Goal: Information Seeking & Learning: Learn about a topic

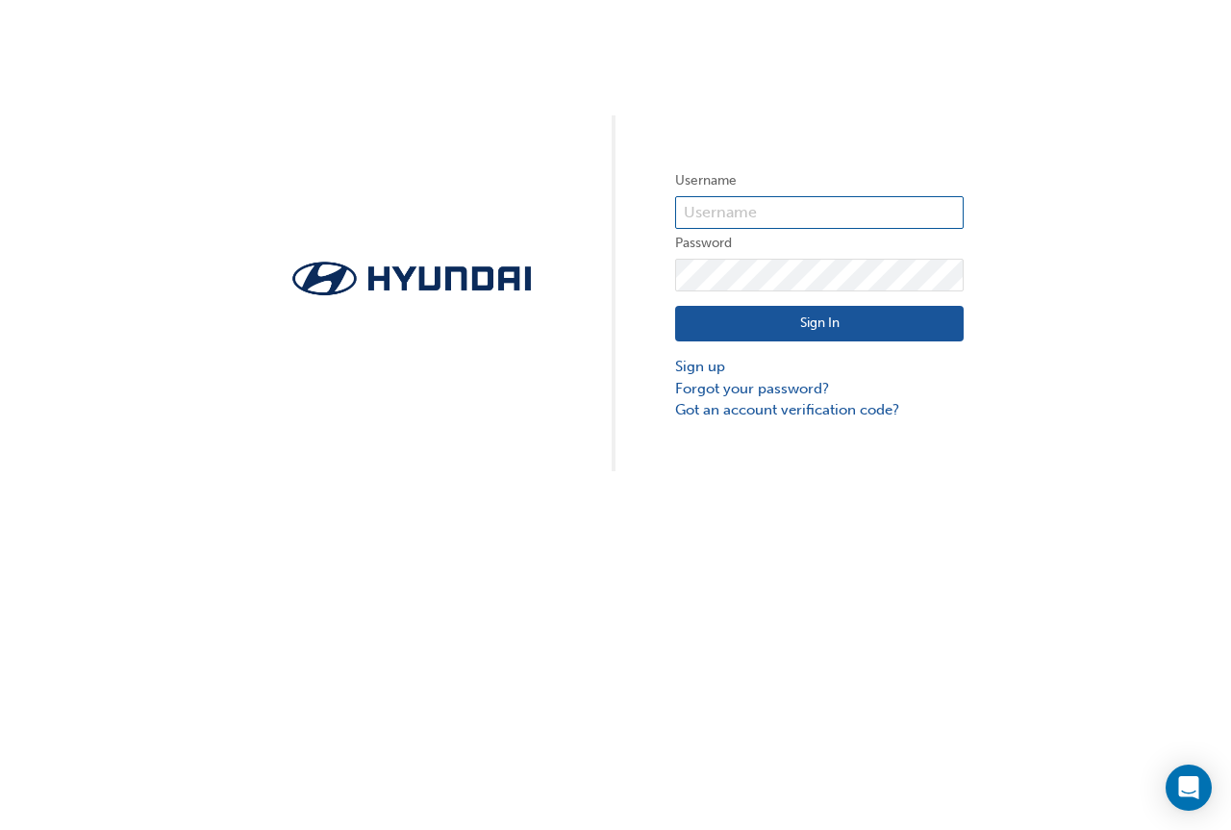
click at [940, 198] on input "text" at bounding box center [819, 212] width 289 height 33
type input "[EMAIL_ADDRESS][DOMAIN_NAME]"
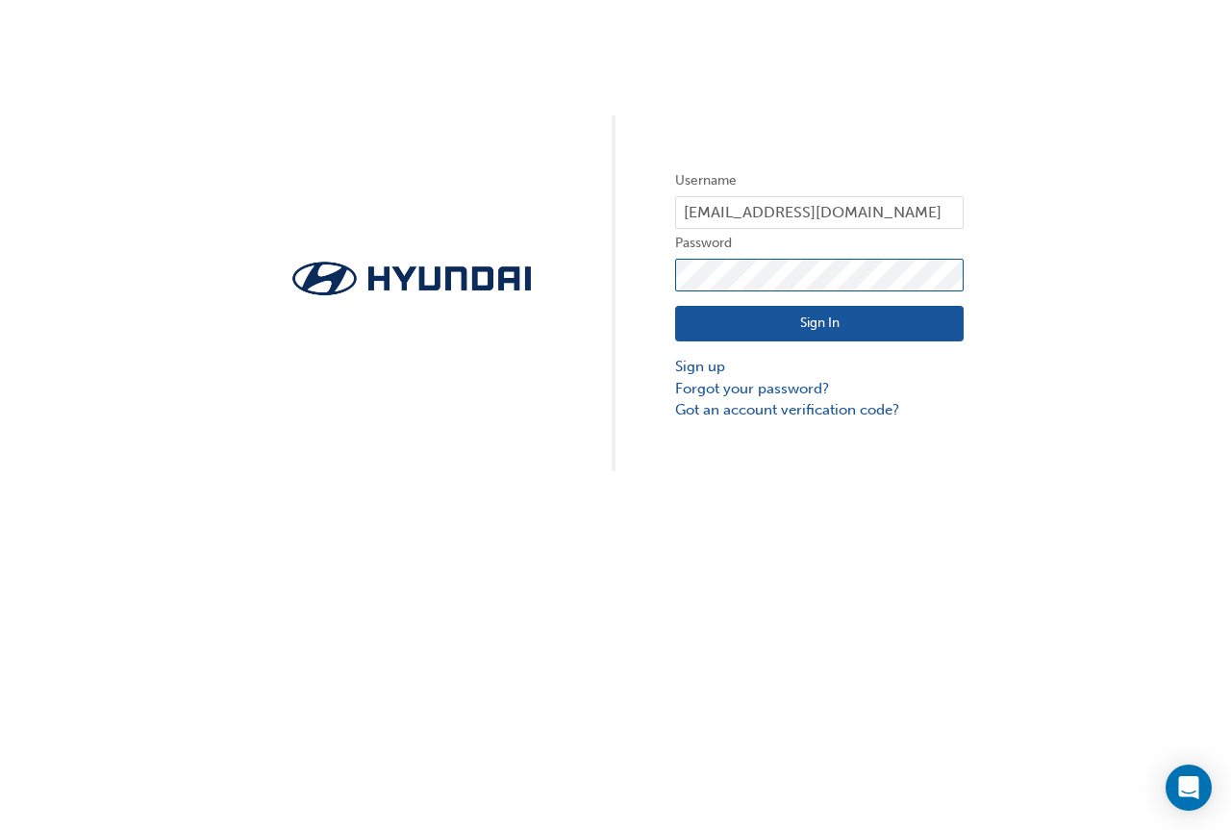
click button "Sign In" at bounding box center [819, 324] width 289 height 37
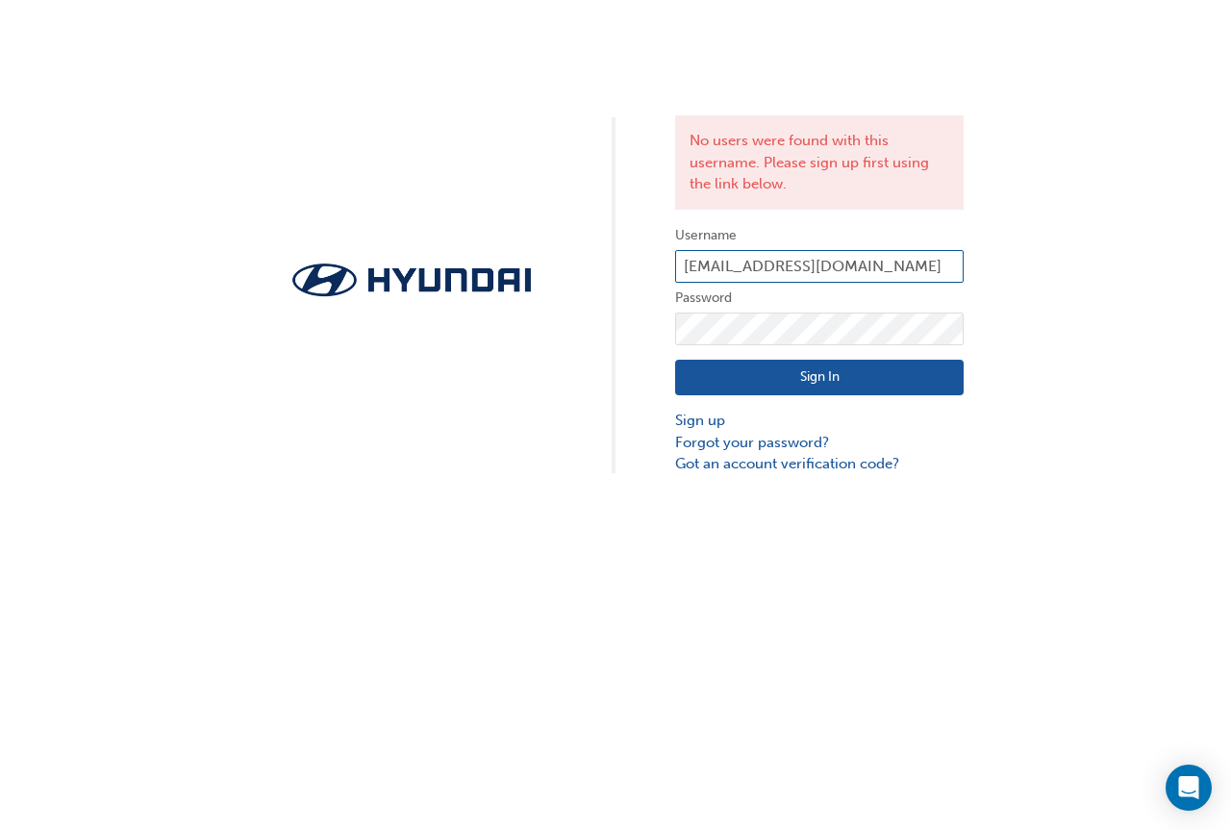
click at [921, 262] on input "[EMAIL_ADDRESS][DOMAIN_NAME]" at bounding box center [819, 266] width 289 height 33
drag, startPoint x: 921, startPoint y: 262, endPoint x: 298, endPoint y: 265, distance: 623.2
click at [298, 265] on div "No users were found with this username. Please sign up first using the link bel…" at bounding box center [615, 237] width 1231 height 475
type input "kaveesha ilangage"
click button "Sign In" at bounding box center [819, 378] width 289 height 37
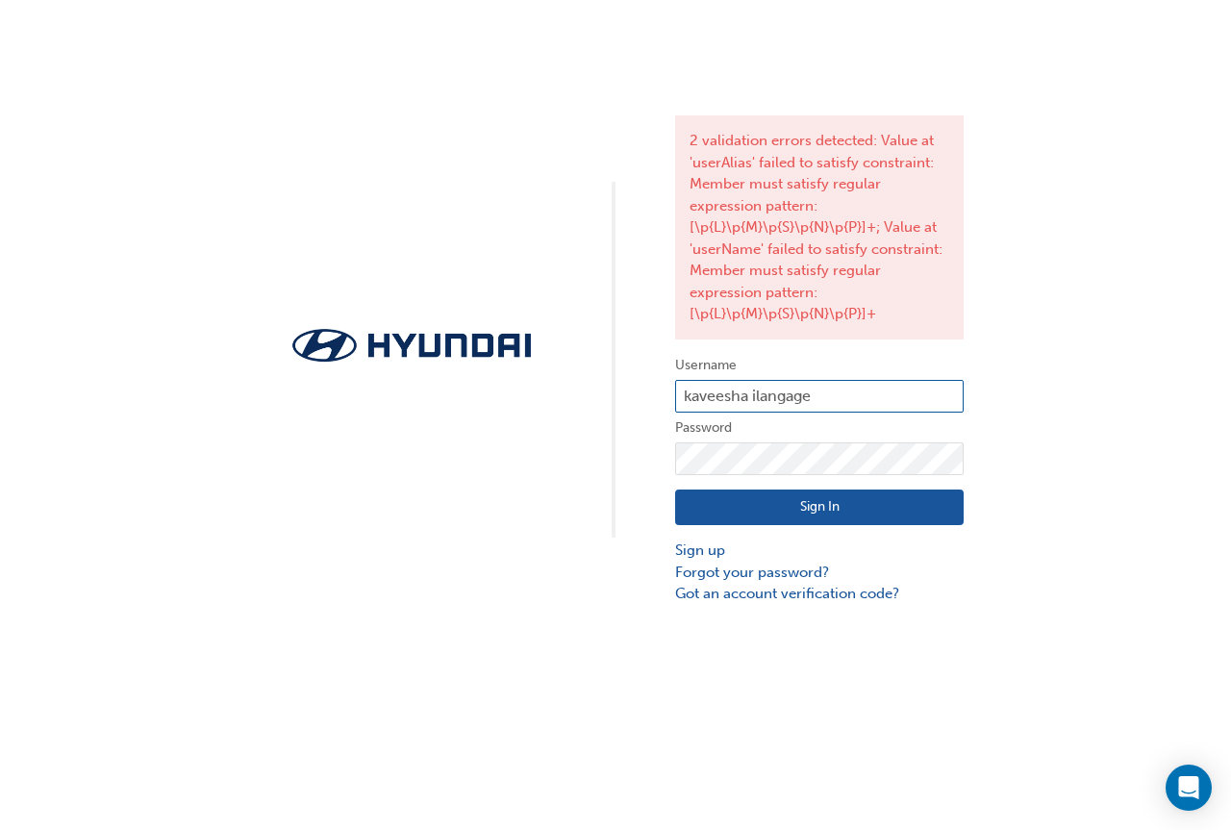
drag, startPoint x: 941, startPoint y: 390, endPoint x: 391, endPoint y: 427, distance: 550.4
click at [391, 427] on div "2 validation errors detected: Value at 'userAlias' failed to satisfy constraint…" at bounding box center [615, 302] width 1231 height 605
type input "36689"
click button "Sign In" at bounding box center [819, 508] width 289 height 37
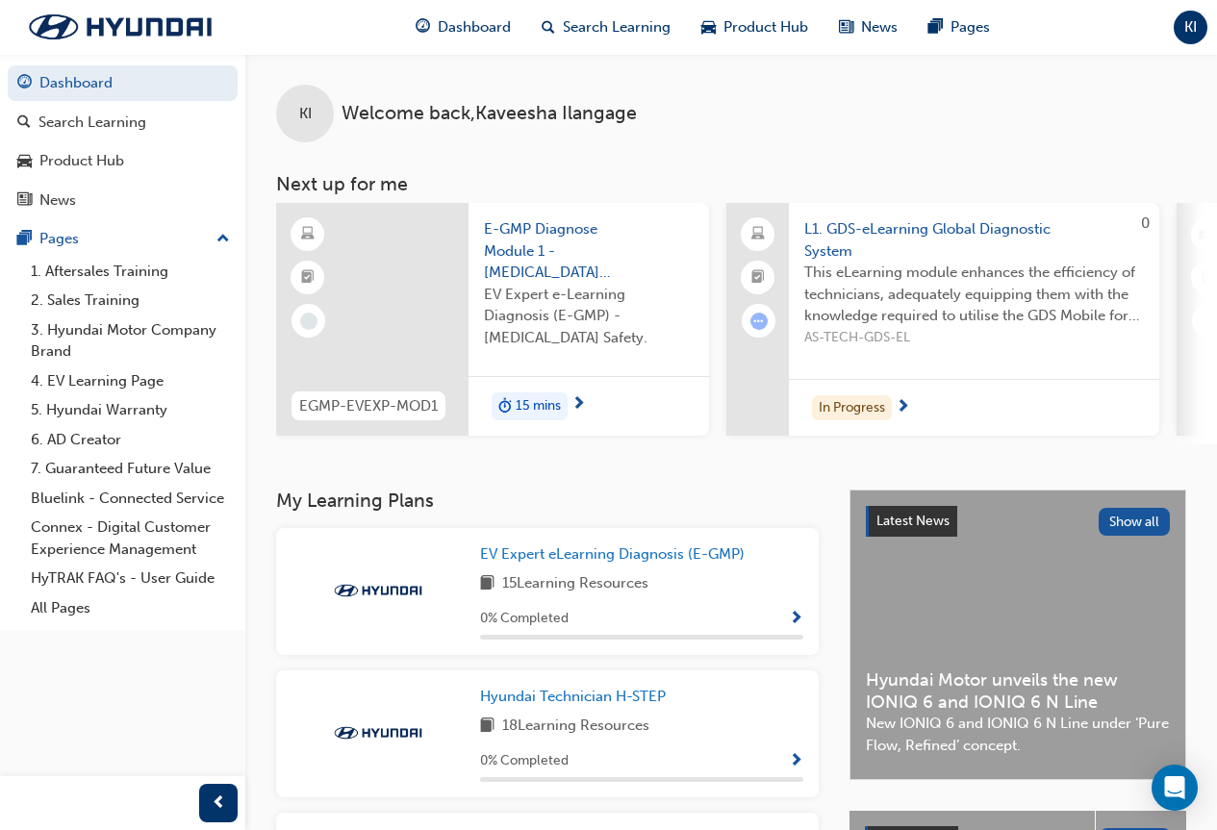
click at [894, 407] on div "In Progress" at bounding box center [974, 408] width 370 height 58
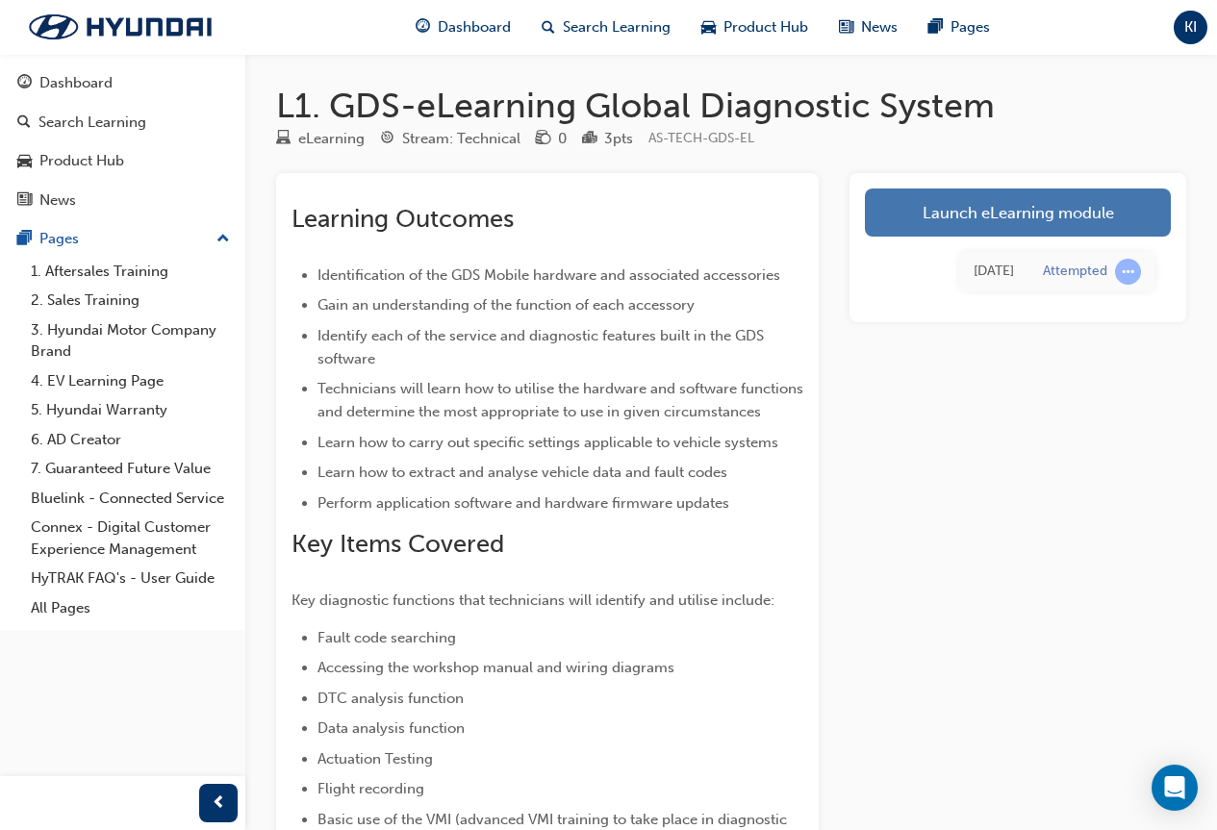
click at [955, 210] on link "Launch eLearning module" at bounding box center [1018, 213] width 306 height 48
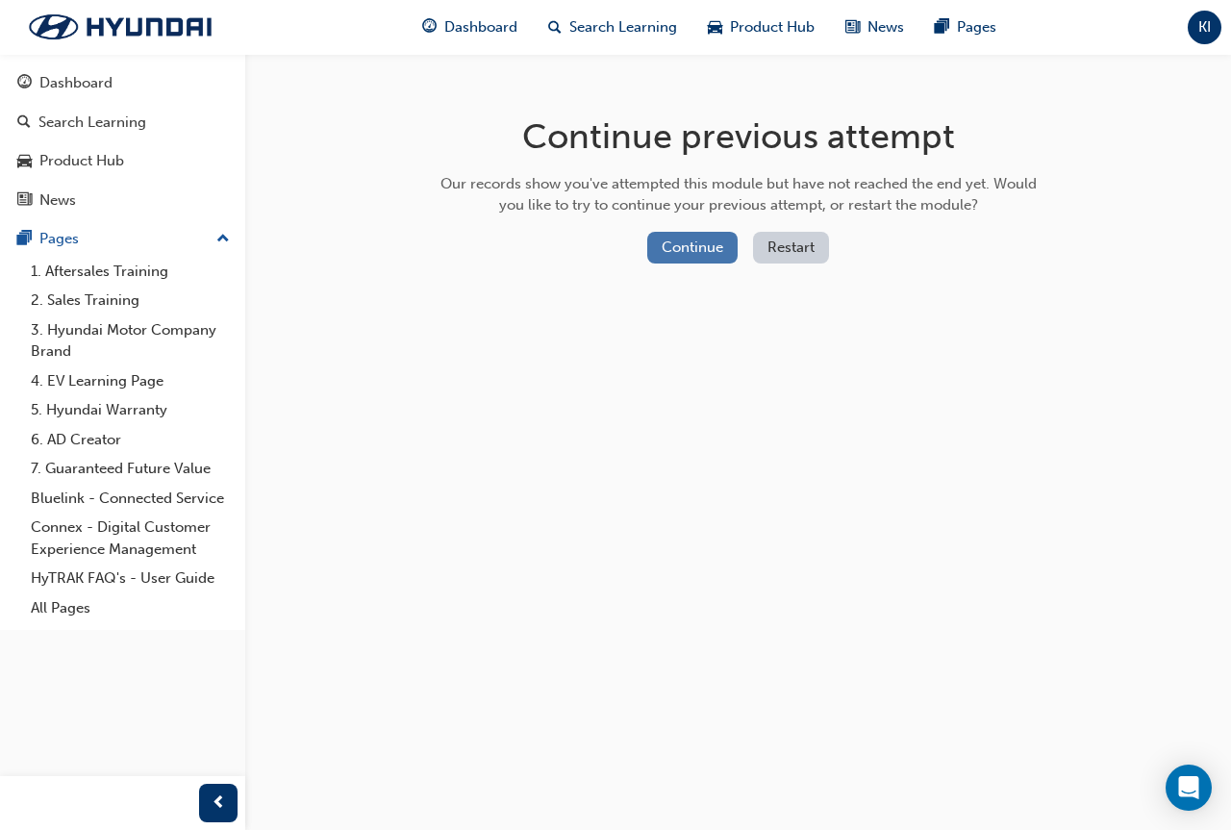
click at [676, 238] on button "Continue" at bounding box center [692, 248] width 90 height 32
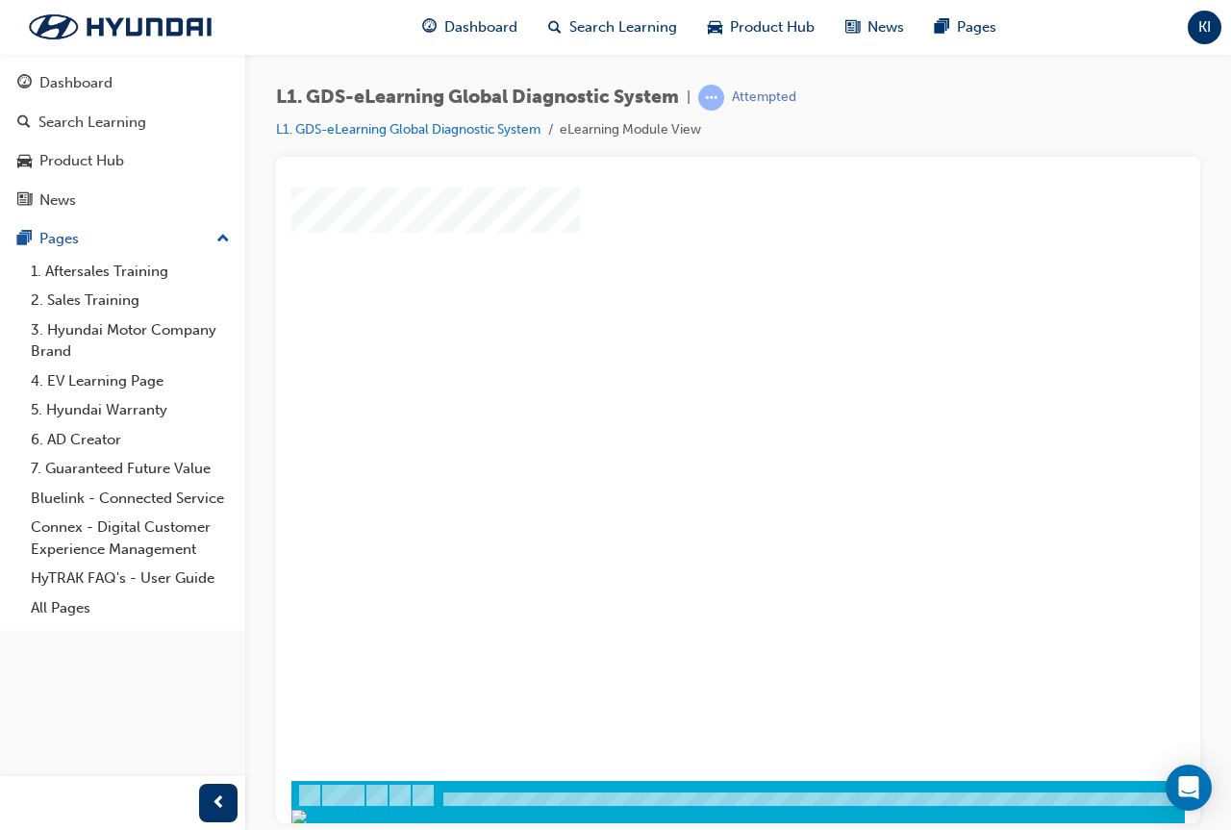
scroll to position [100, 0]
click at [683, 349] on div "play" at bounding box center [683, 349] width 0 height 0
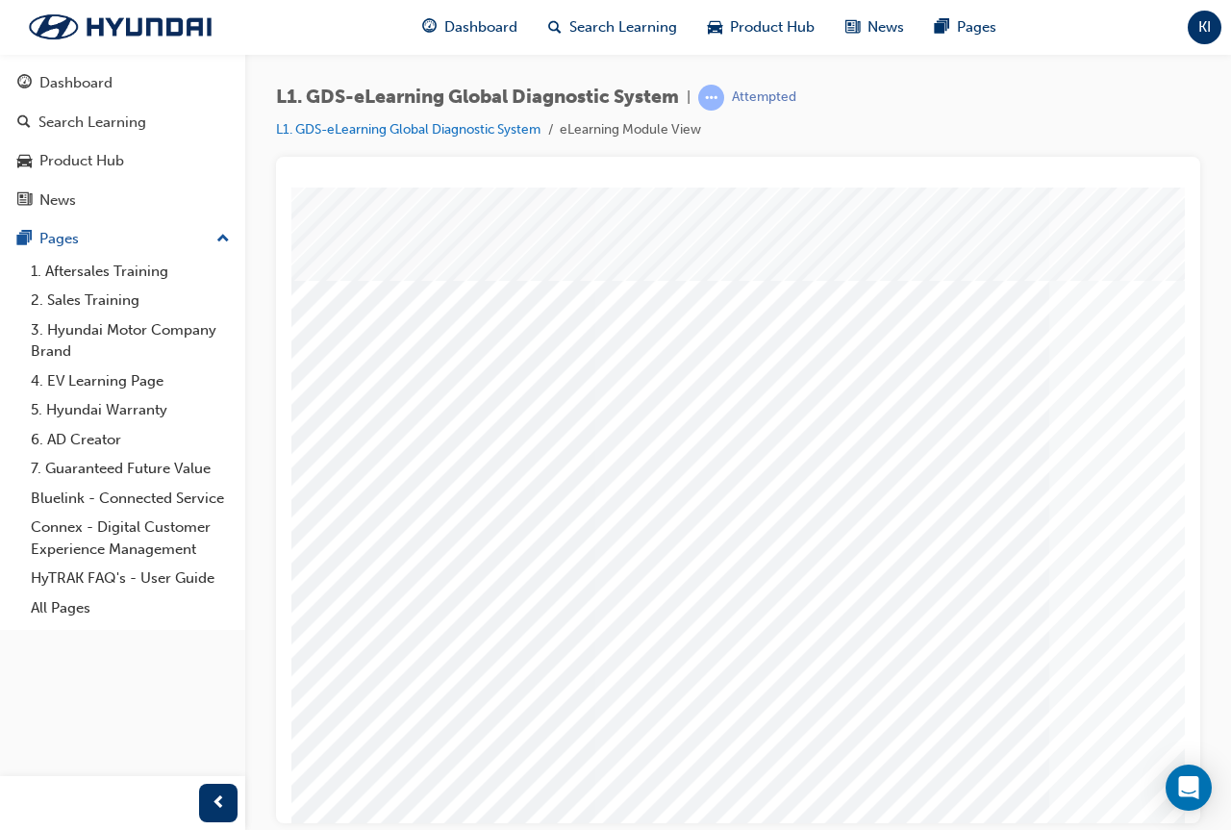
scroll to position [0, 429]
drag, startPoint x: 783, startPoint y: 817, endPoint x: 1398, endPoint y: 1015, distance: 646.6
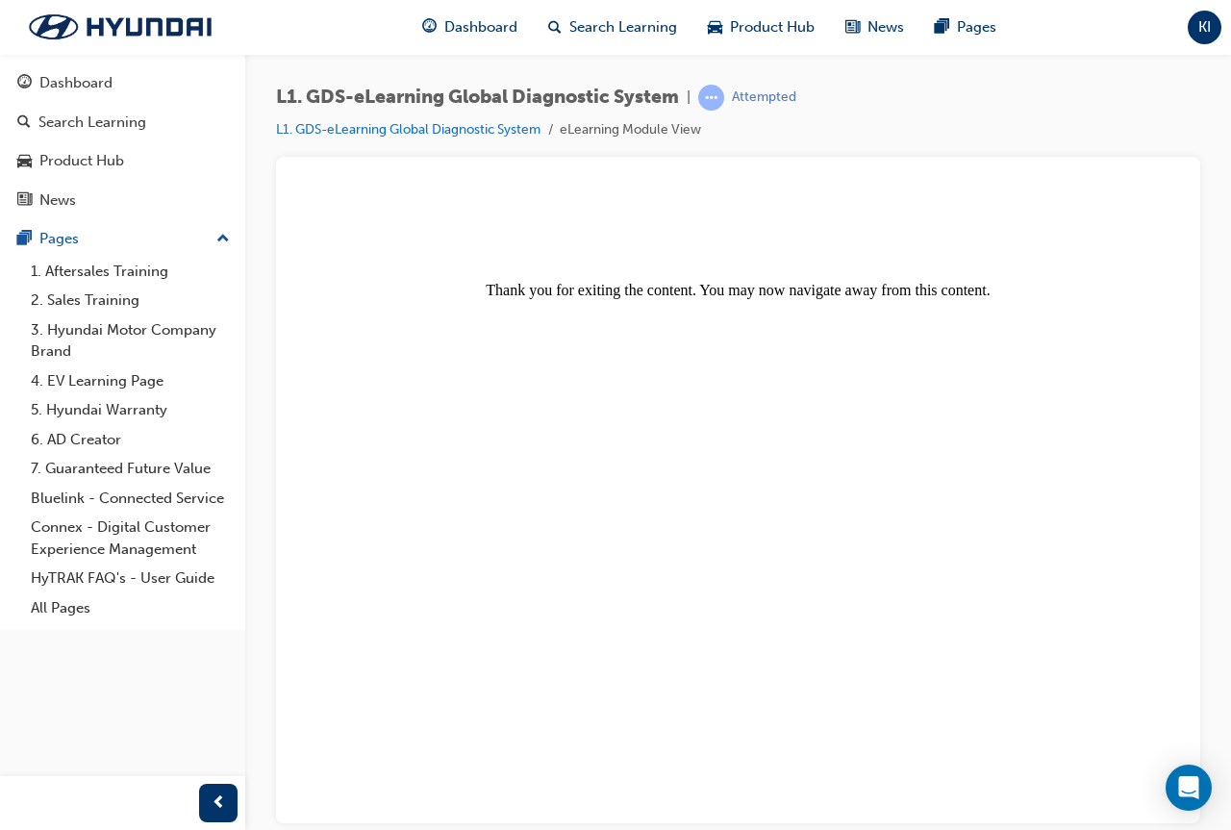
scroll to position [0, 0]
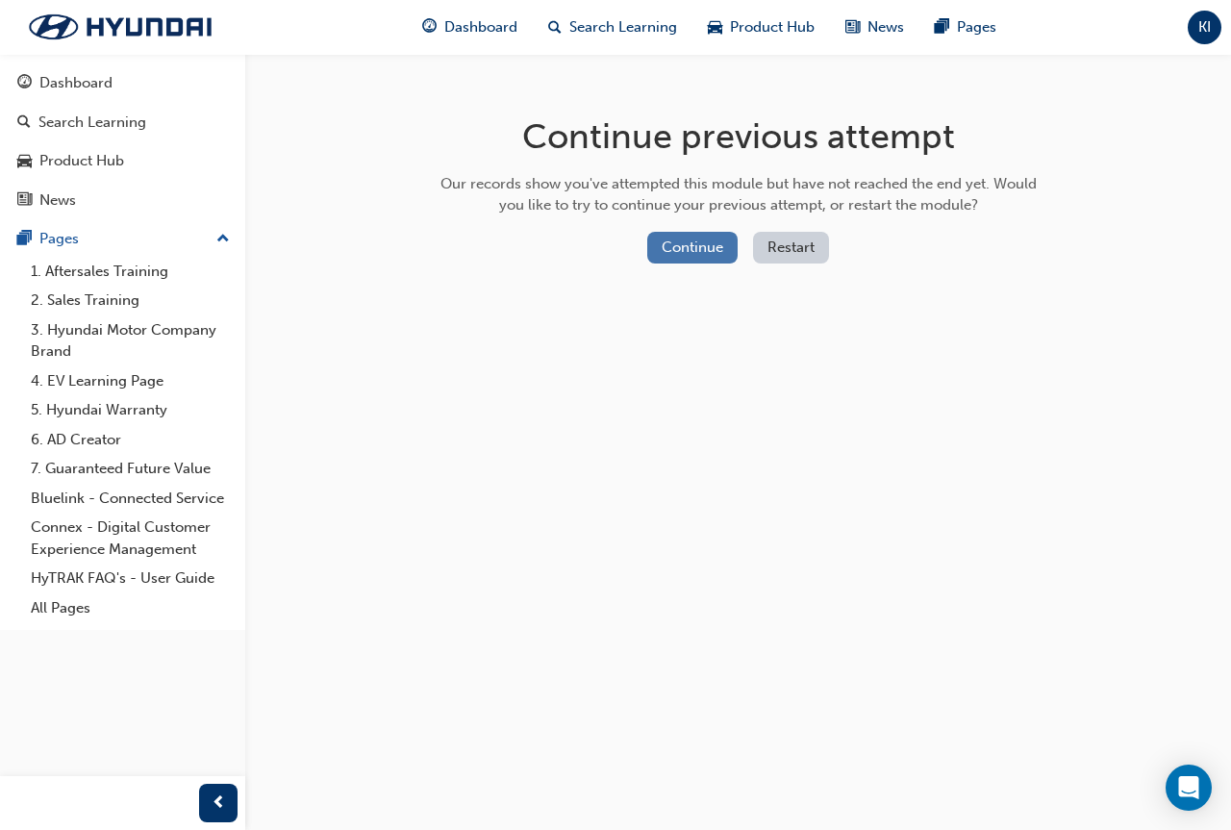
click at [690, 248] on button "Continue" at bounding box center [692, 248] width 90 height 32
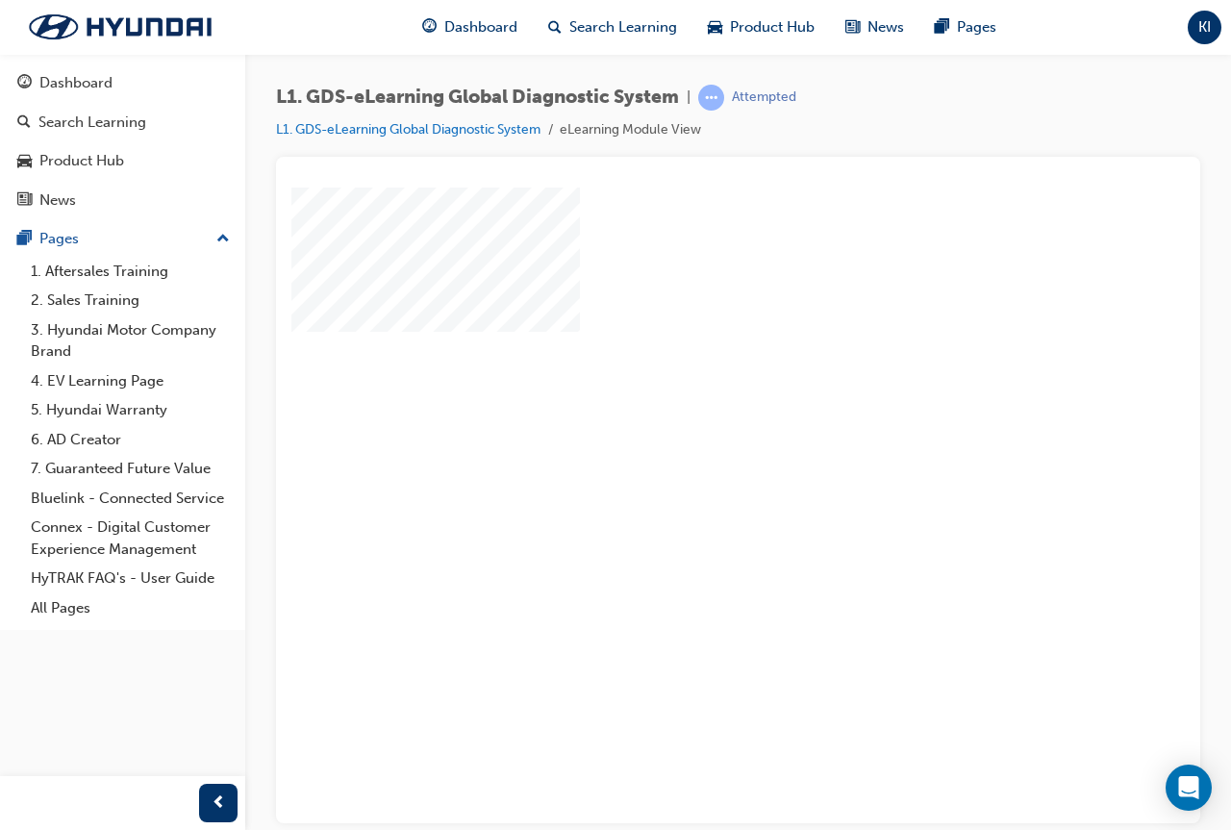
click at [683, 449] on div "play" at bounding box center [683, 449] width 0 height 0
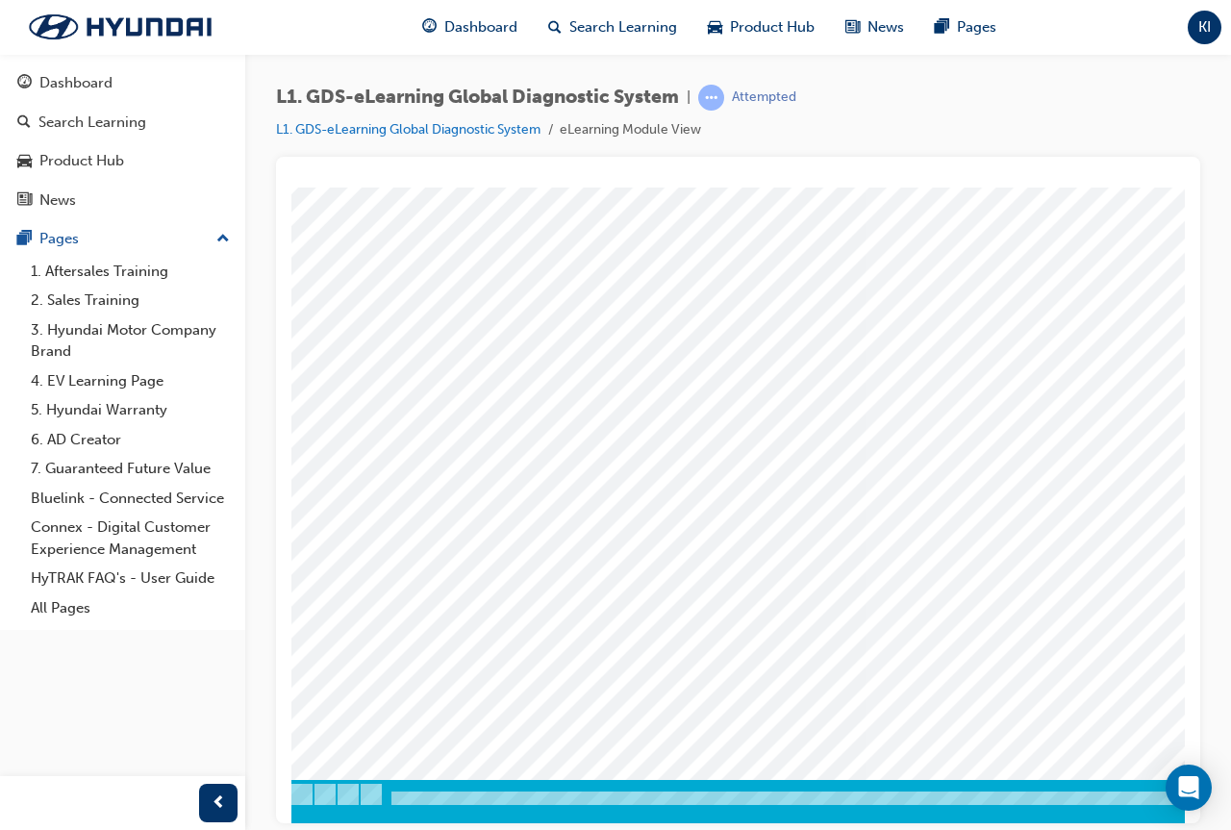
scroll to position [100, 0]
drag, startPoint x: 656, startPoint y: 810, endPoint x: 579, endPoint y: 986, distance: 192.1
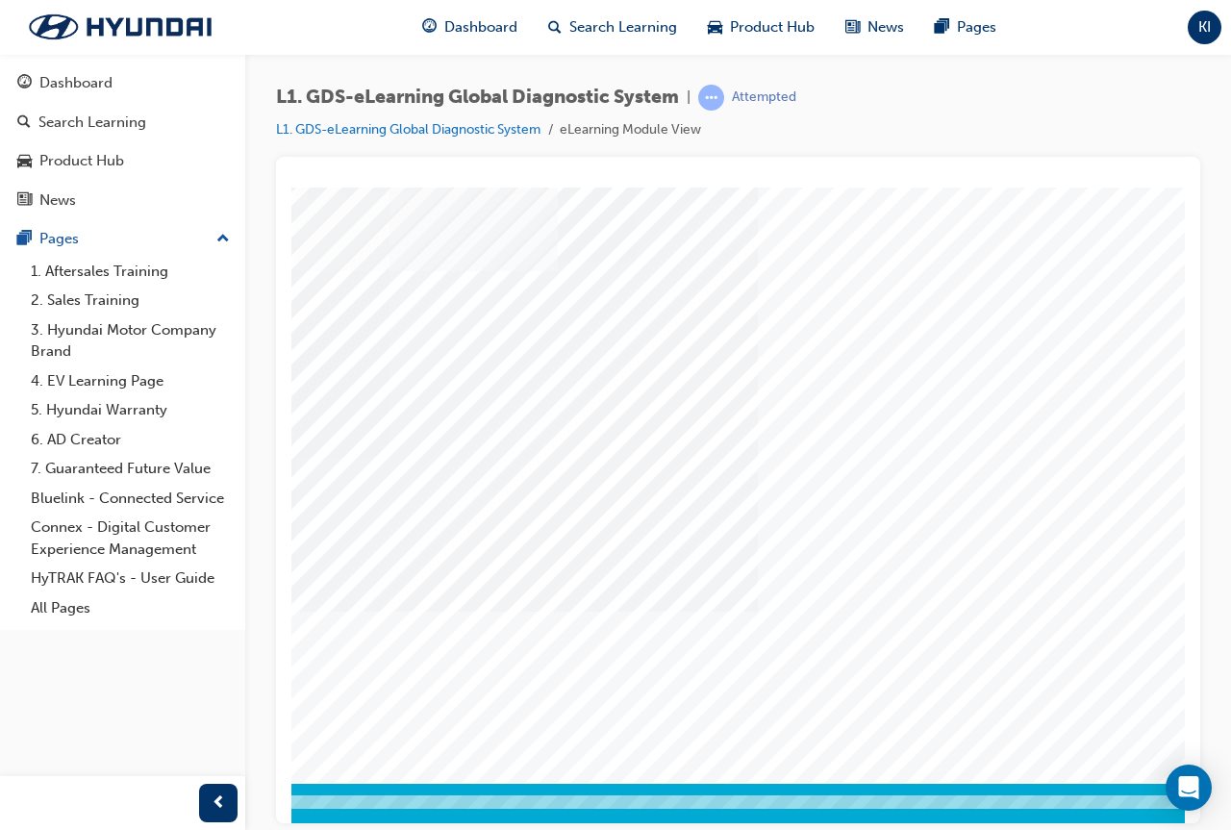
scroll to position [96, 402]
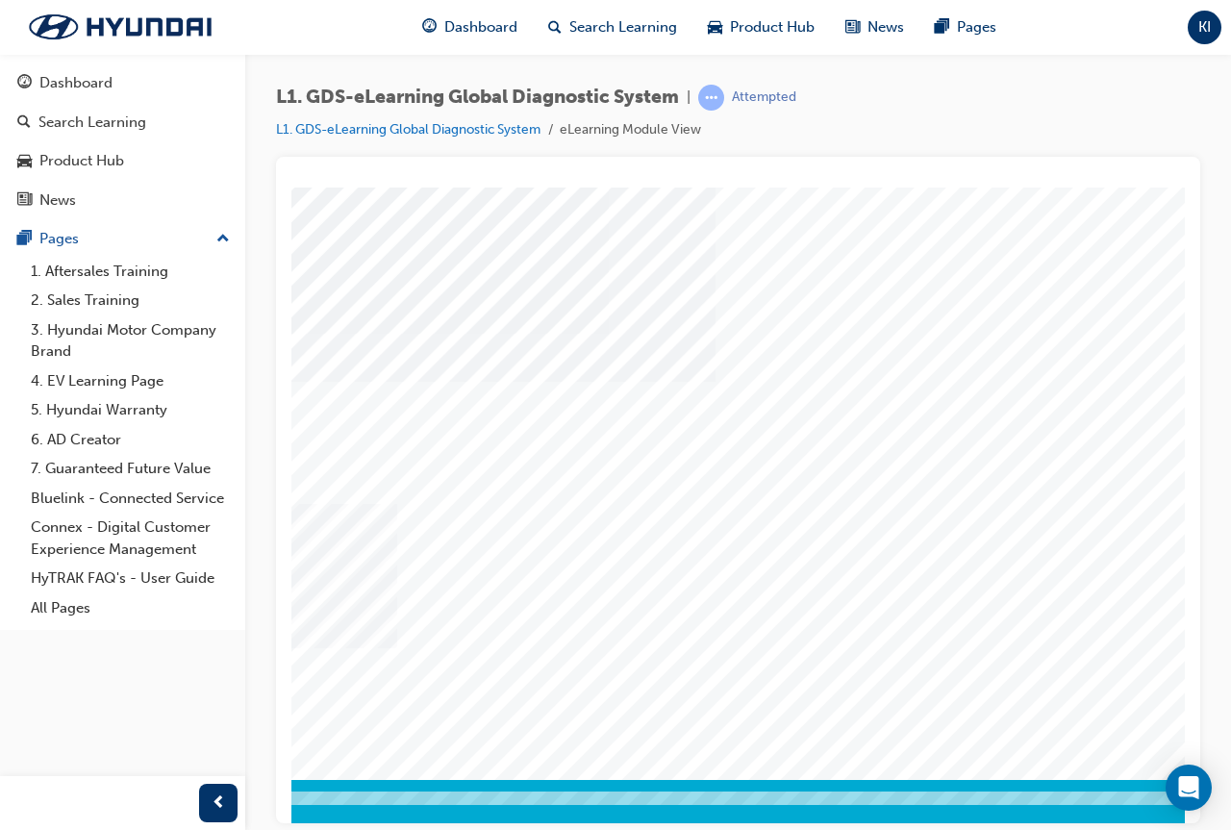
scroll to position [100, 0]
drag, startPoint x: 806, startPoint y: 817, endPoint x: 580, endPoint y: 818, distance: 226.0
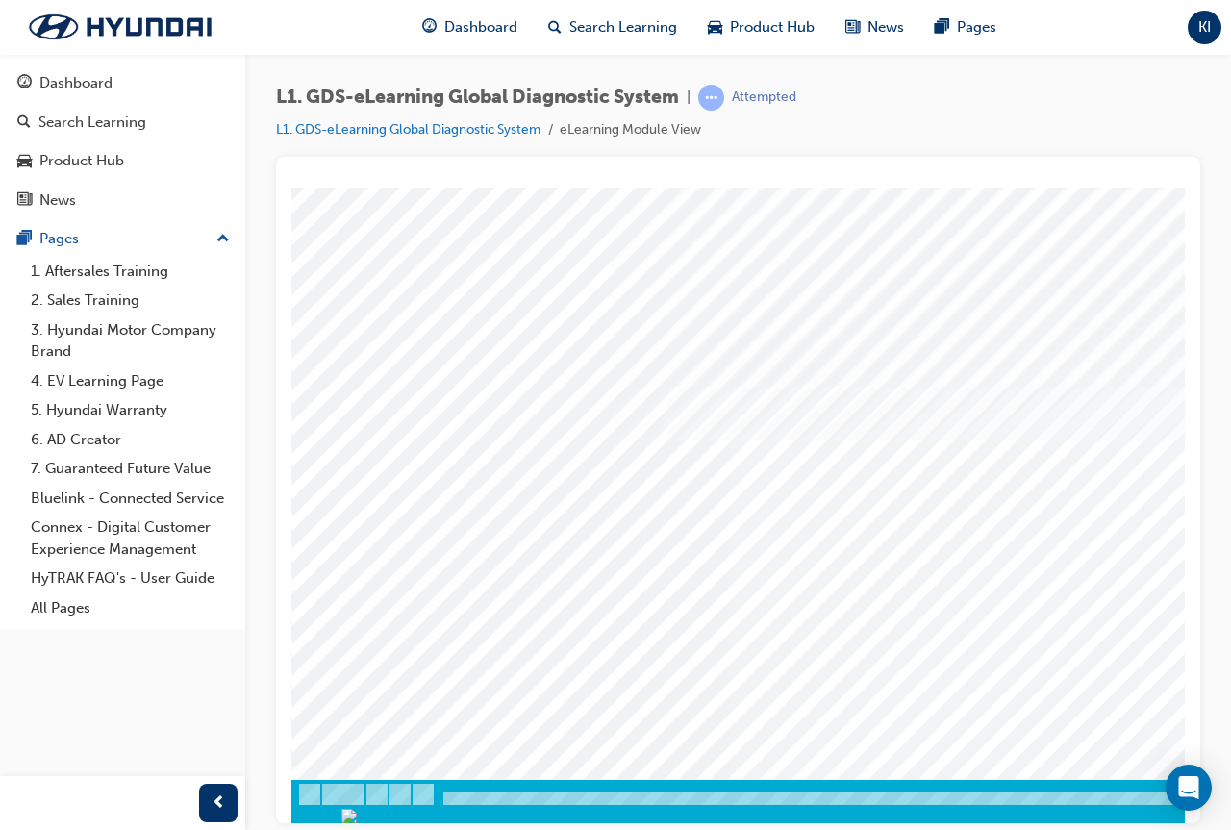
drag, startPoint x: 837, startPoint y: 811, endPoint x: 1476, endPoint y: 965, distance: 657.8
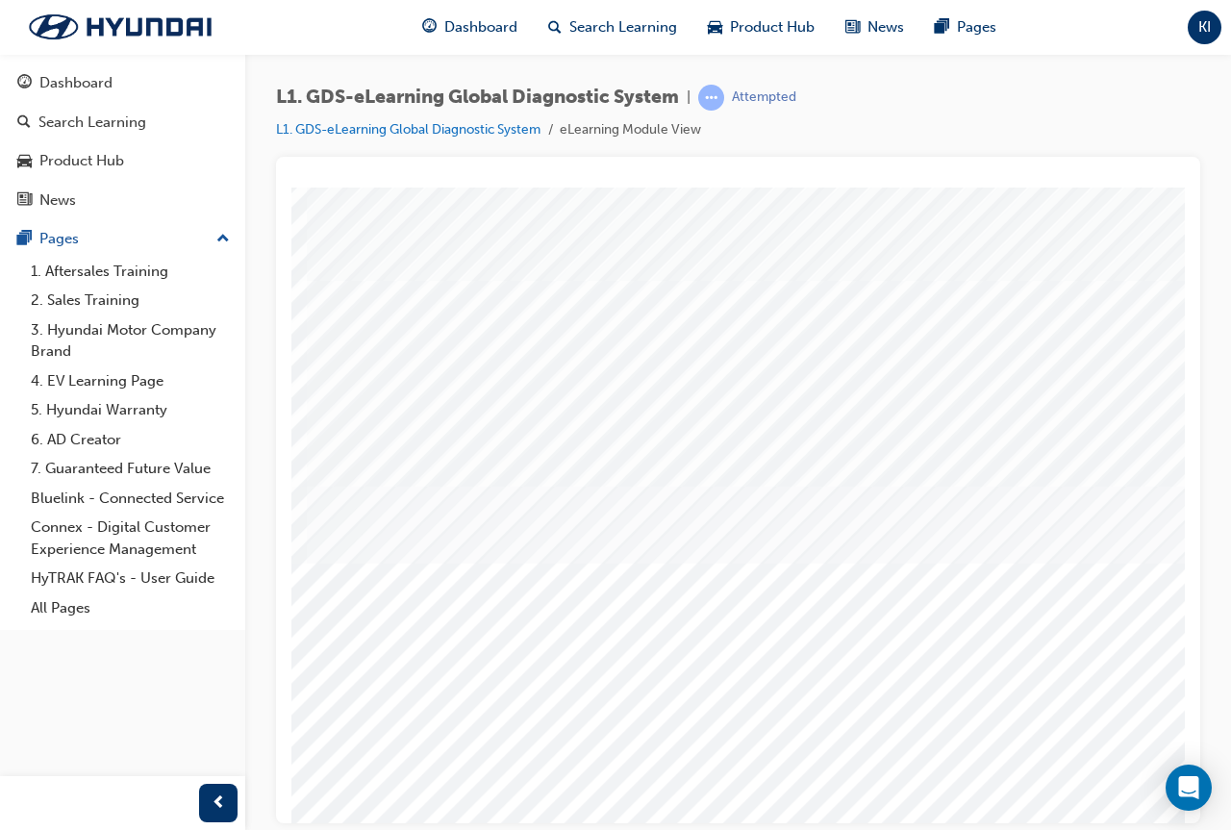
scroll to position [0, 0]
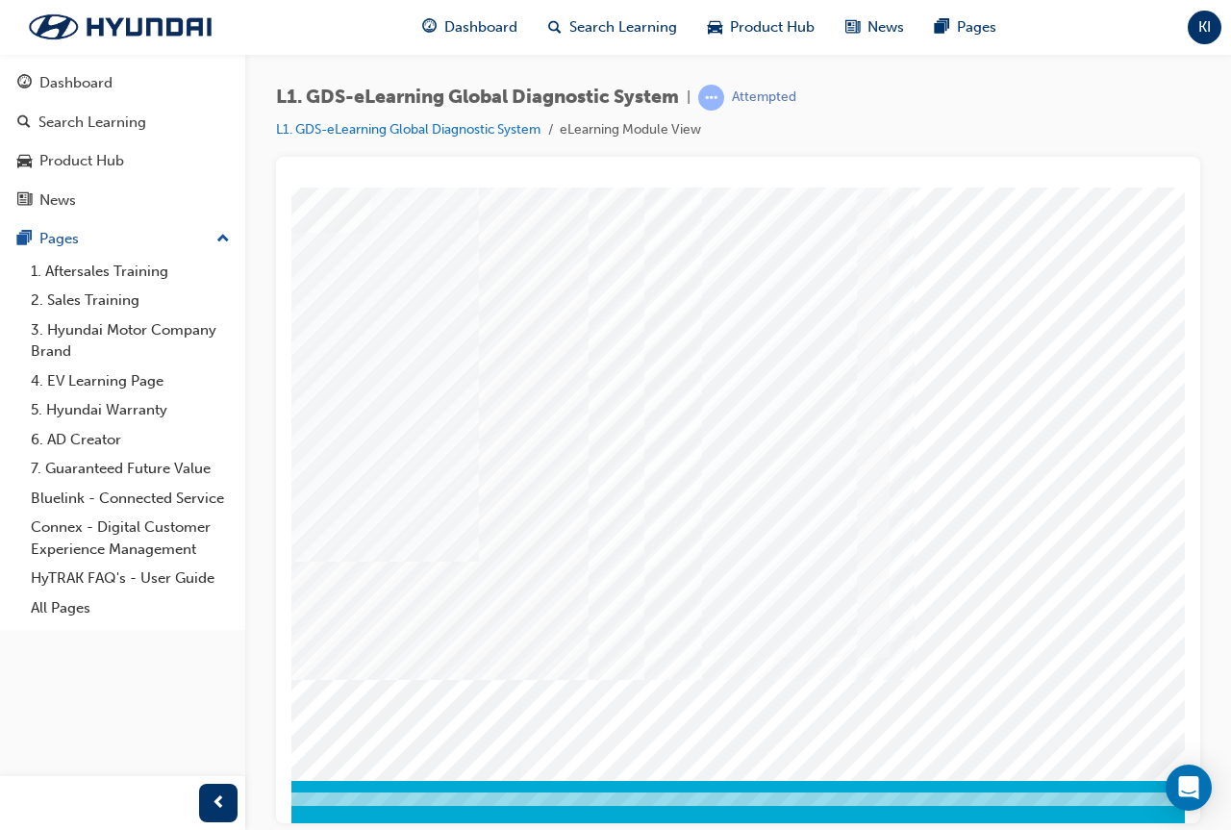
scroll to position [100, 209]
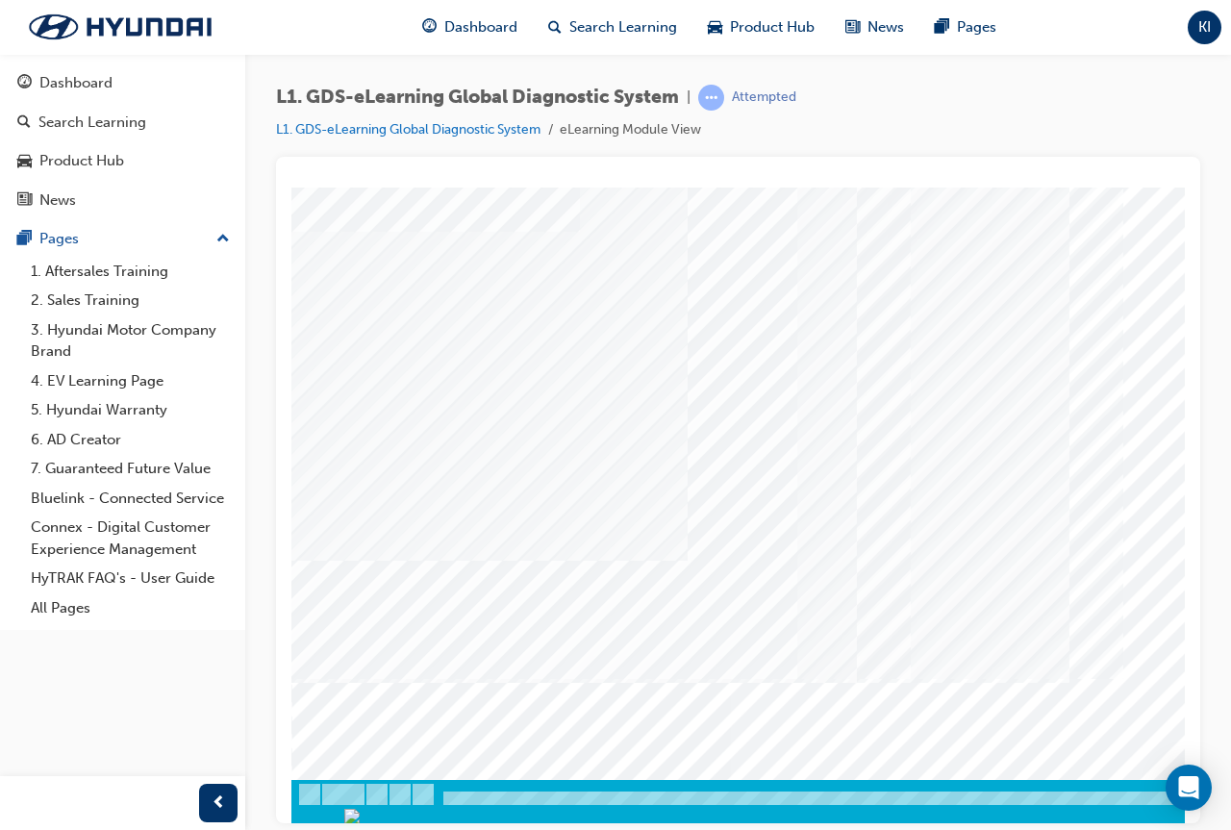
scroll to position [100, 429]
drag, startPoint x: 801, startPoint y: 815, endPoint x: 1500, endPoint y: 924, distance: 707.7
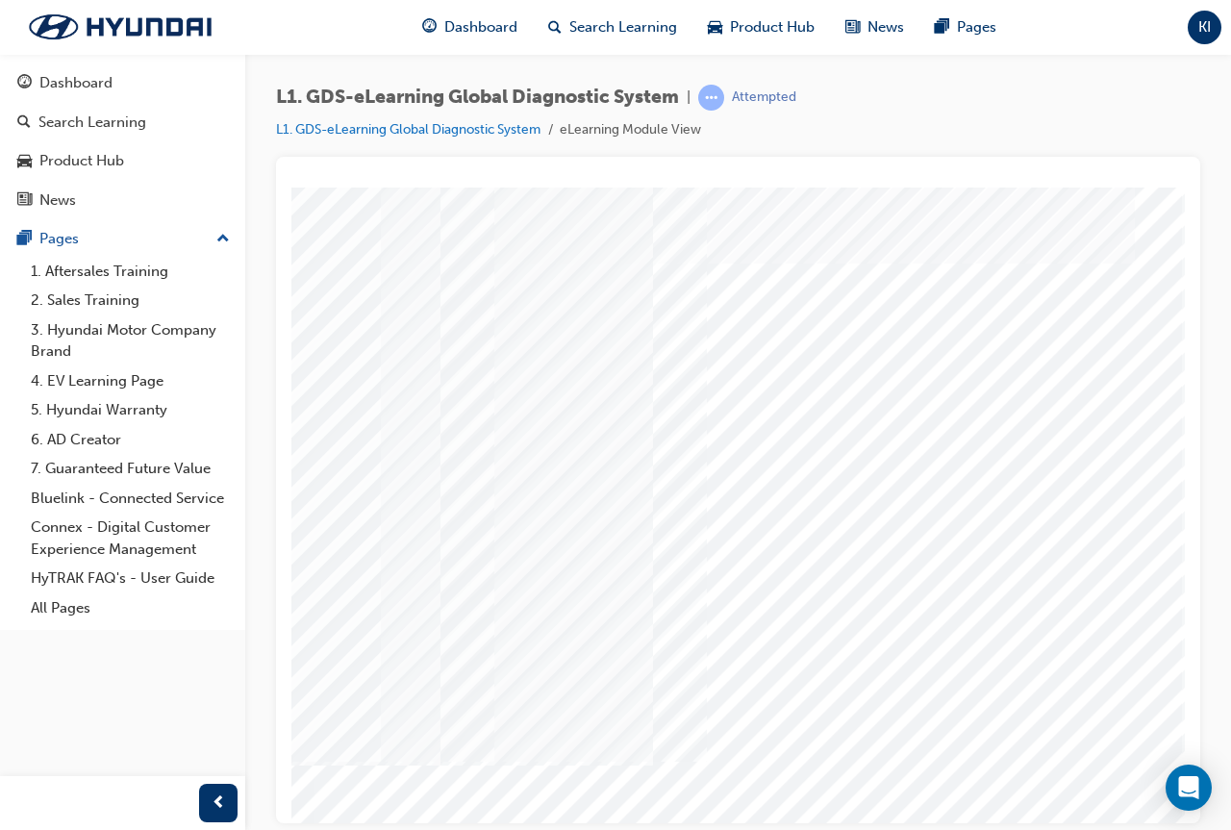
scroll to position [0, 429]
drag, startPoint x: 1171, startPoint y: 522, endPoint x: 1483, endPoint y: 562, distance: 314.1
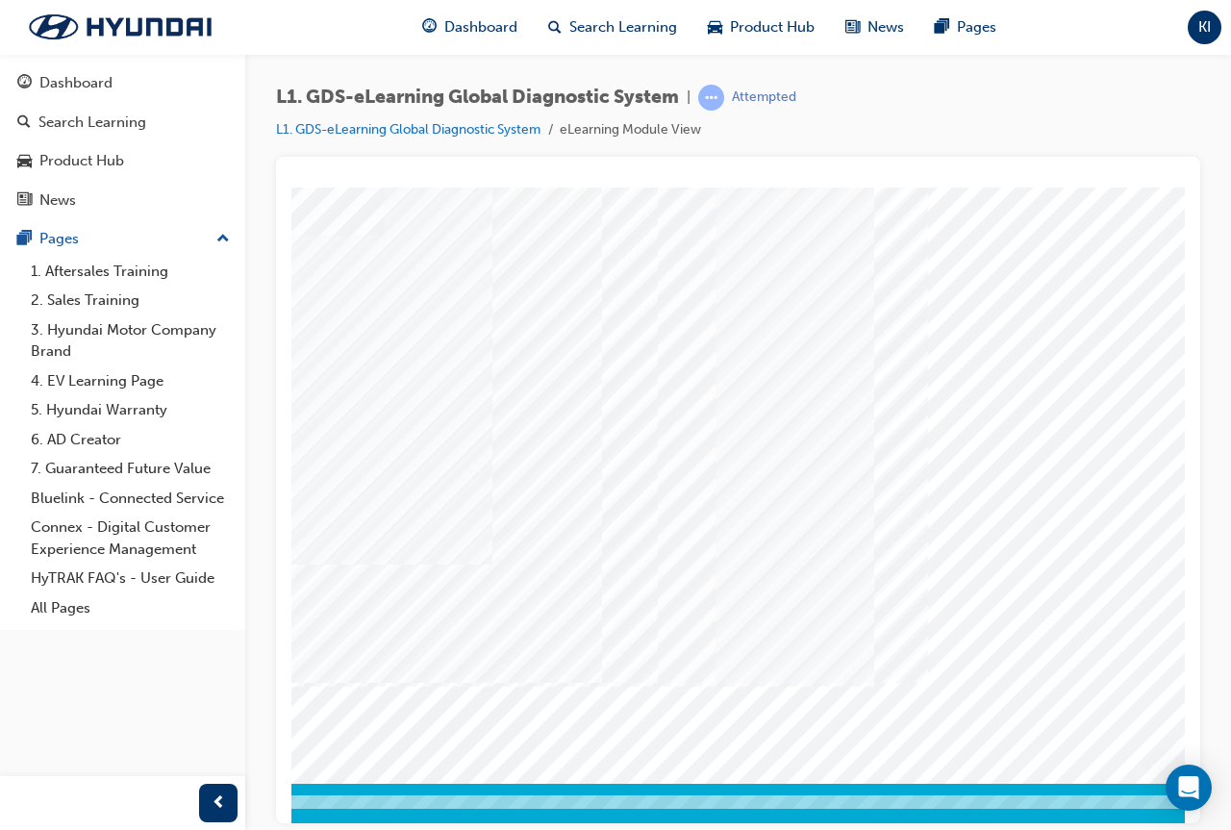
scroll to position [100, 195]
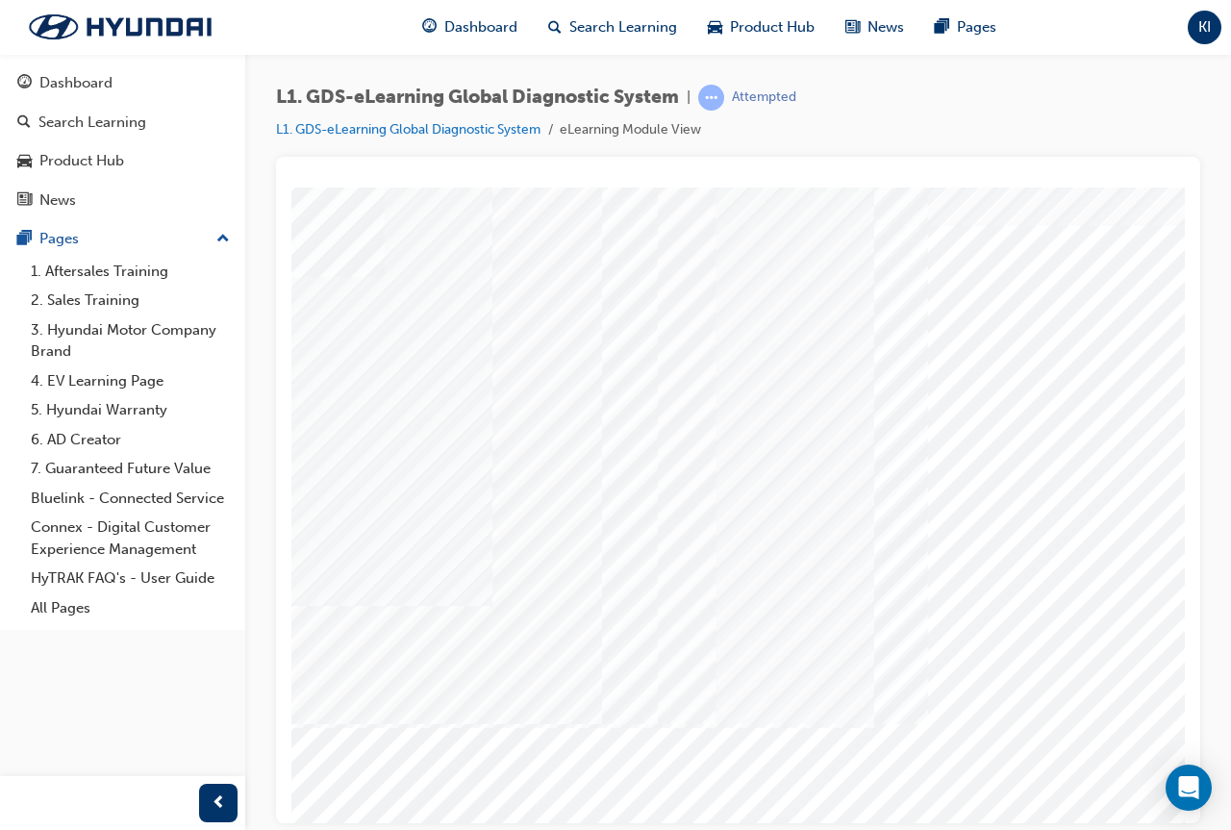
scroll to position [4, 195]
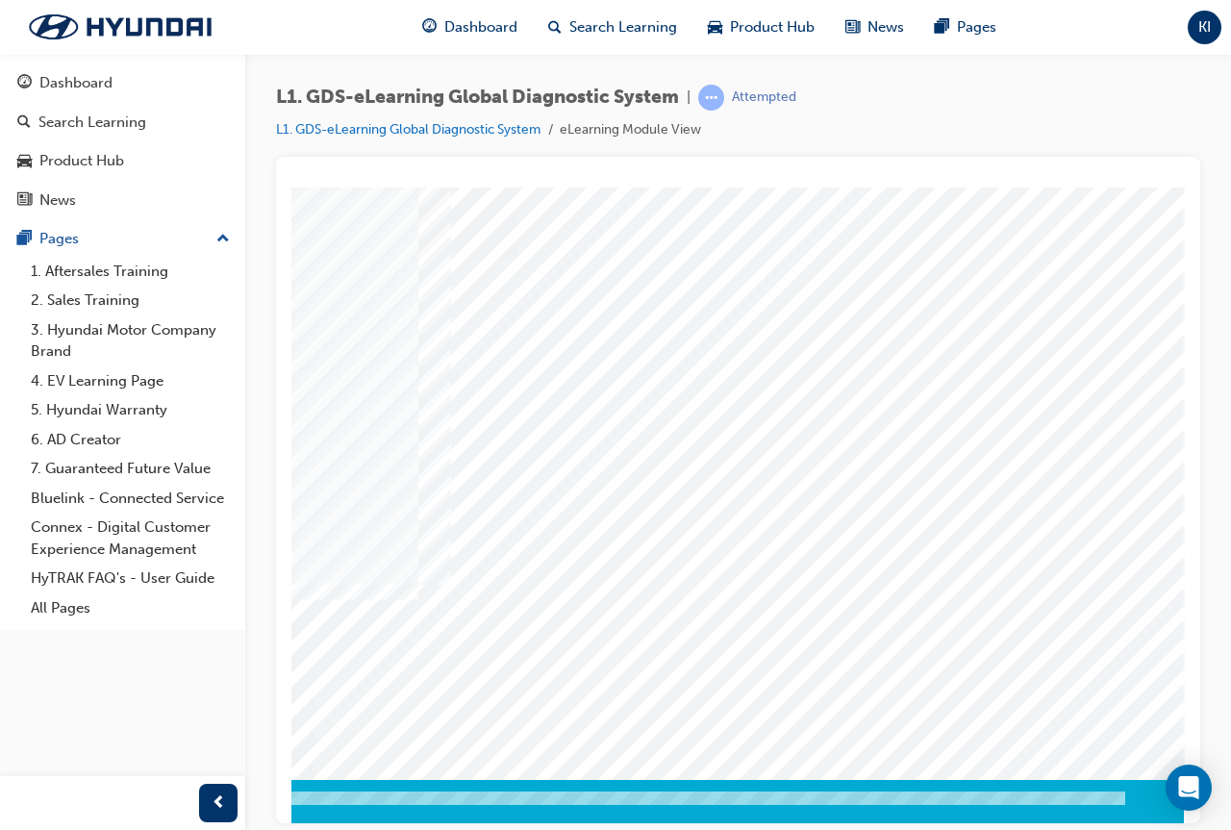
scroll to position [100, 429]
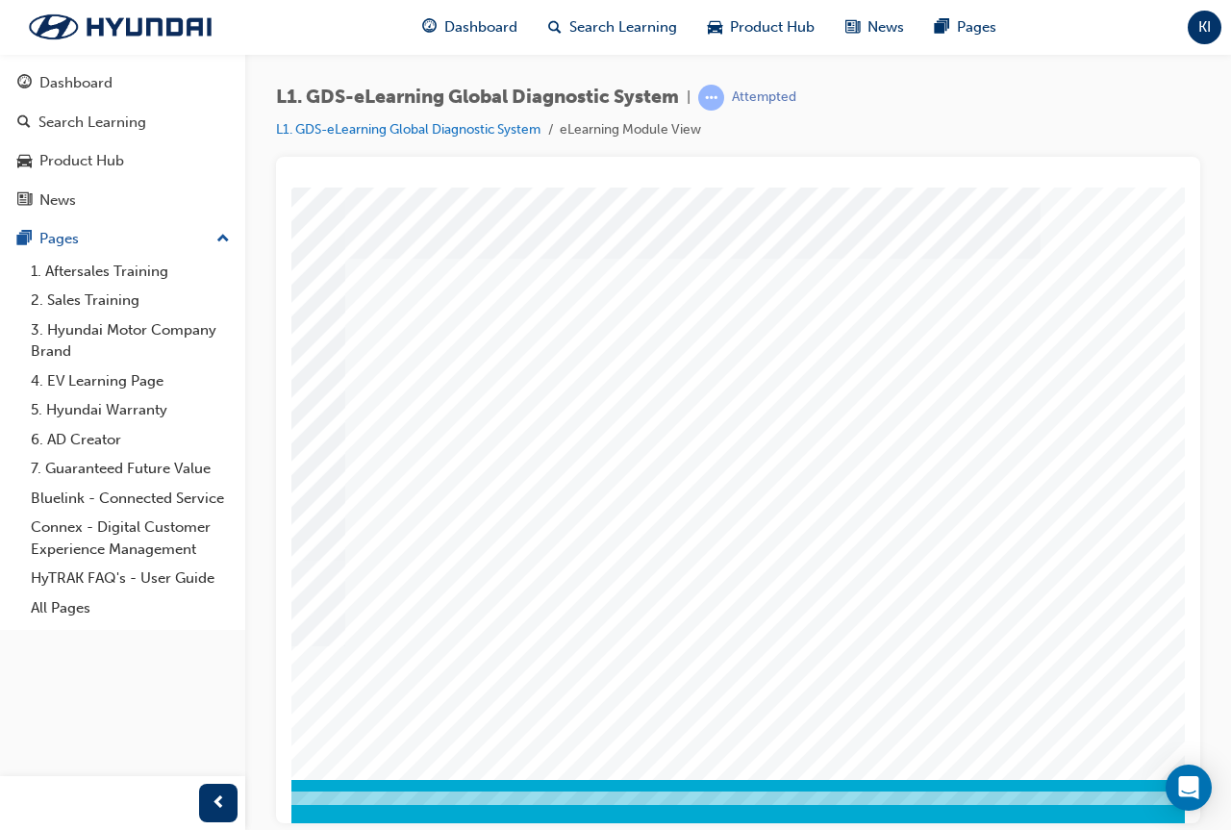
scroll to position [100, 429]
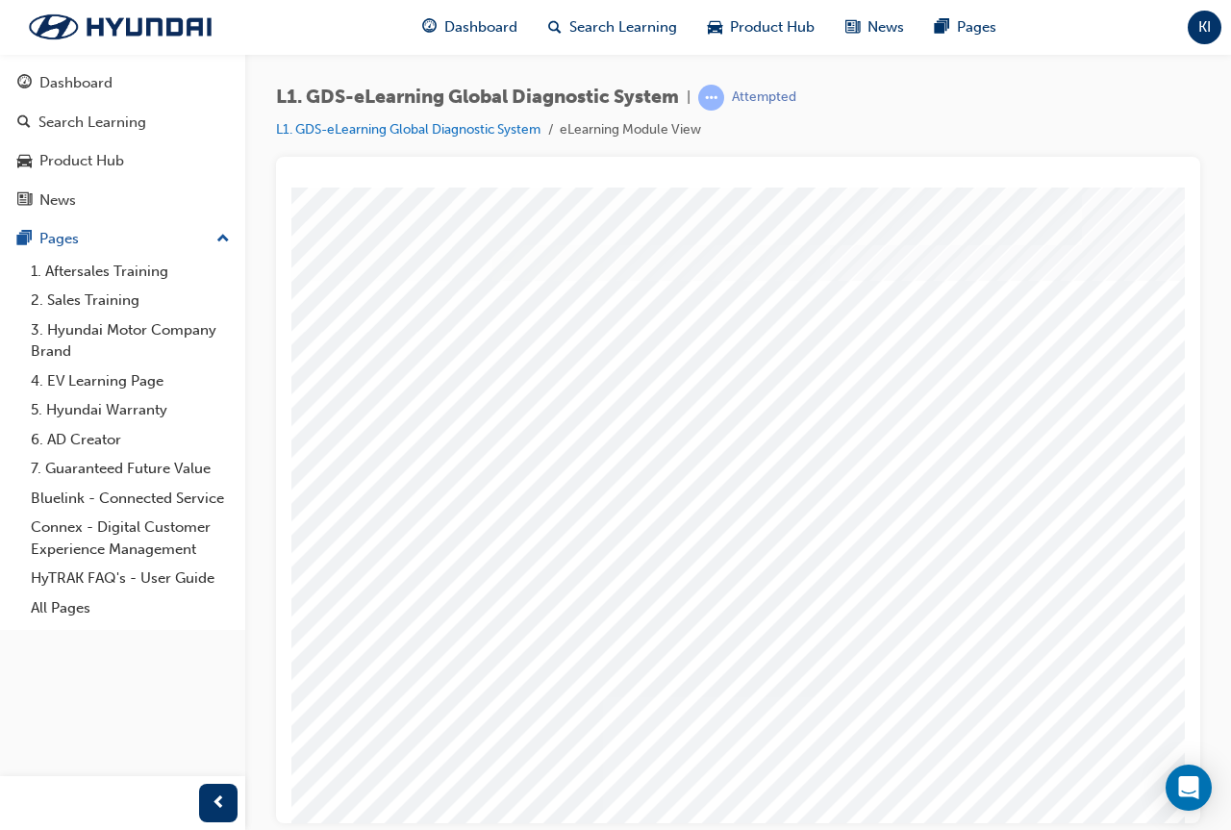
scroll to position [0, 119]
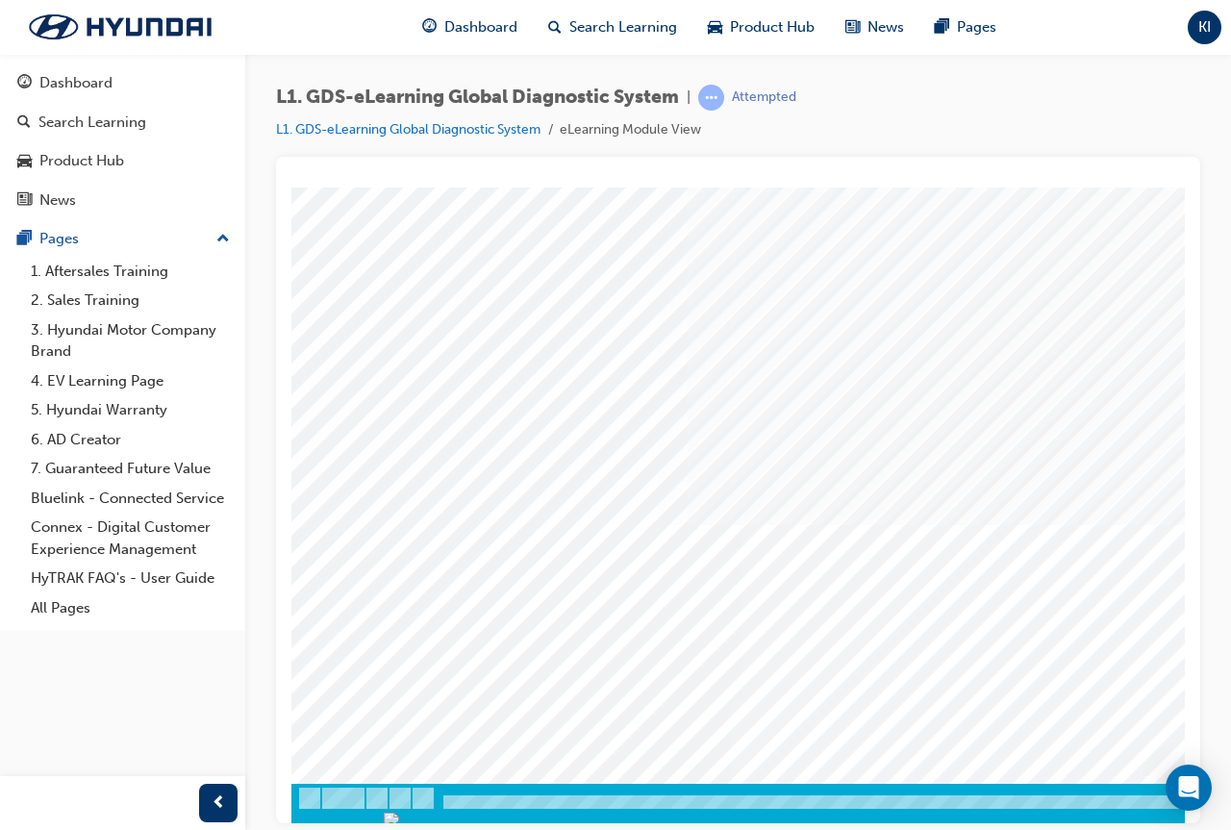
scroll to position [100, 0]
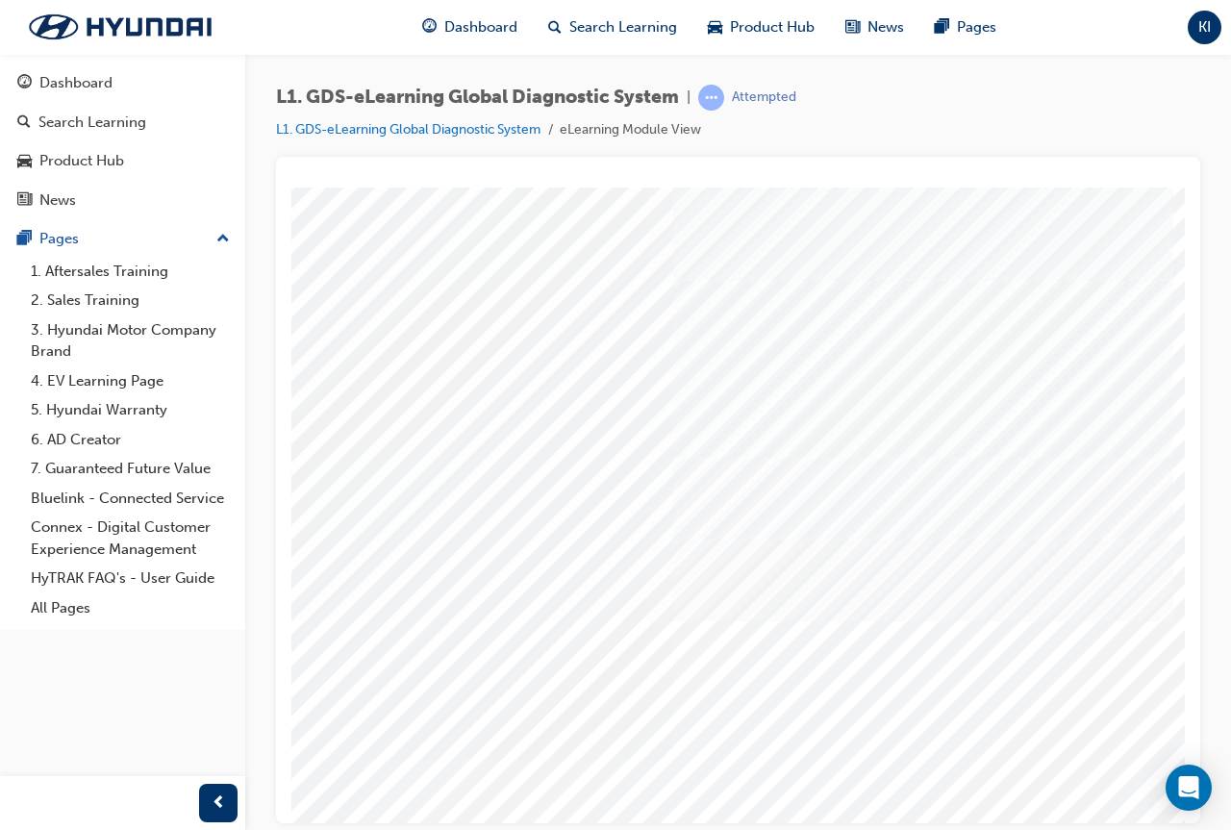
scroll to position [0, 429]
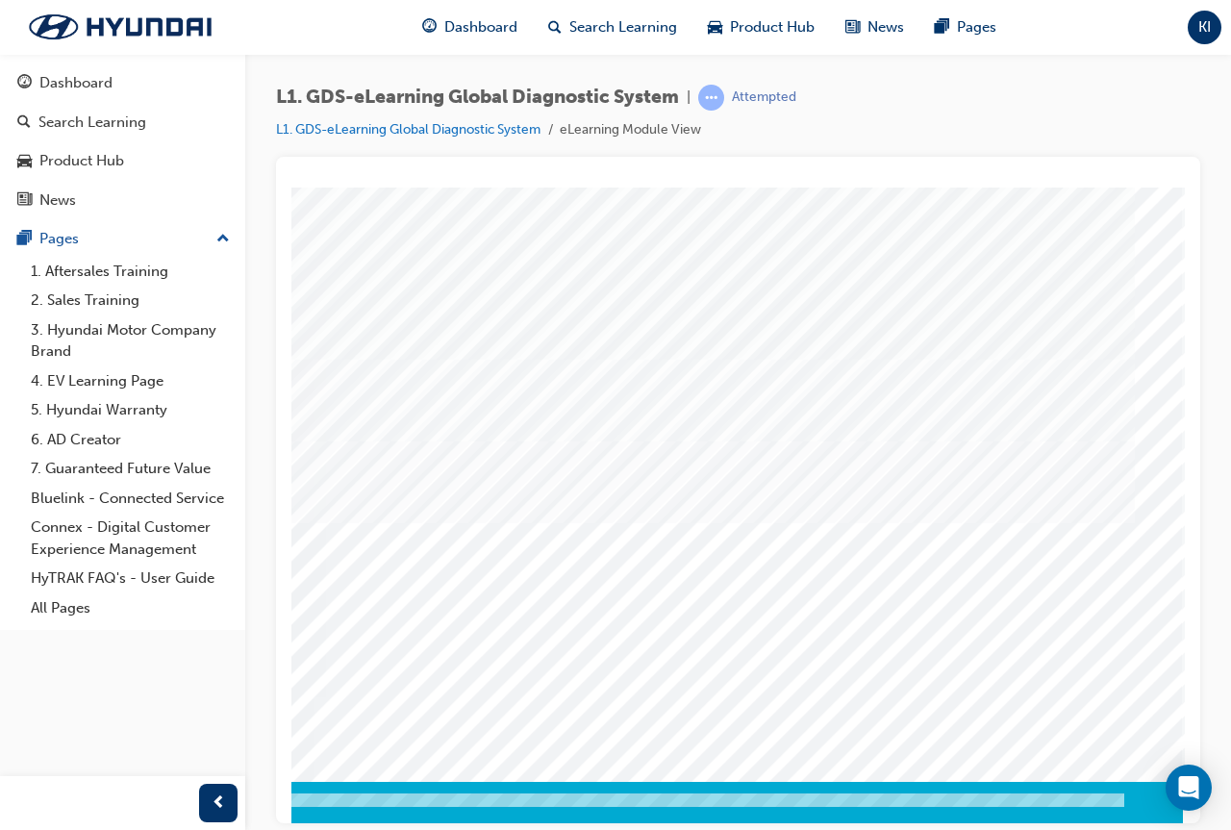
scroll to position [100, 429]
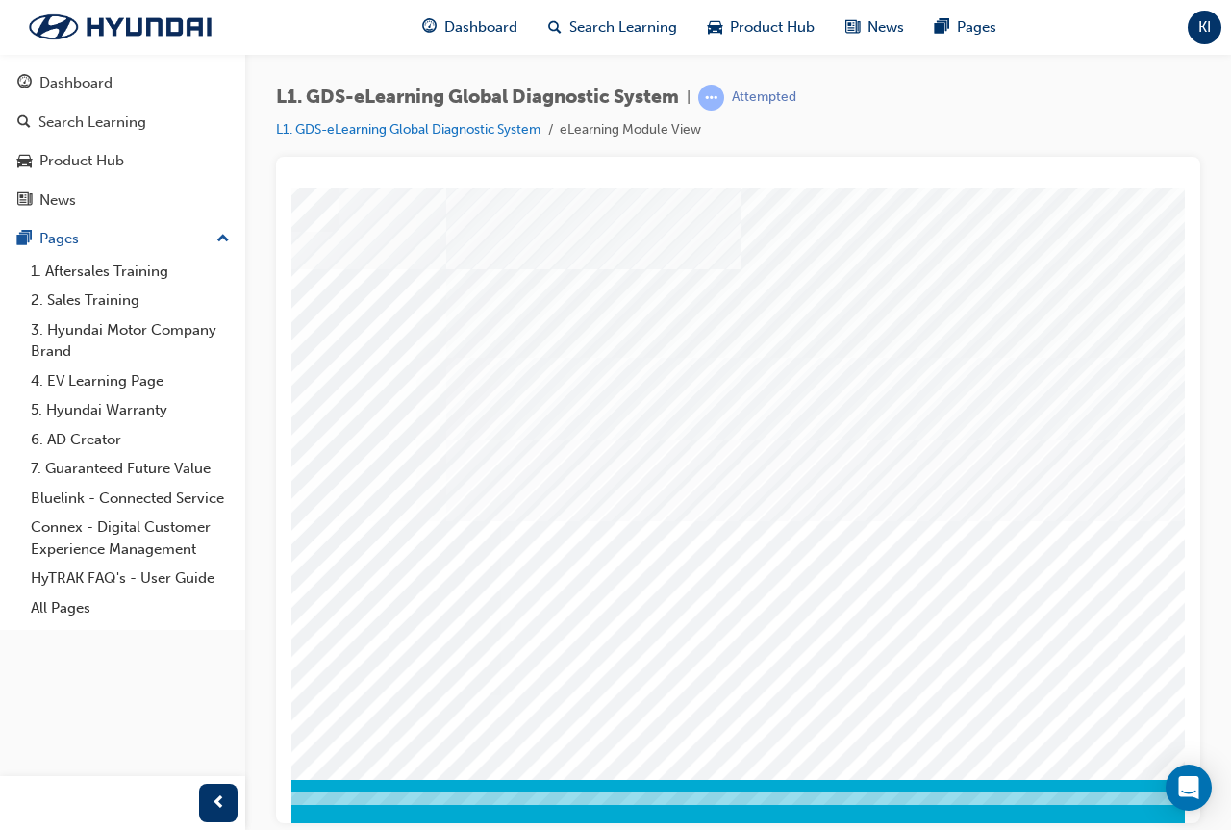
click at [1118, 787] on div at bounding box center [529, 815] width 1308 height 73
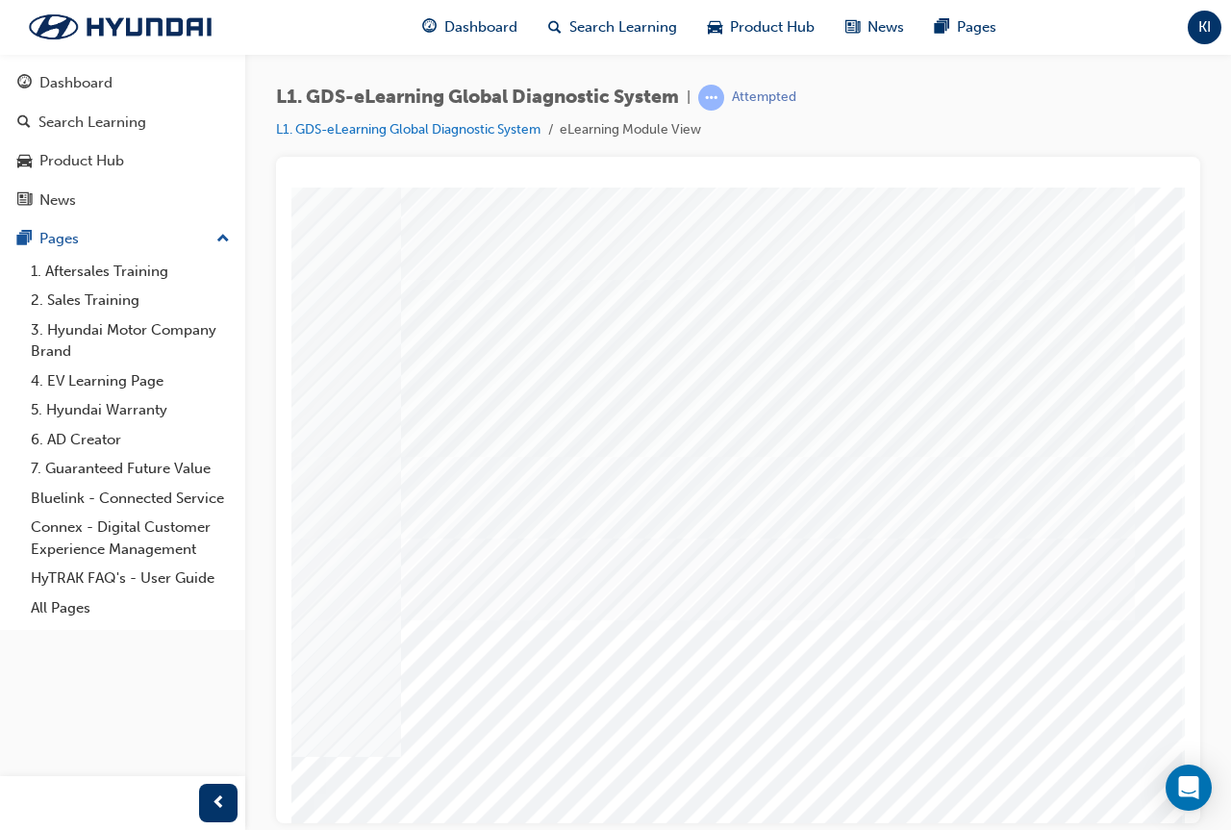
scroll to position [0, 429]
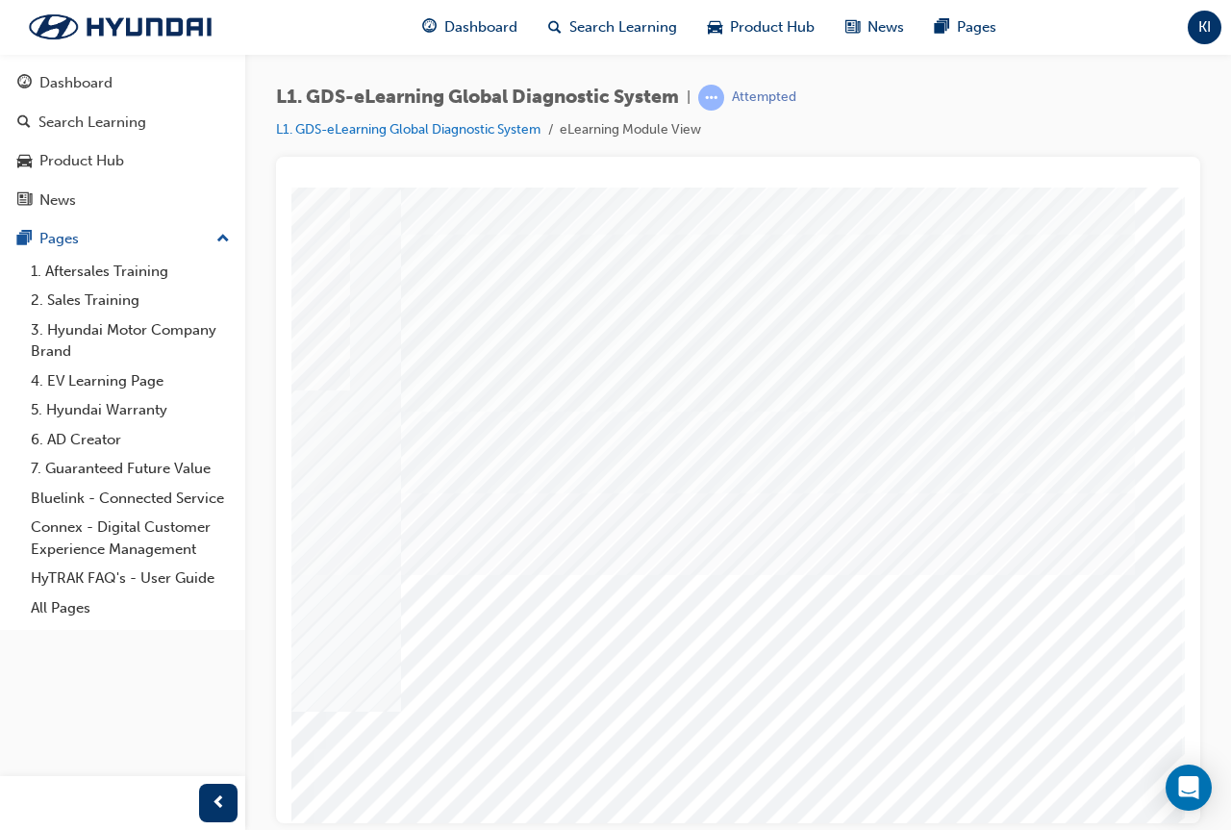
scroll to position [4, 429]
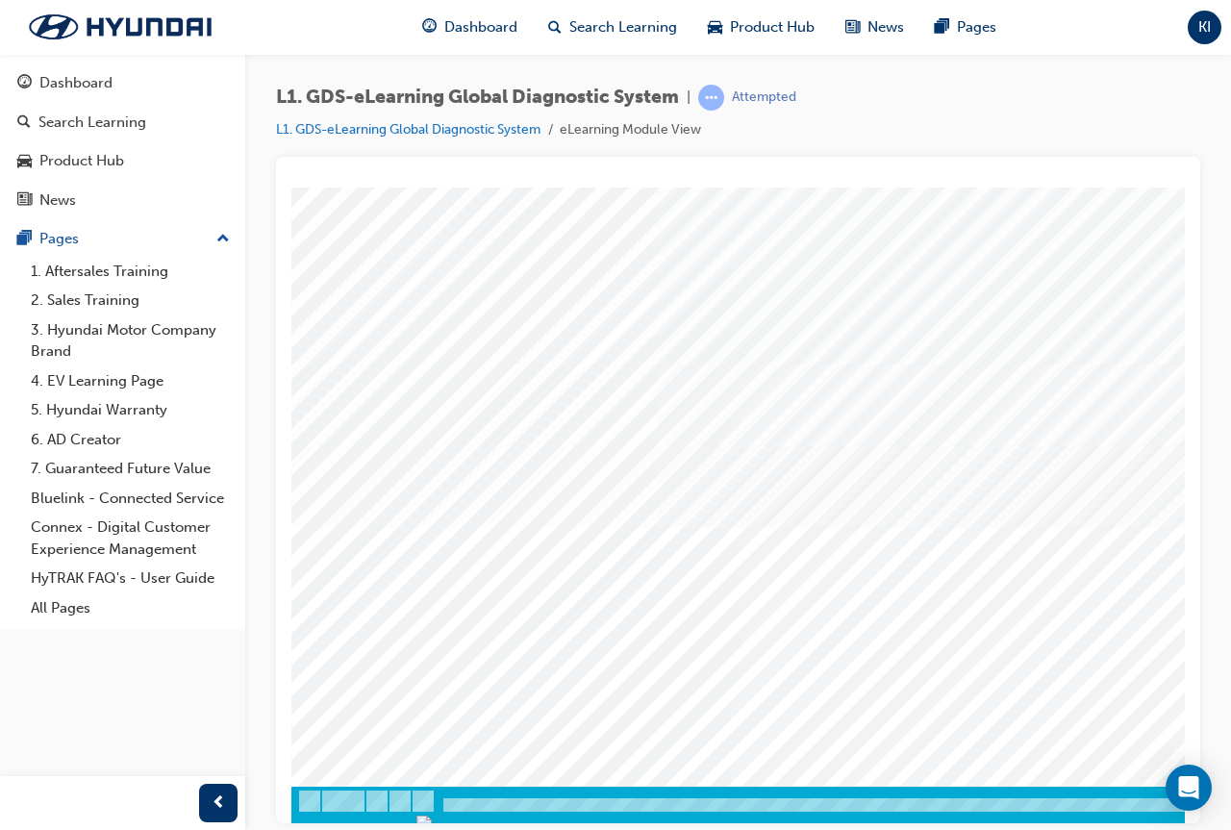
scroll to position [100, 0]
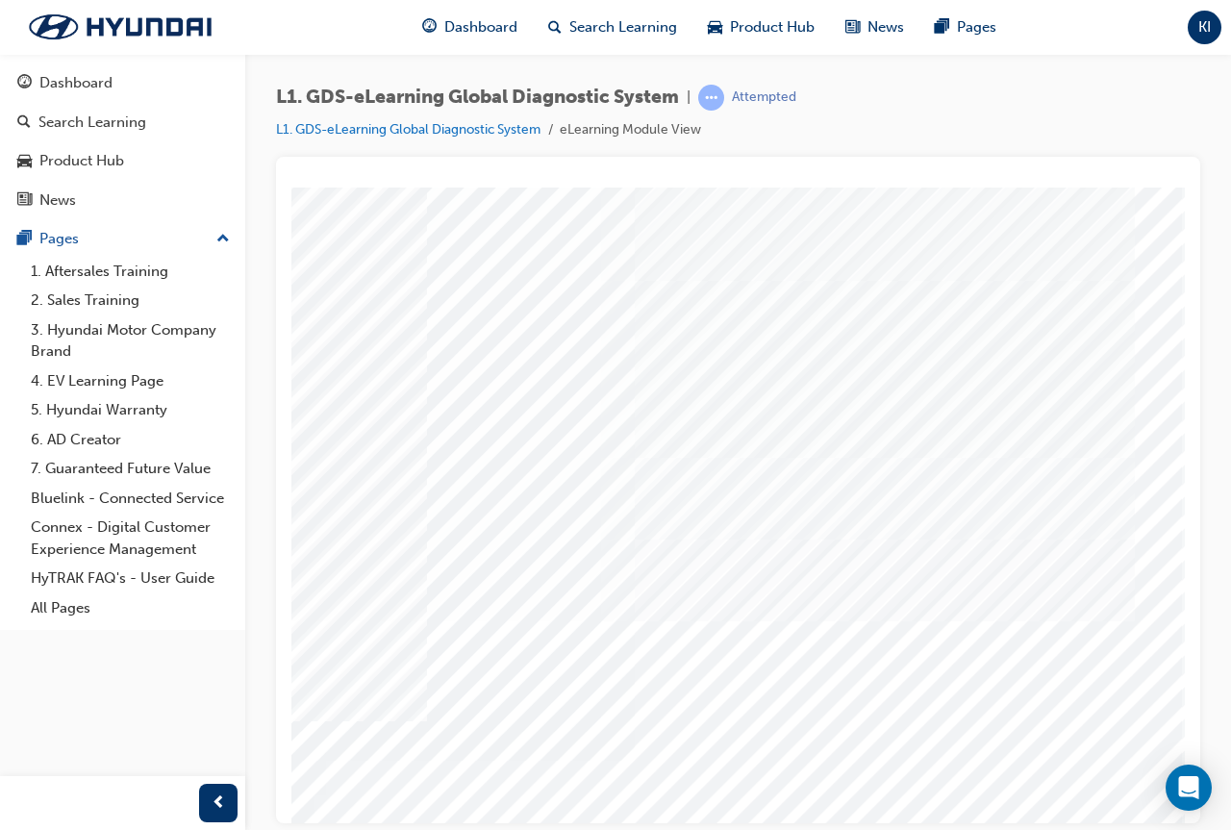
scroll to position [0, 429]
drag, startPoint x: 801, startPoint y: 809, endPoint x: 1465, endPoint y: 1012, distance: 693.9
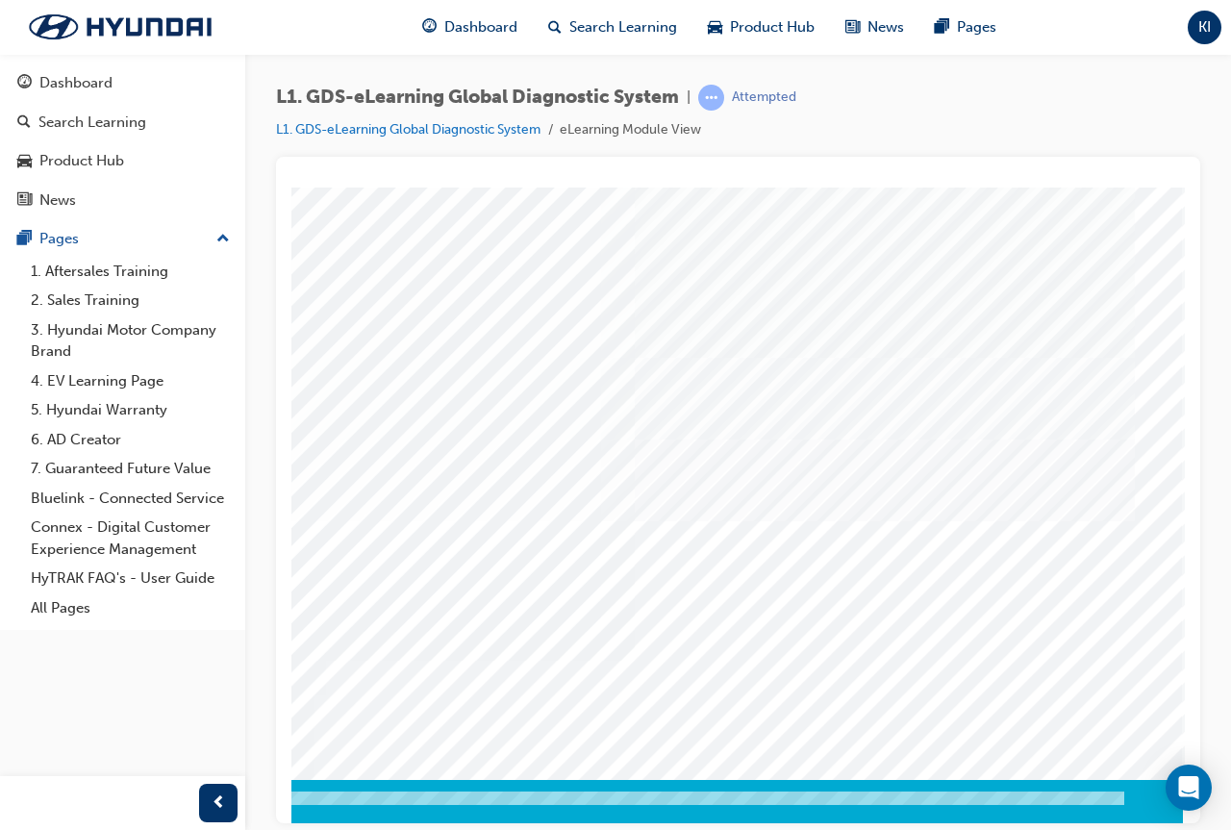
scroll to position [100, 429]
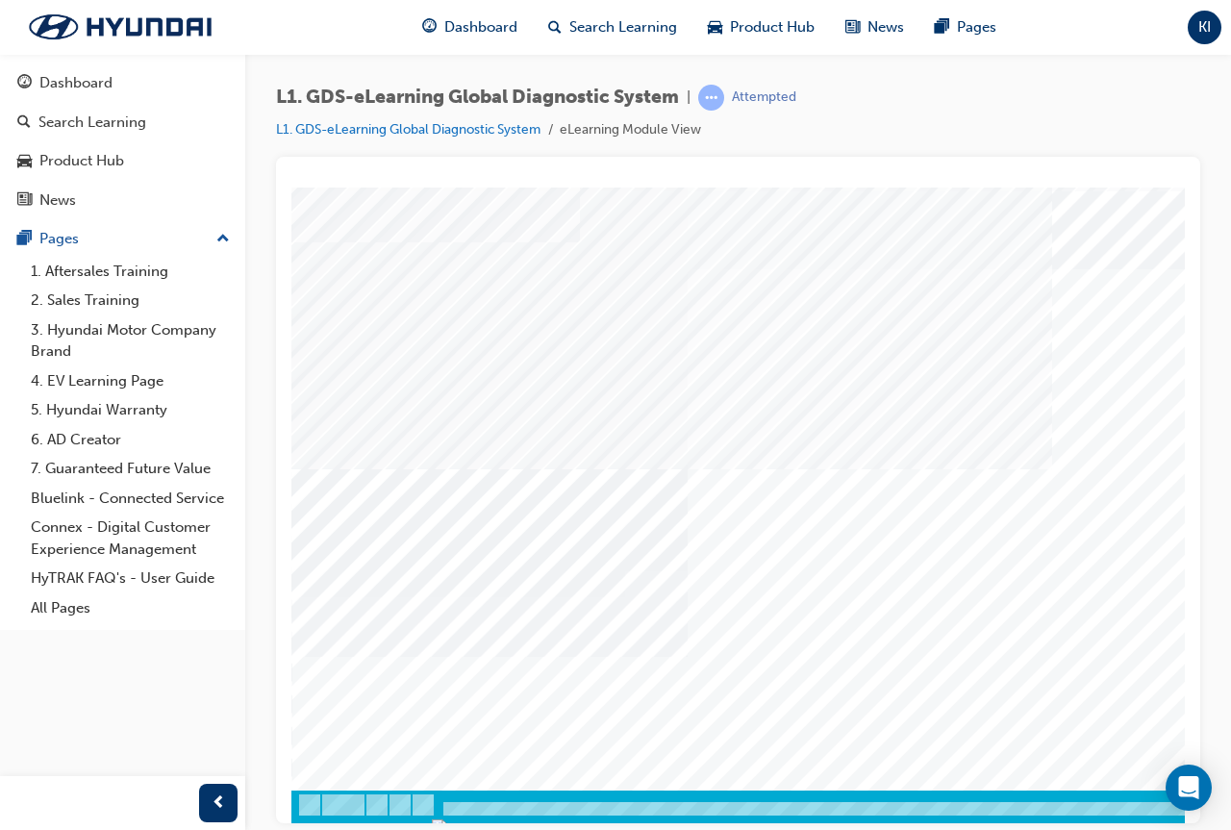
scroll to position [100, 0]
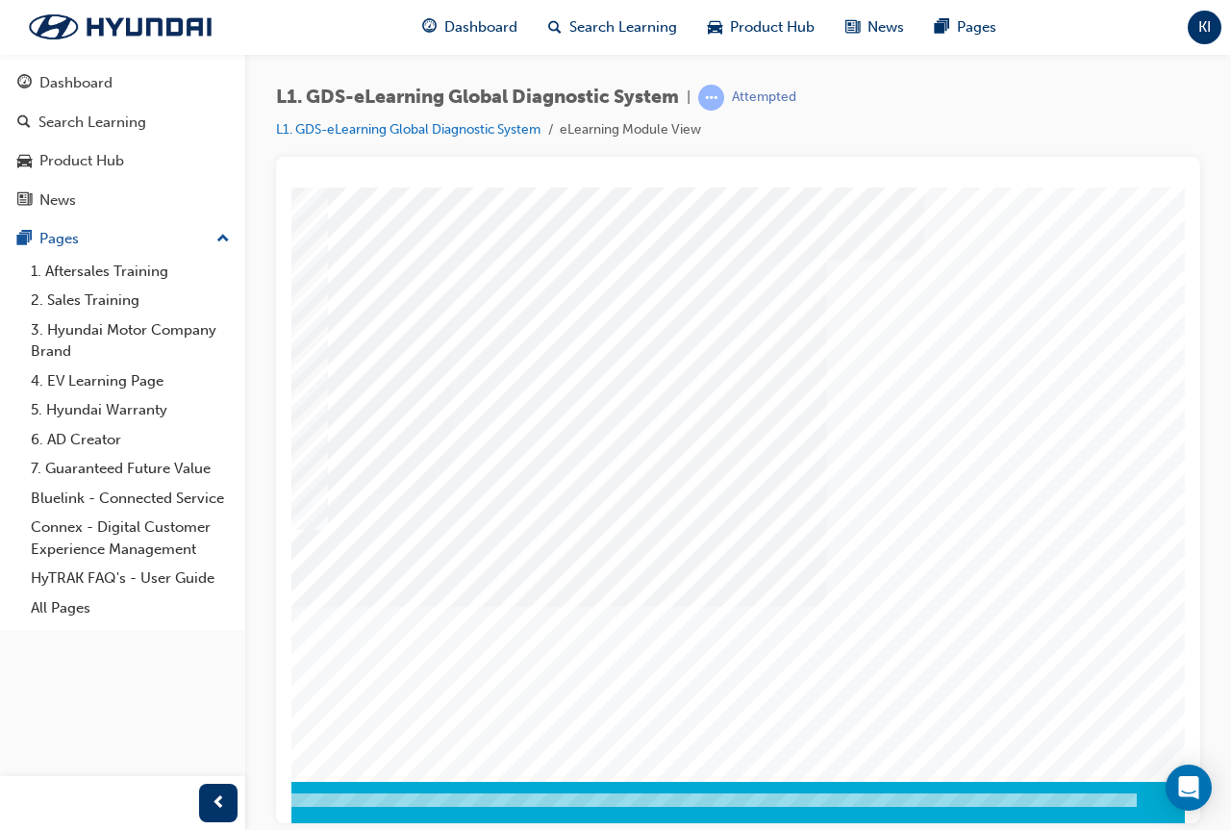
scroll to position [100, 404]
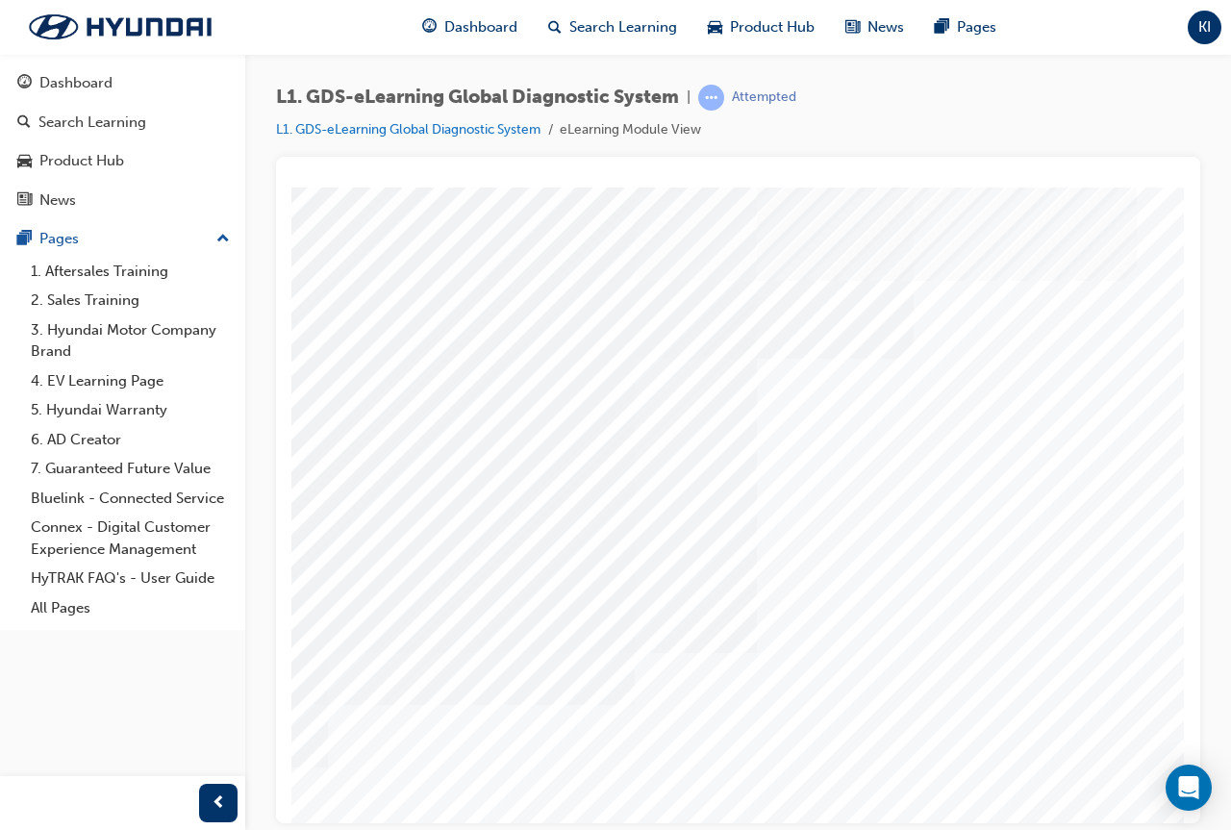
scroll to position [0, 0]
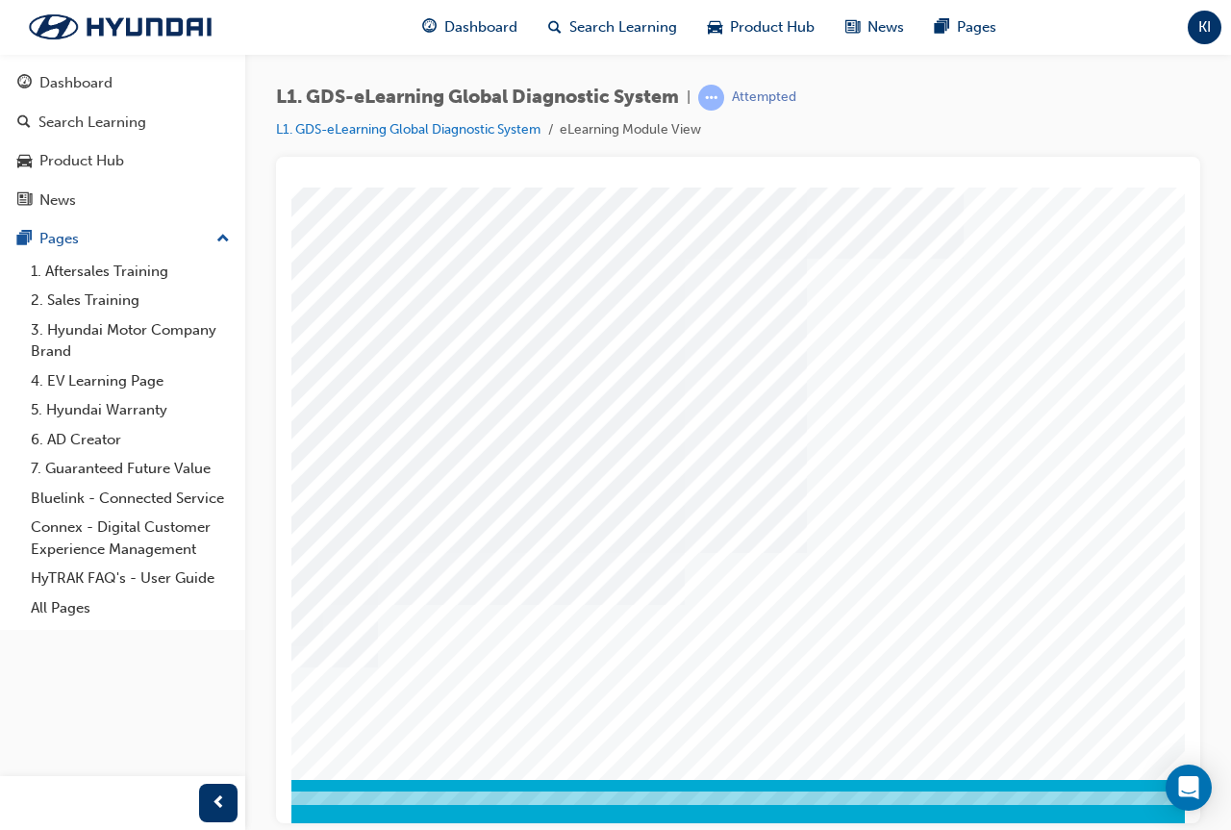
scroll to position [100, 375]
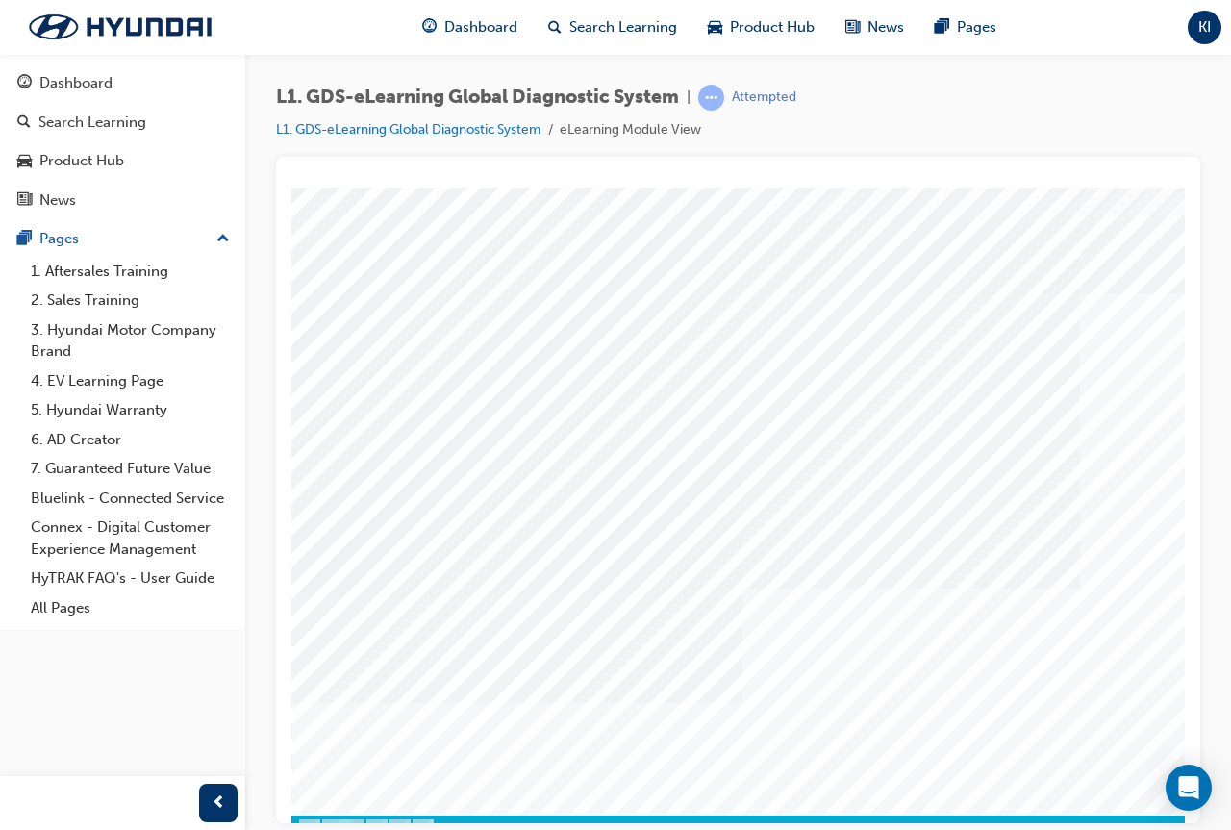
scroll to position [96, 0]
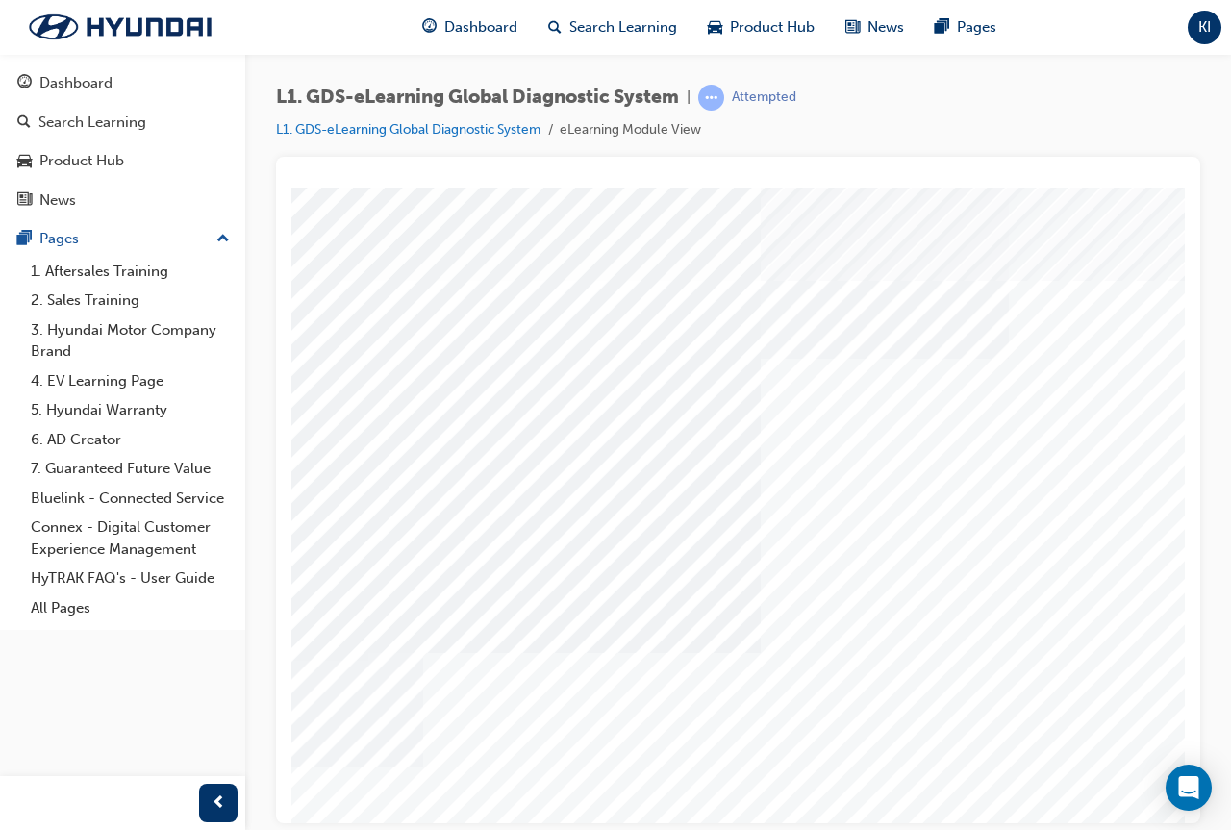
scroll to position [0, 322]
drag, startPoint x: 461, startPoint y: 614, endPoint x: 541, endPoint y: 502, distance: 137.2
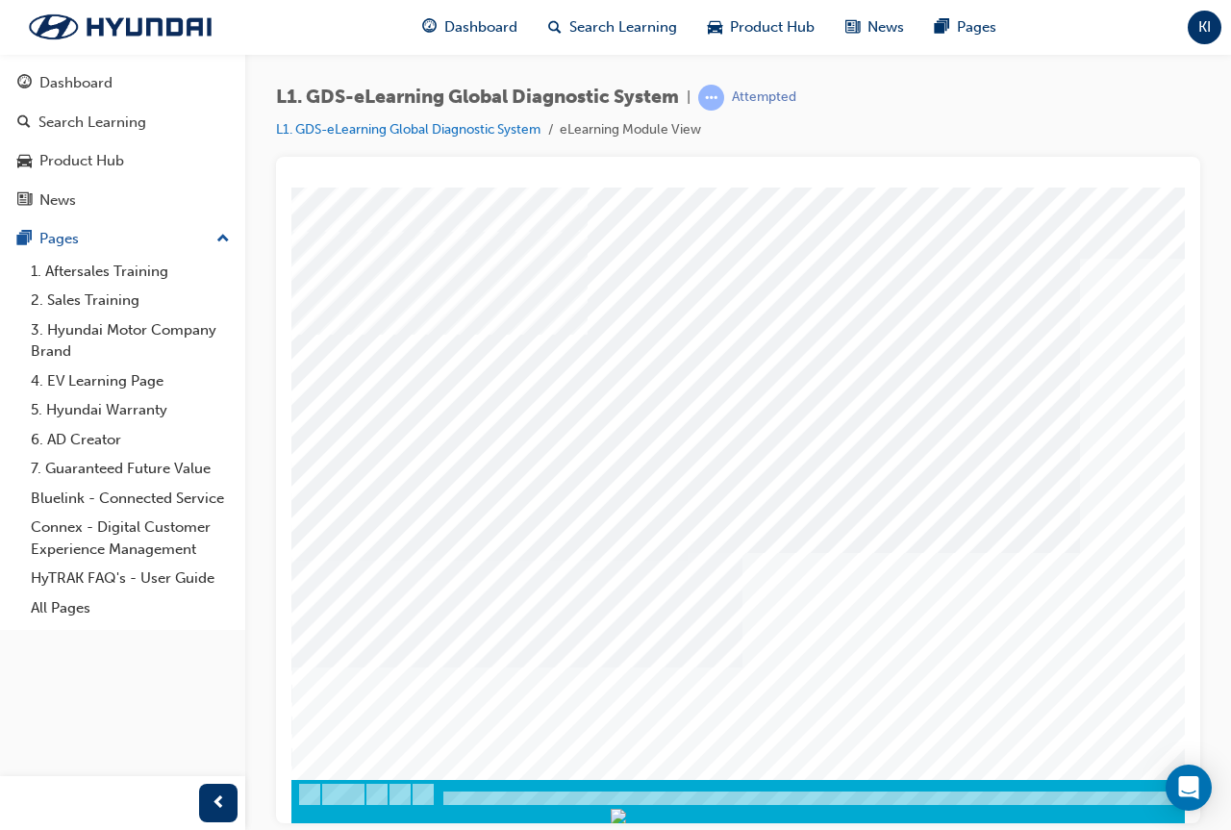
scroll to position [100, 429]
drag, startPoint x: 1017, startPoint y: 809, endPoint x: 1503, endPoint y: 923, distance: 499.9
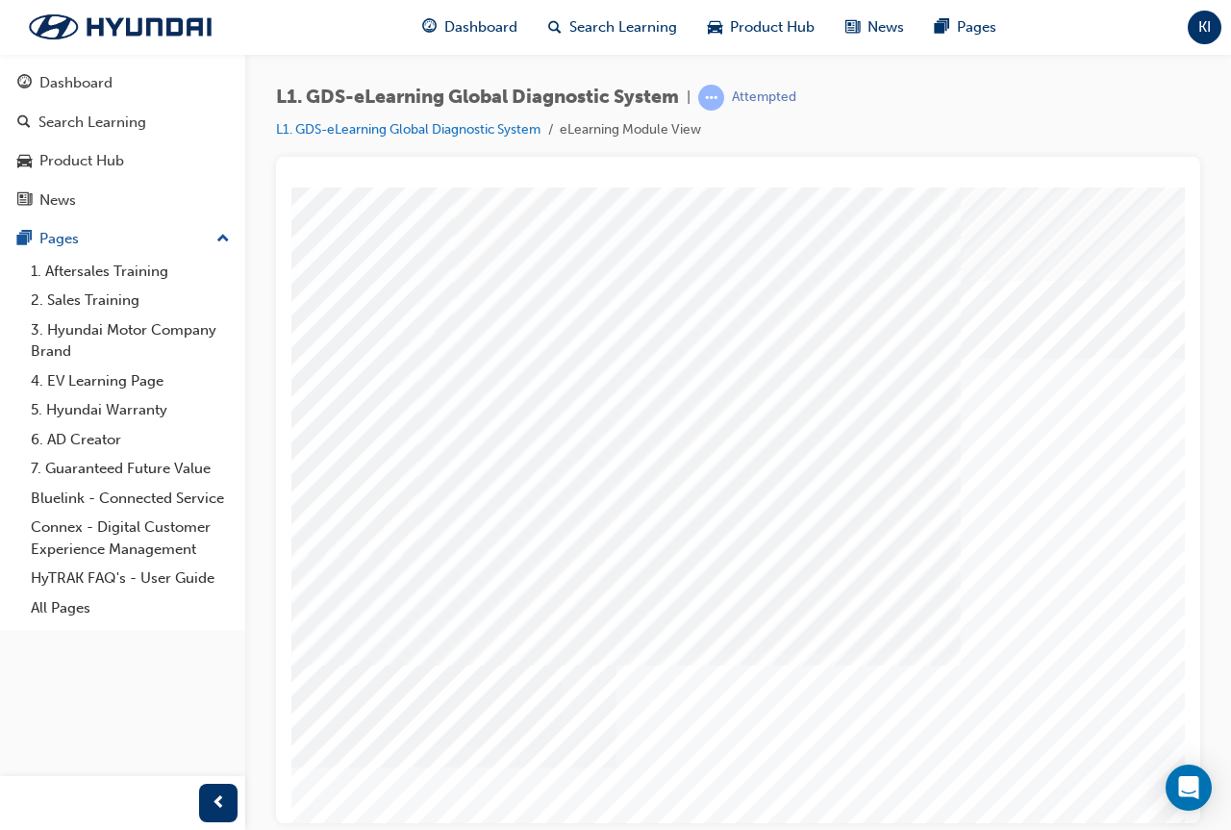
scroll to position [0, 143]
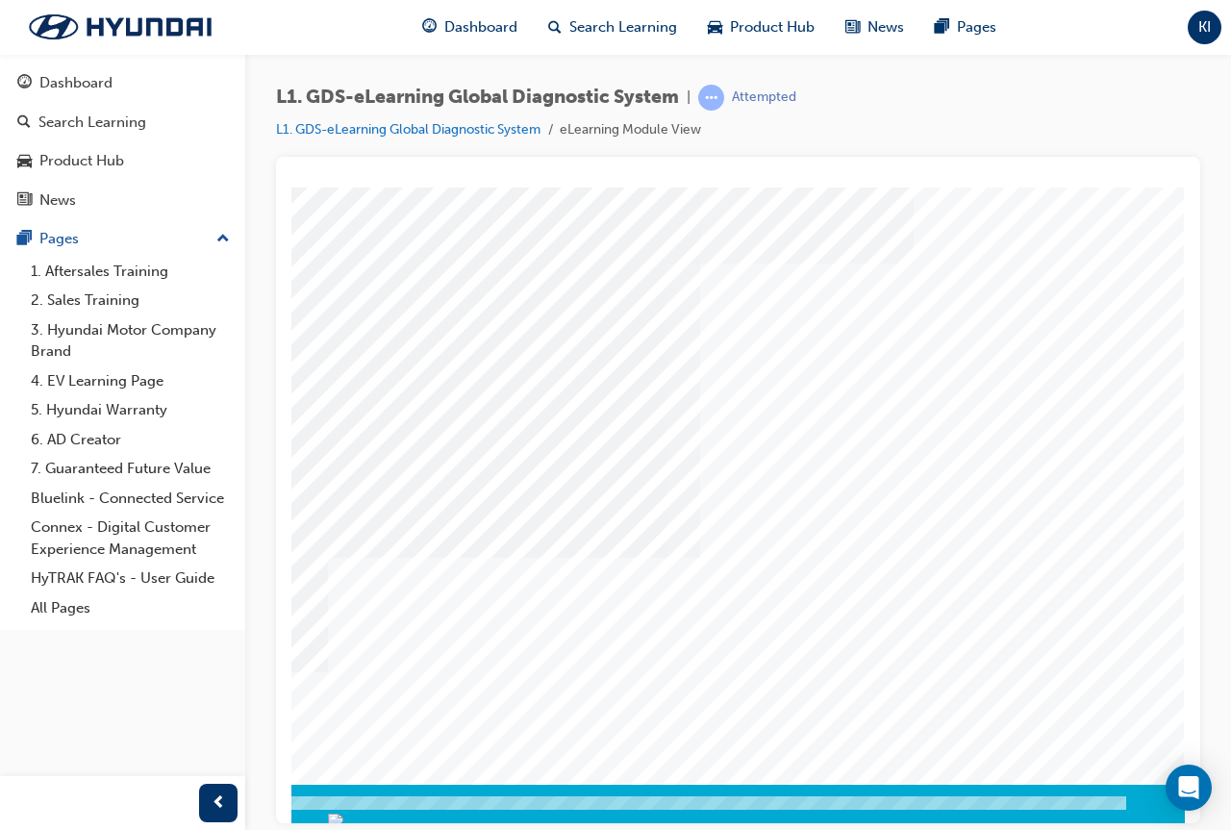
scroll to position [96, 429]
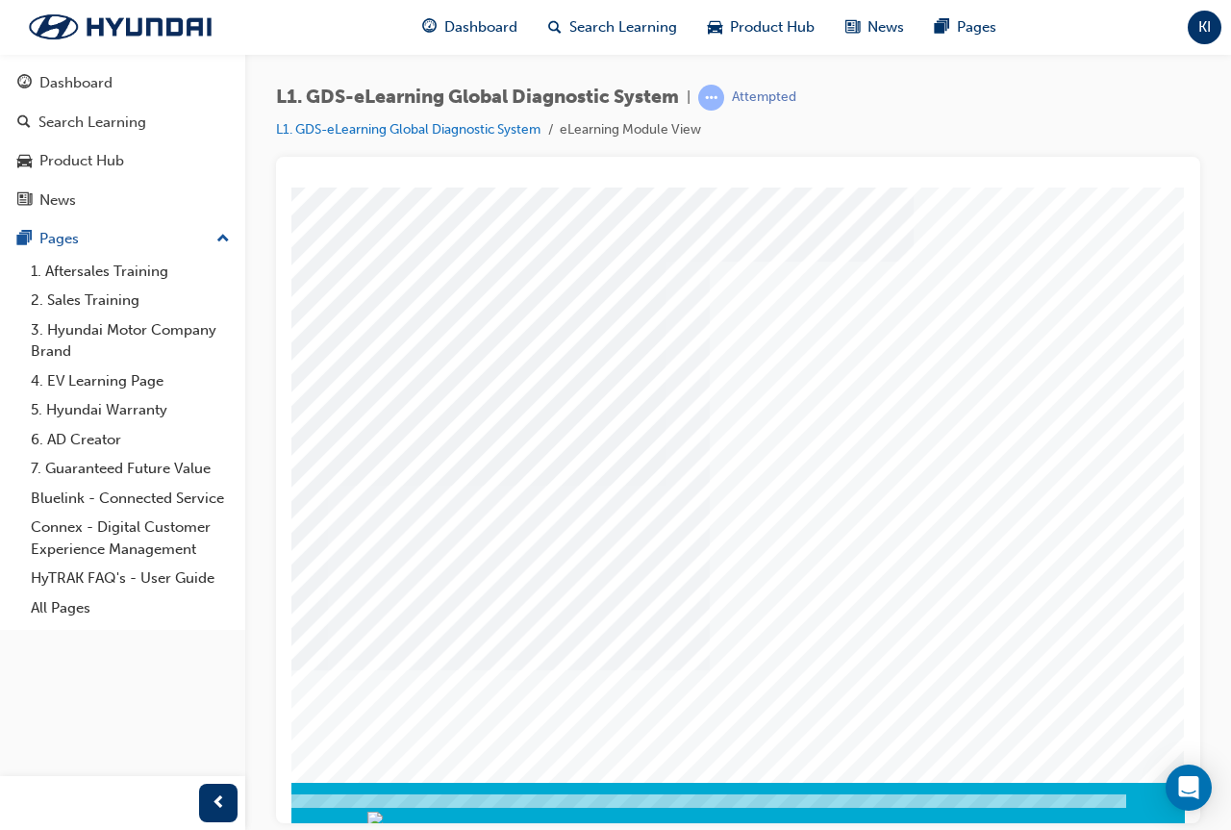
scroll to position [100, 429]
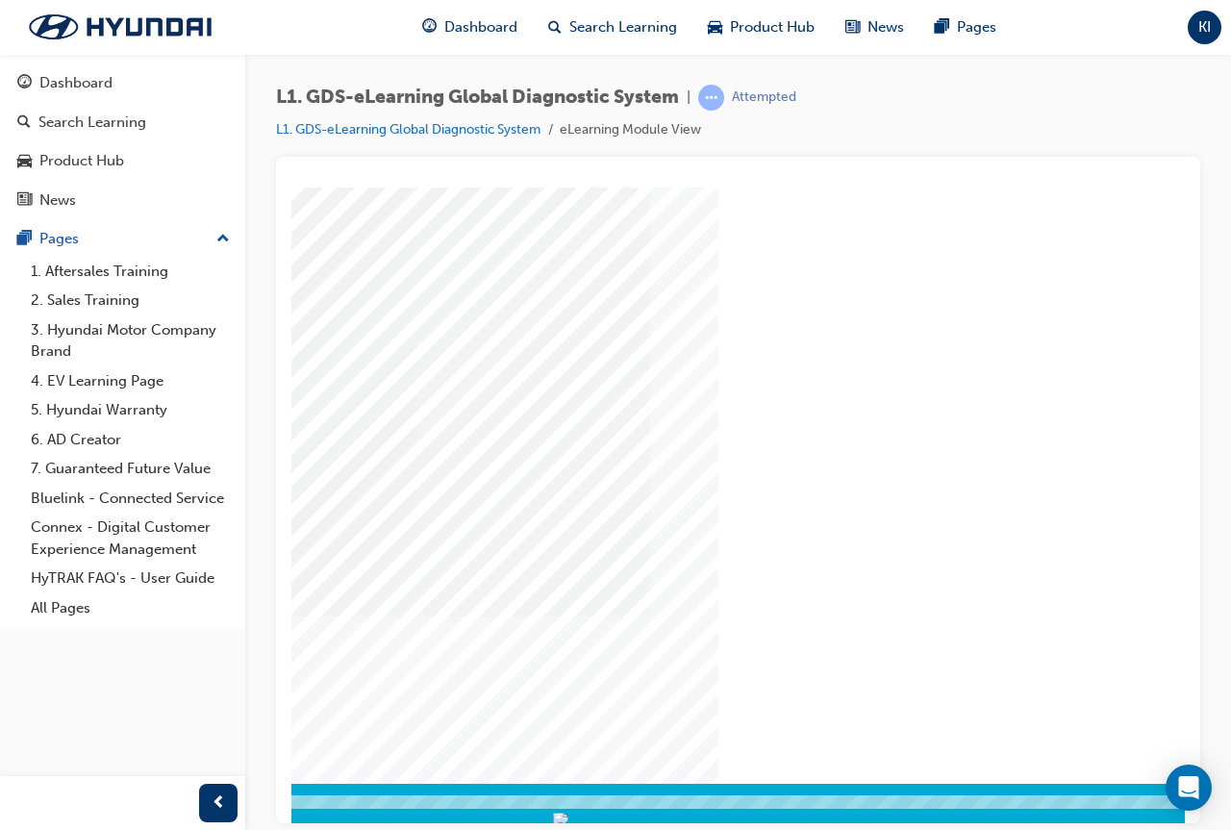
scroll to position [96, 429]
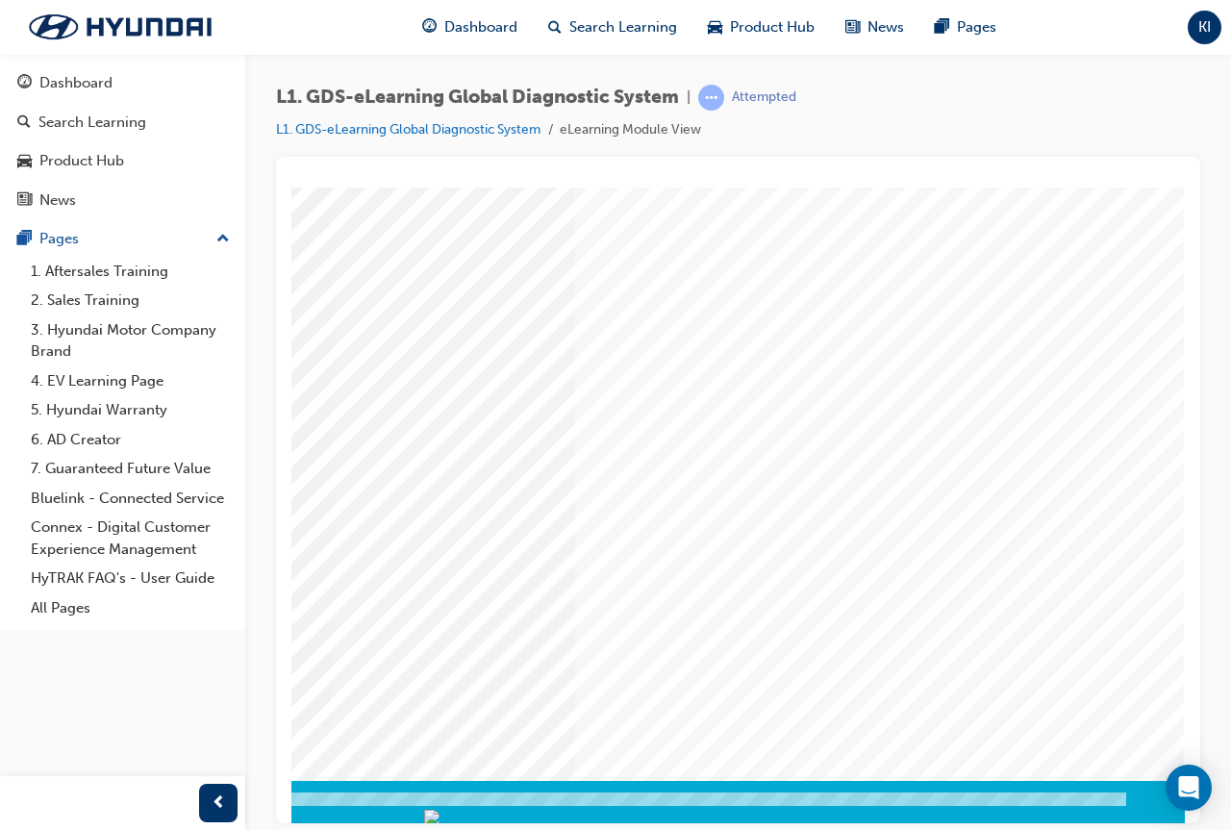
scroll to position [100, 429]
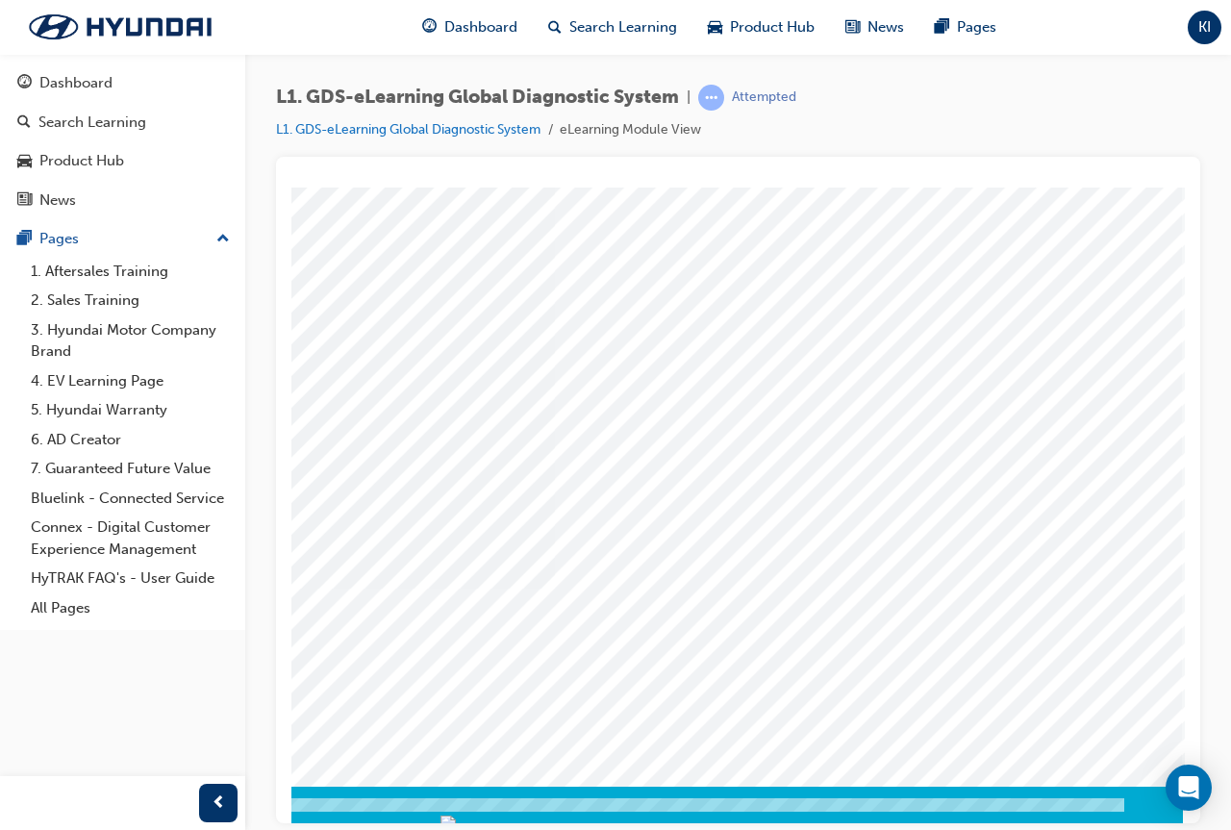
scroll to position [96, 429]
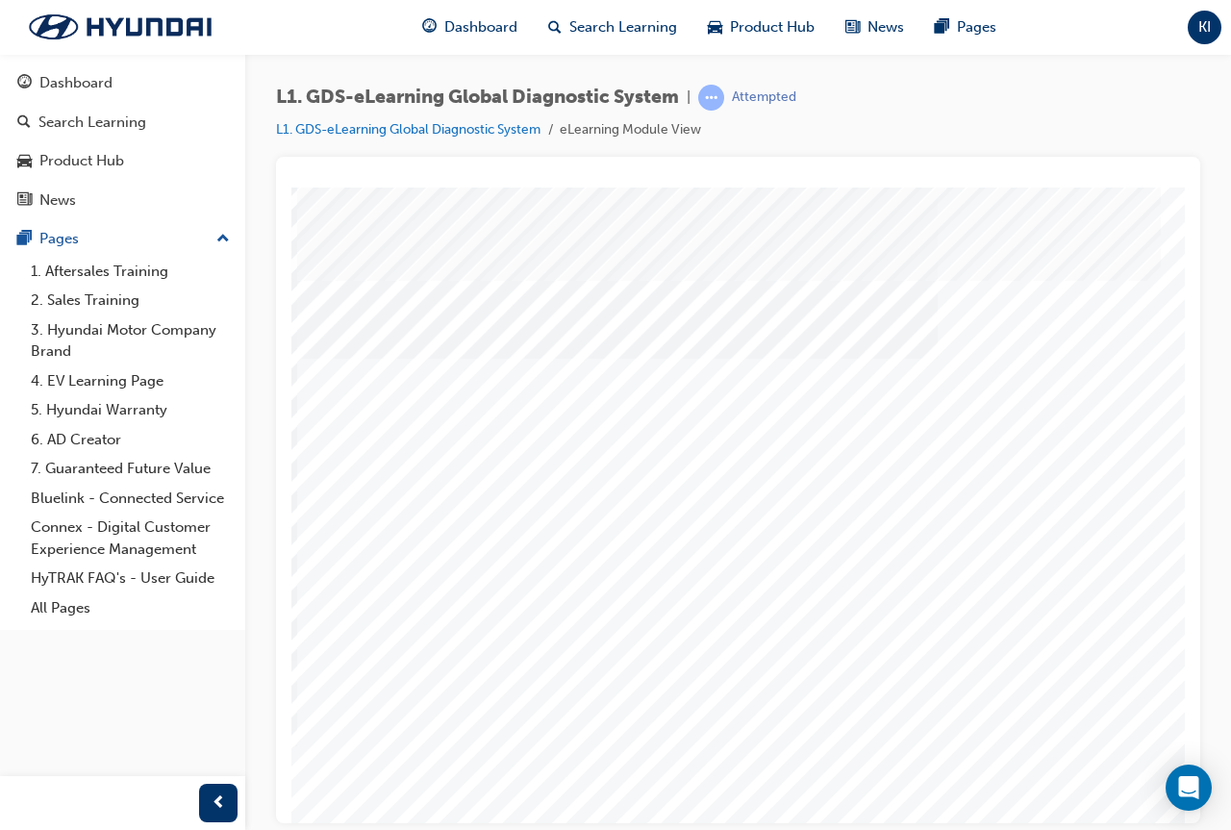
scroll to position [0, 429]
drag, startPoint x: 1085, startPoint y: 1011, endPoint x: 1496, endPoint y: 996, distance: 411.9
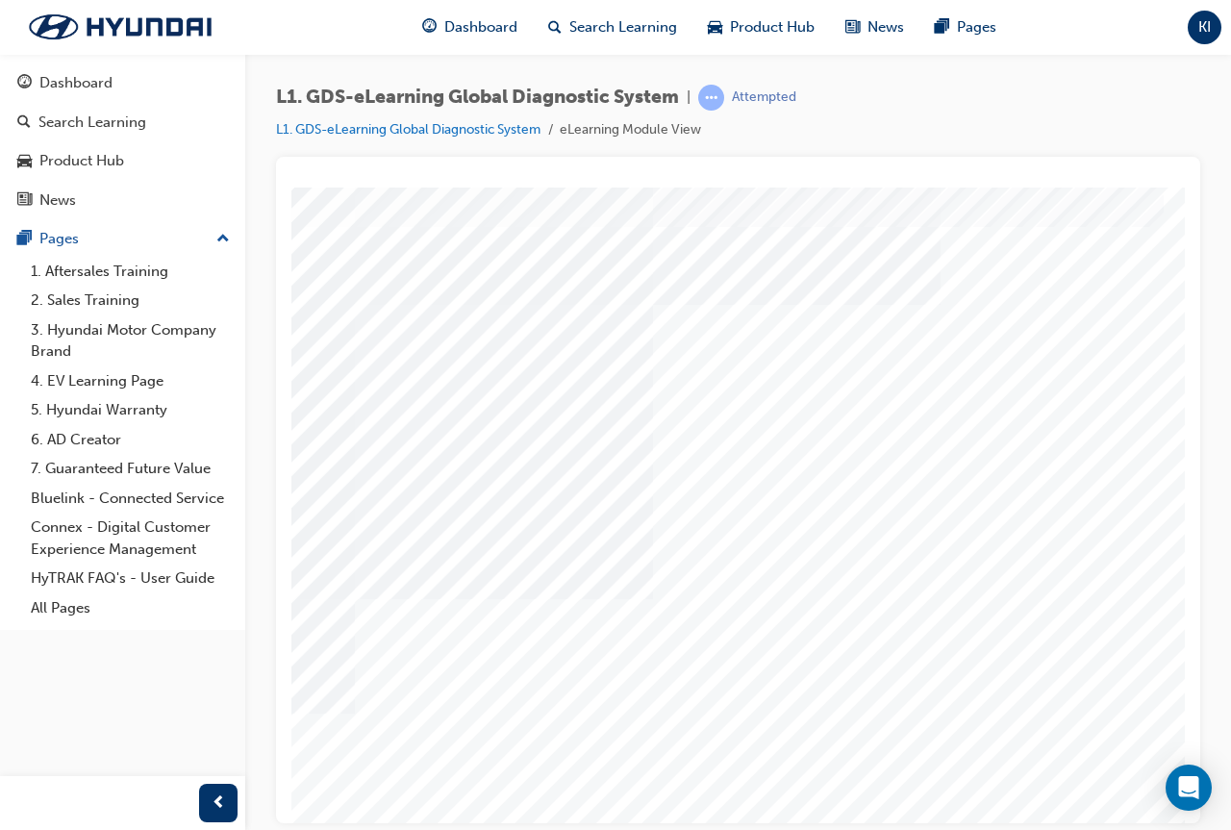
scroll to position [100, 388]
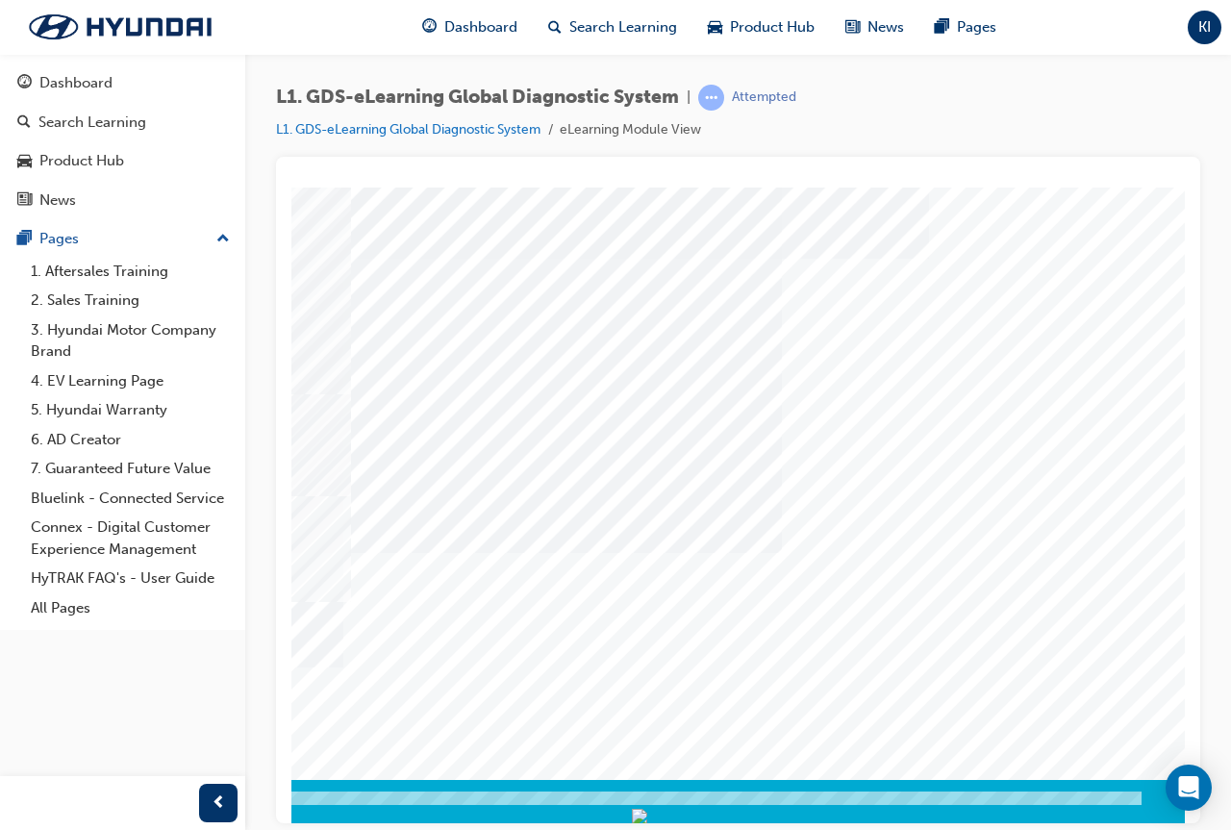
scroll to position [100, 401]
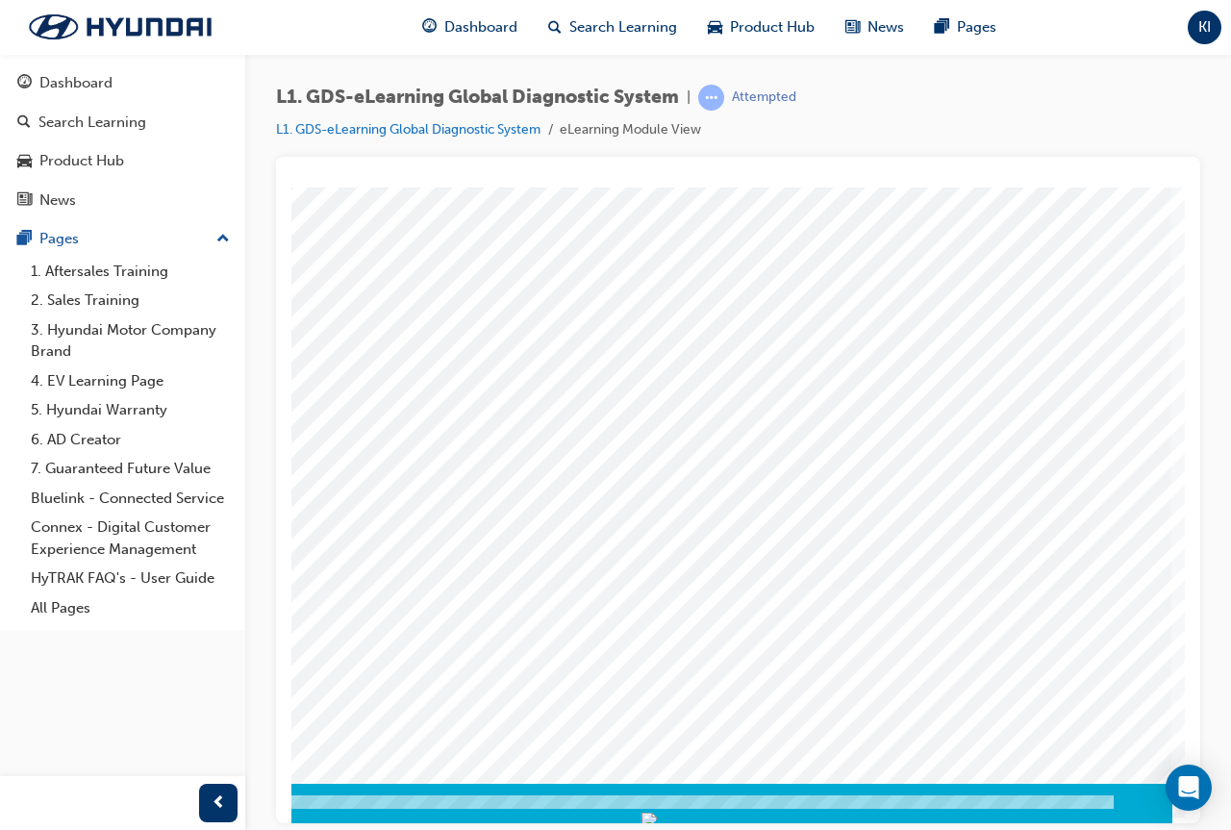
scroll to position [96, 429]
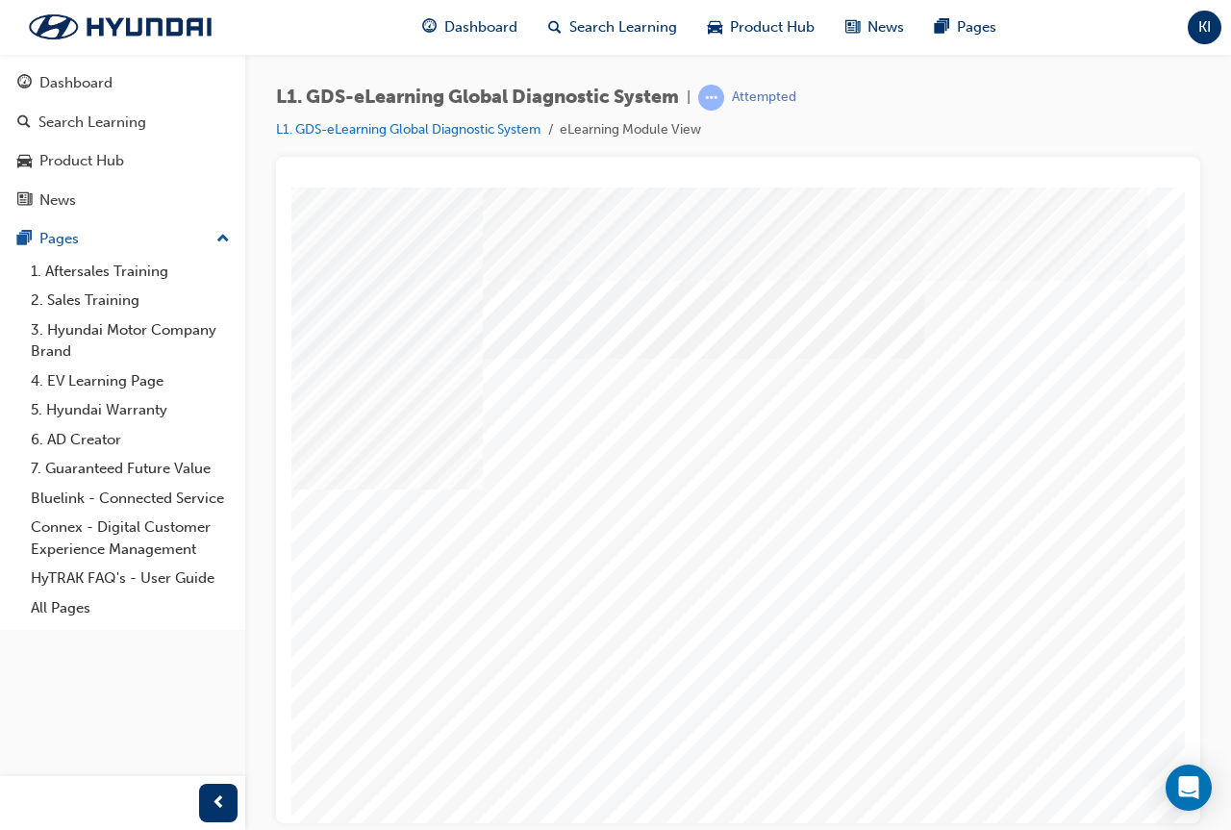
scroll to position [0, 429]
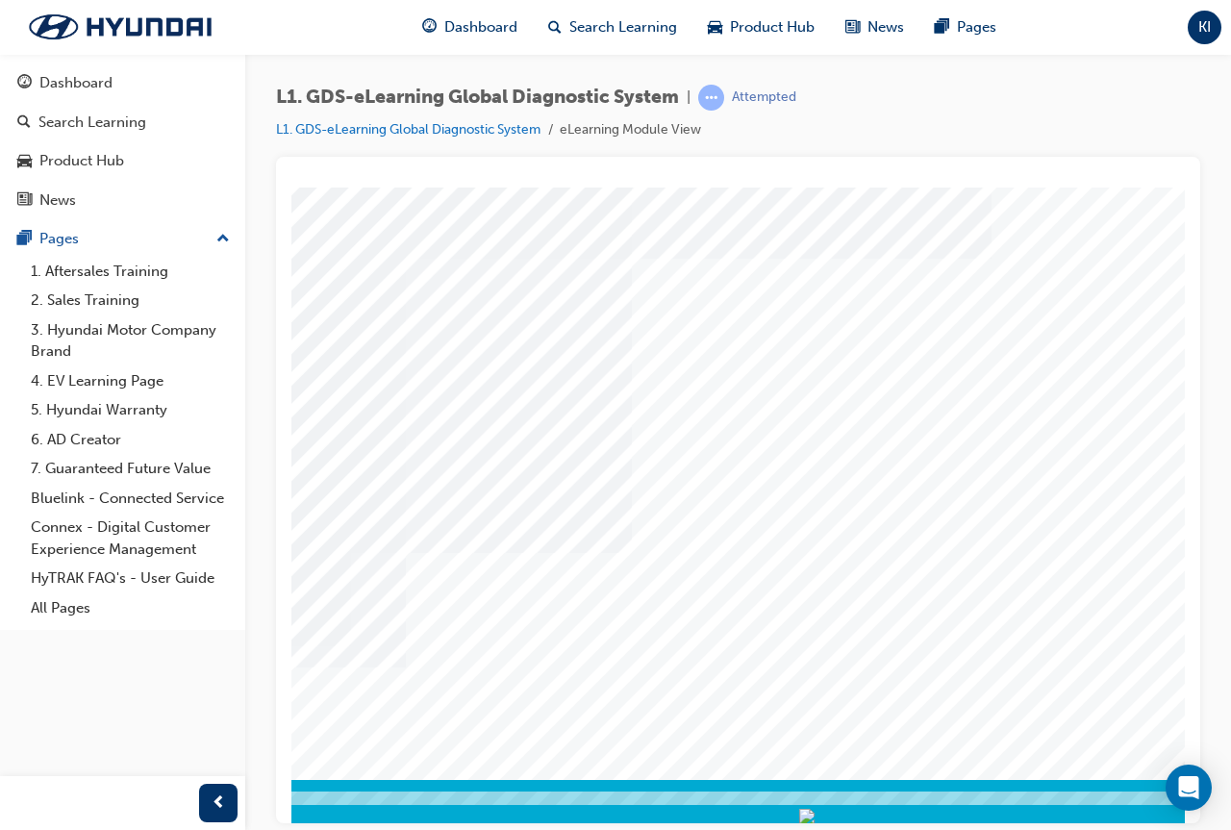
scroll to position [100, 371]
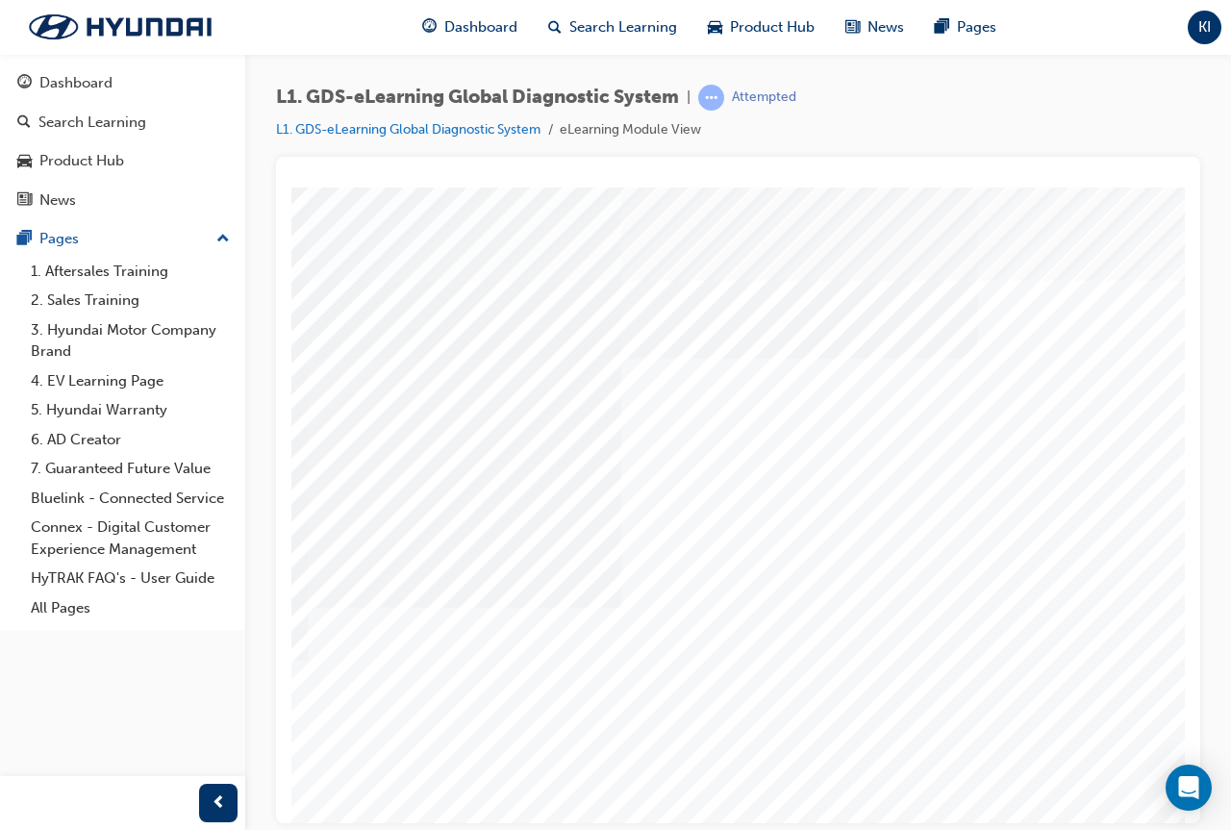
scroll to position [0, 429]
drag, startPoint x: 865, startPoint y: 817, endPoint x: 1456, endPoint y: 968, distance: 610.7
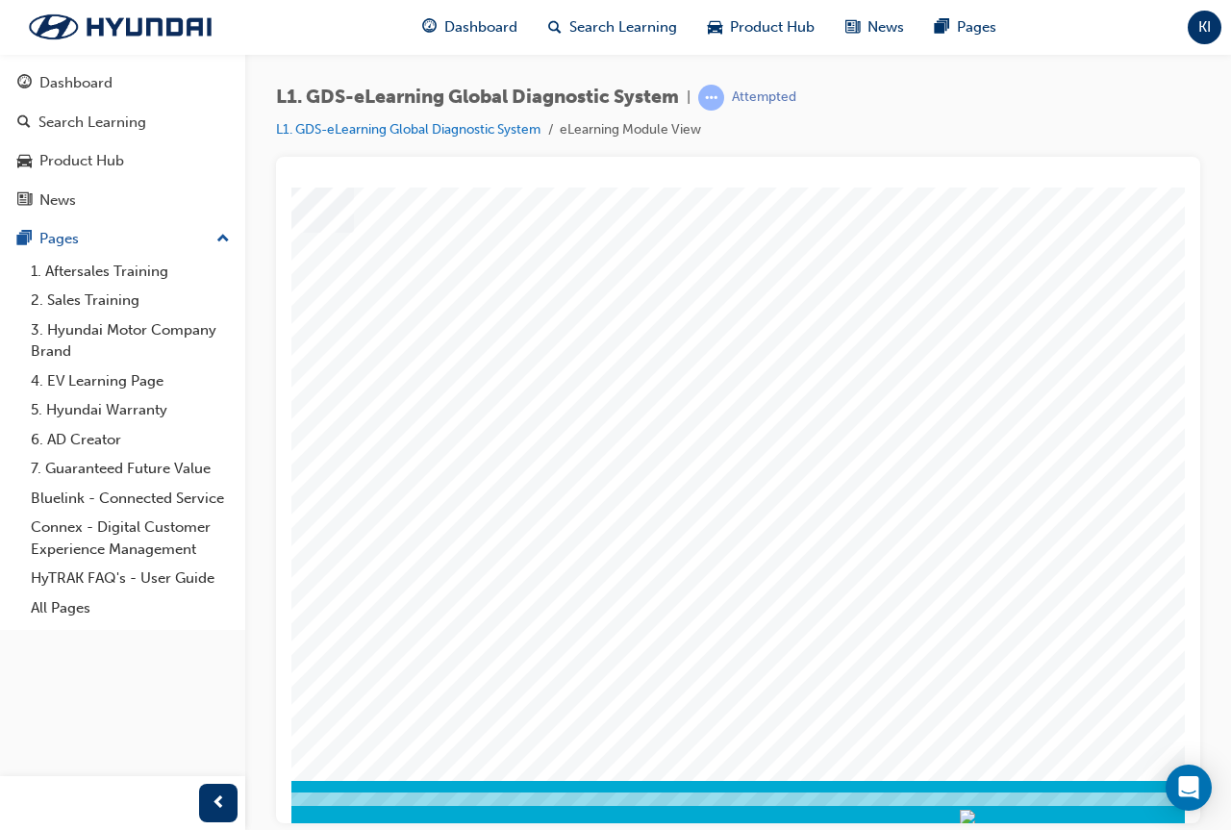
scroll to position [100, 226]
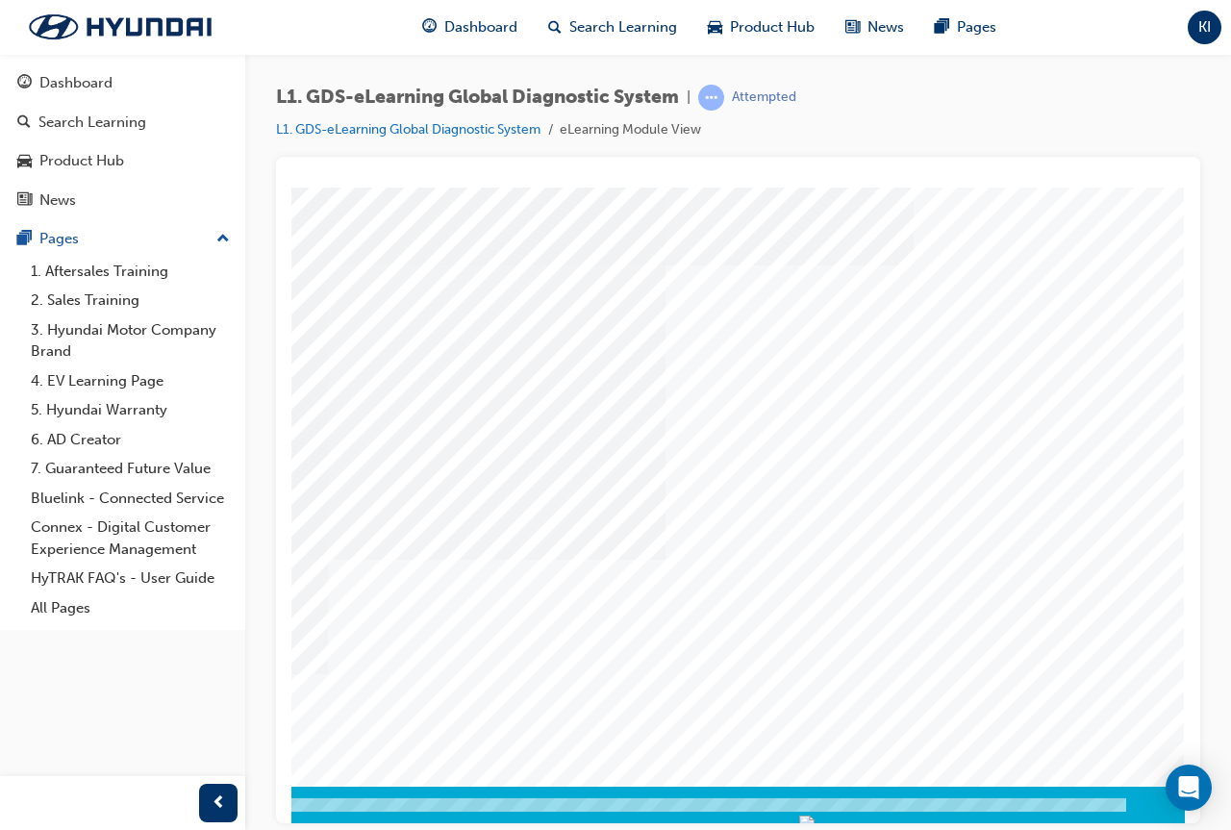
scroll to position [100, 429]
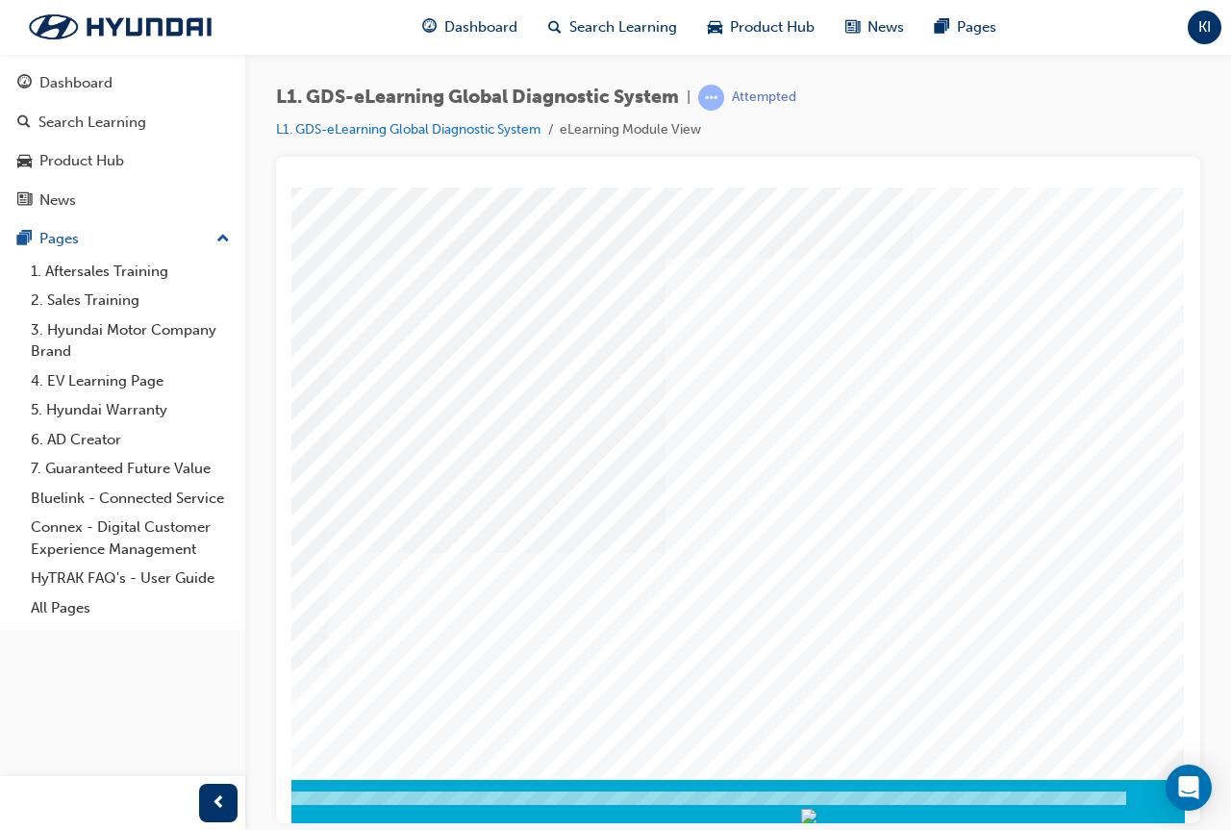
drag, startPoint x: 858, startPoint y: 817, endPoint x: 1428, endPoint y: 1011, distance: 602.5
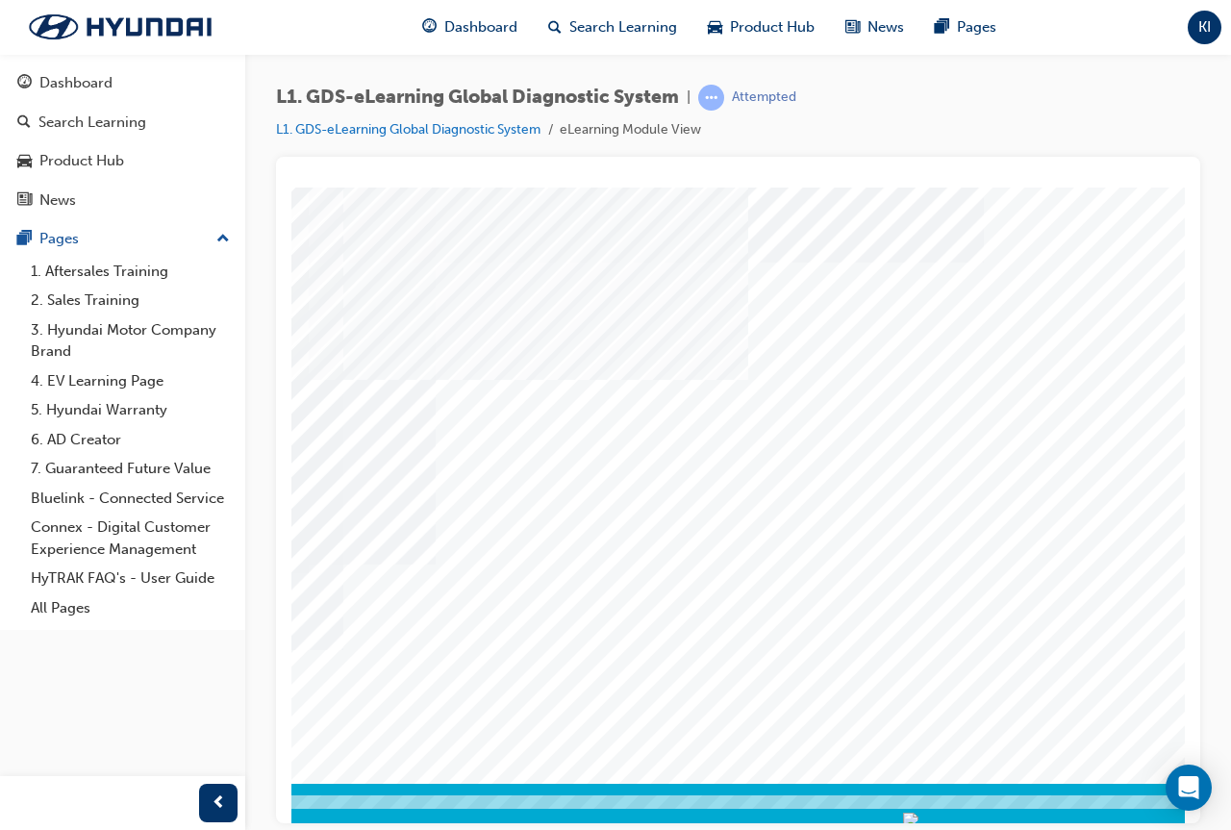
scroll to position [96, 380]
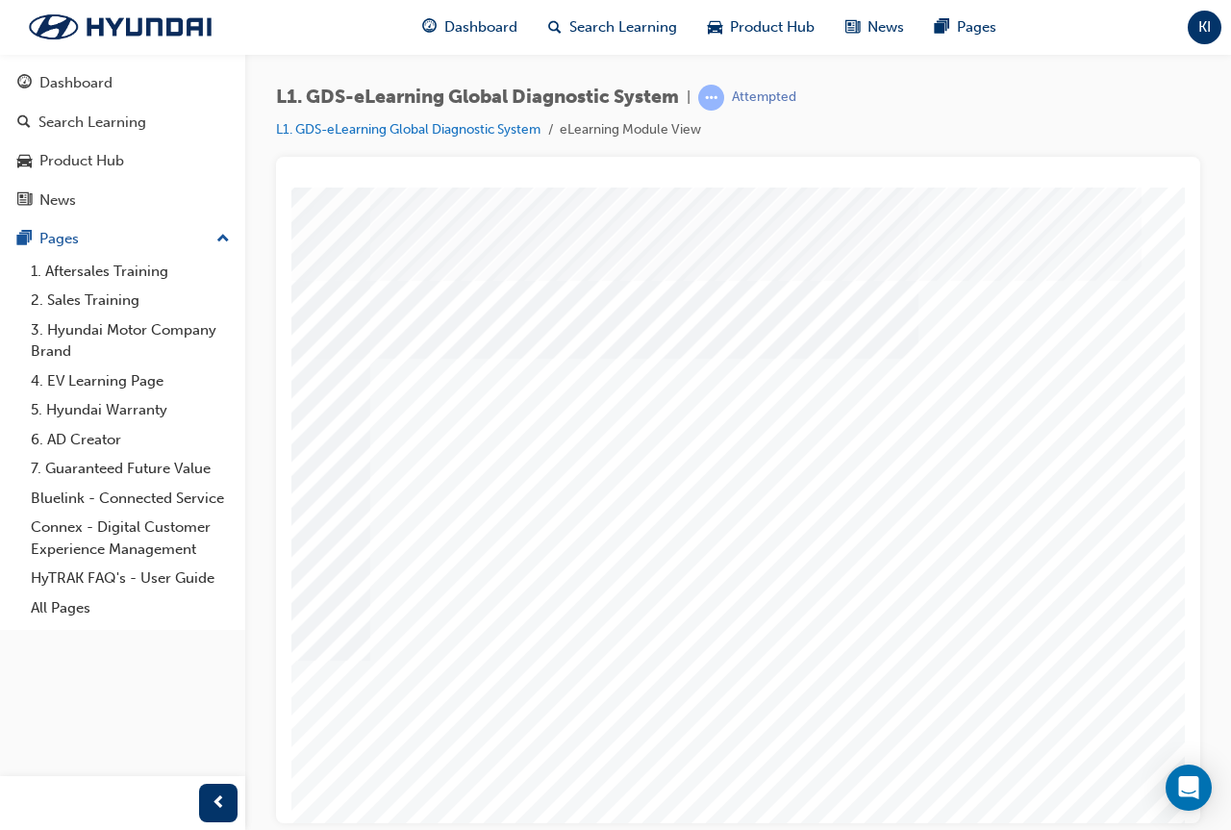
scroll to position [0, 429]
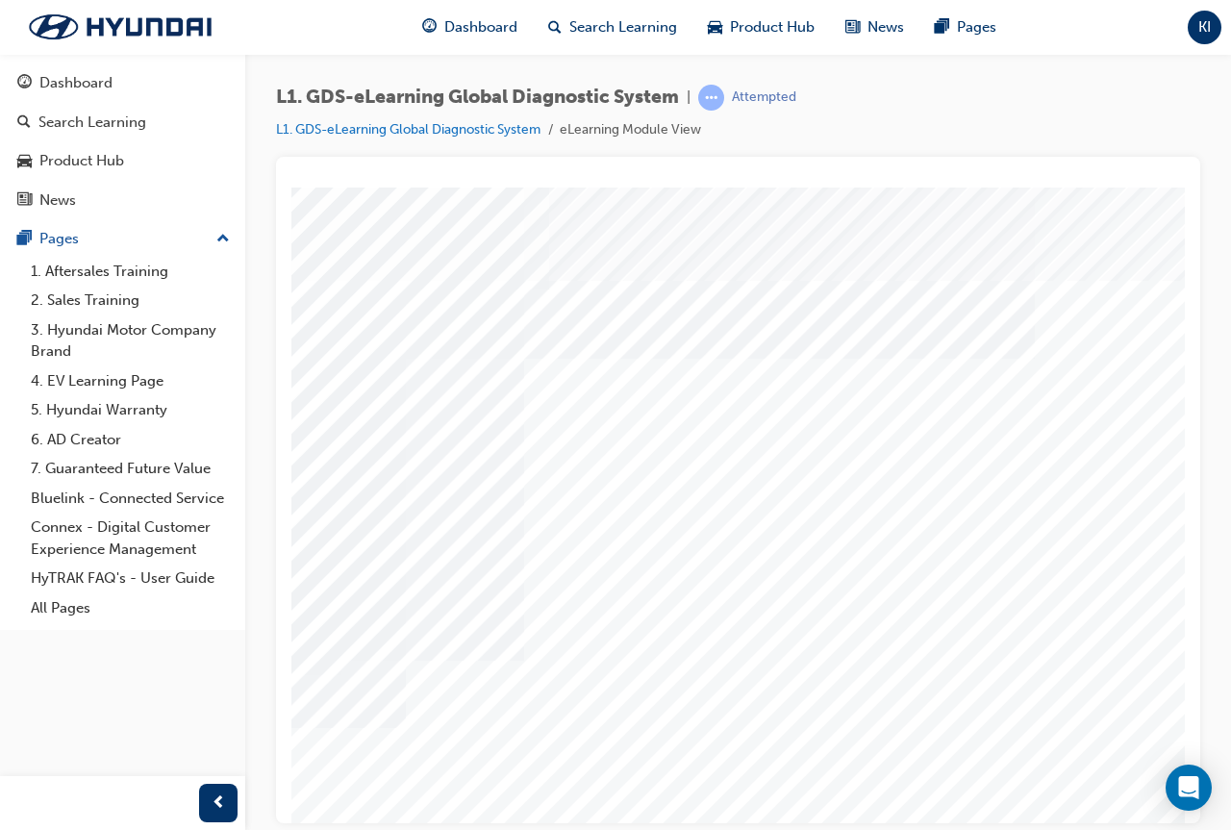
scroll to position [0, 350]
drag, startPoint x: 857, startPoint y: 812, endPoint x: 1375, endPoint y: 1010, distance: 555.0
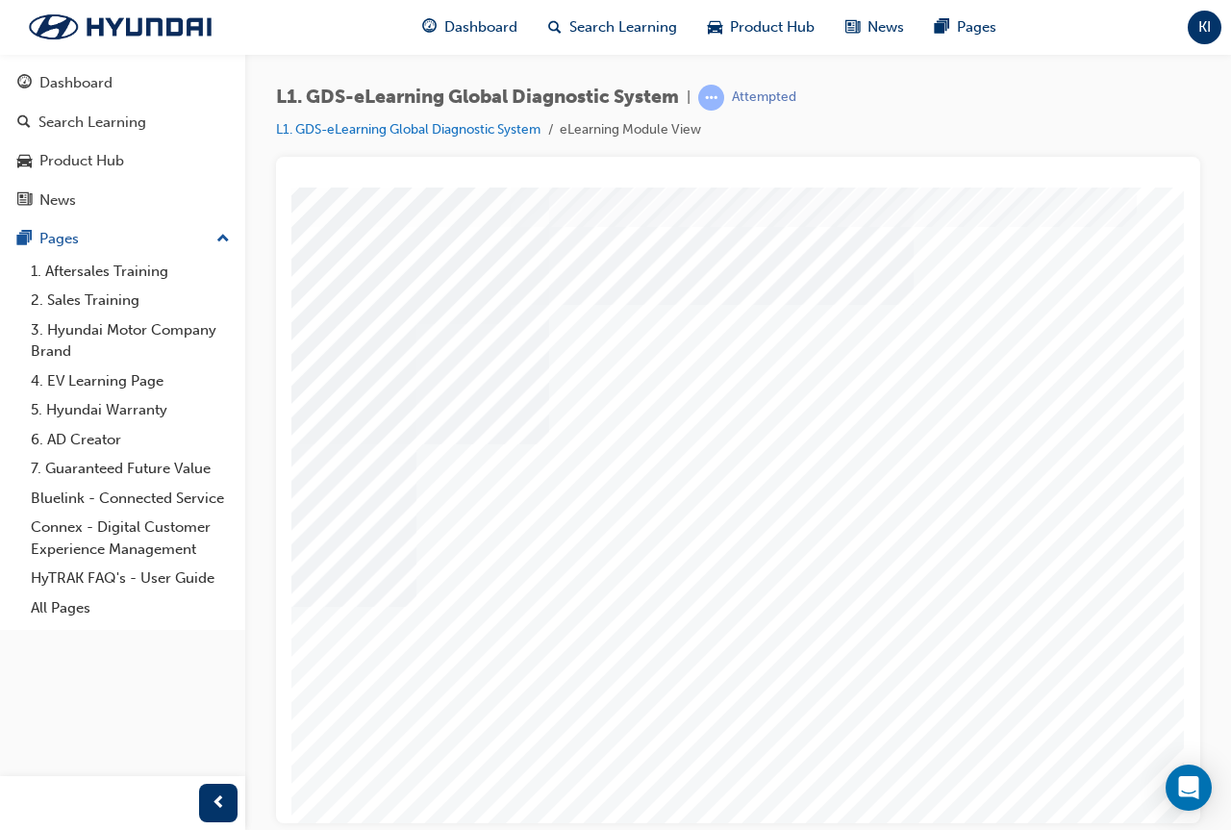
scroll to position [96, 429]
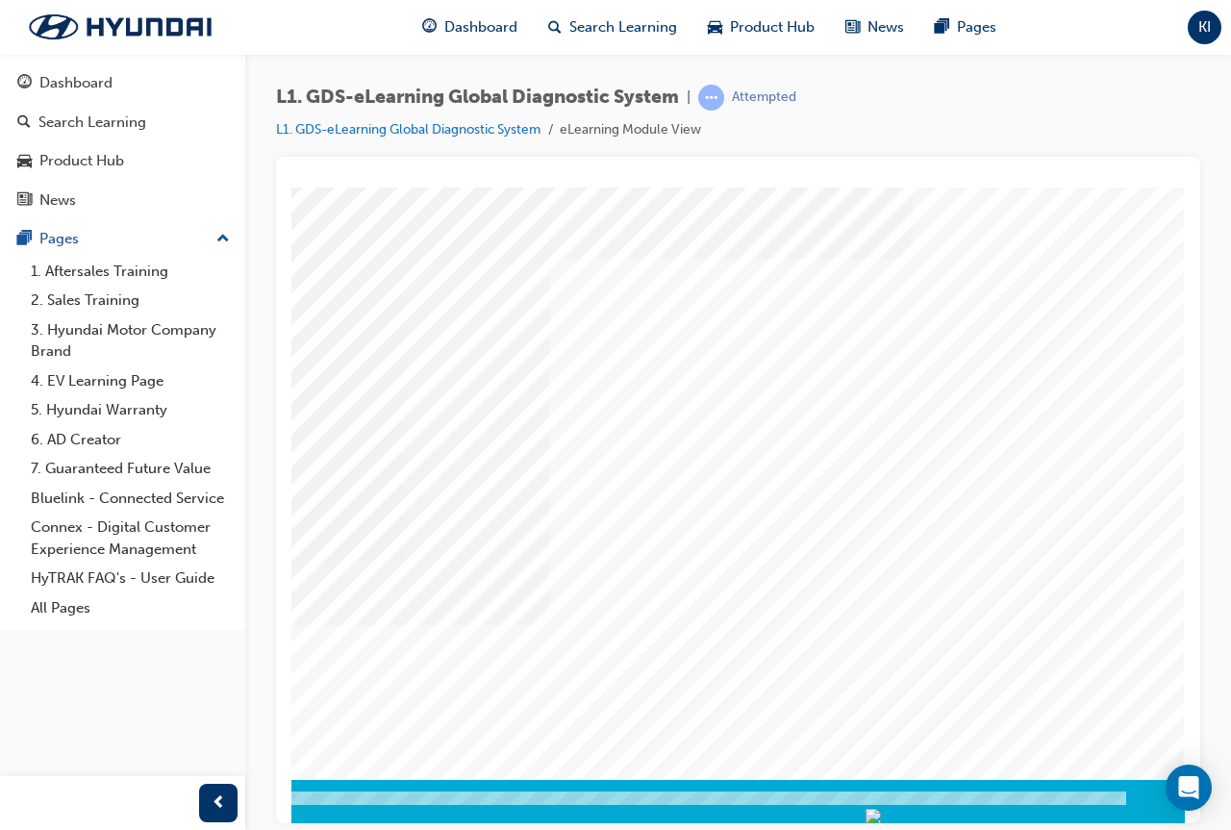
scroll to position [100, 429]
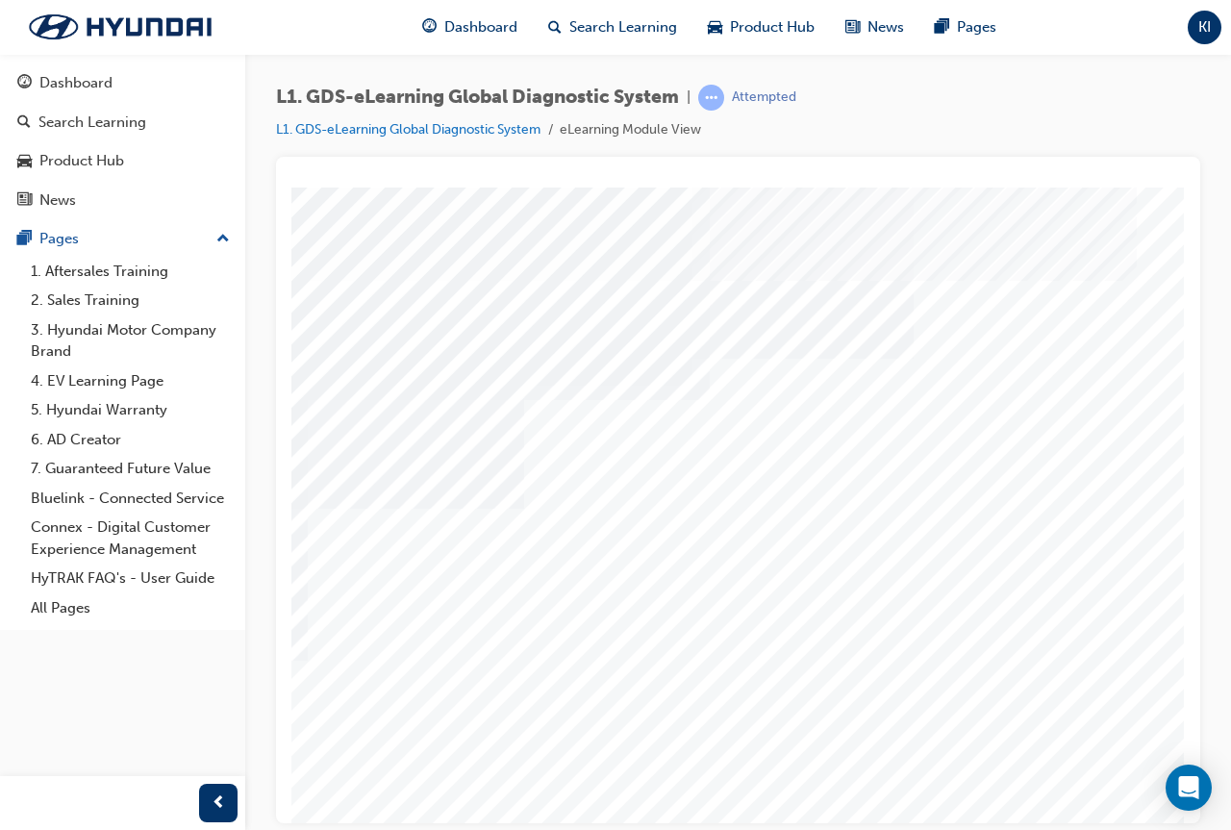
scroll to position [0, 429]
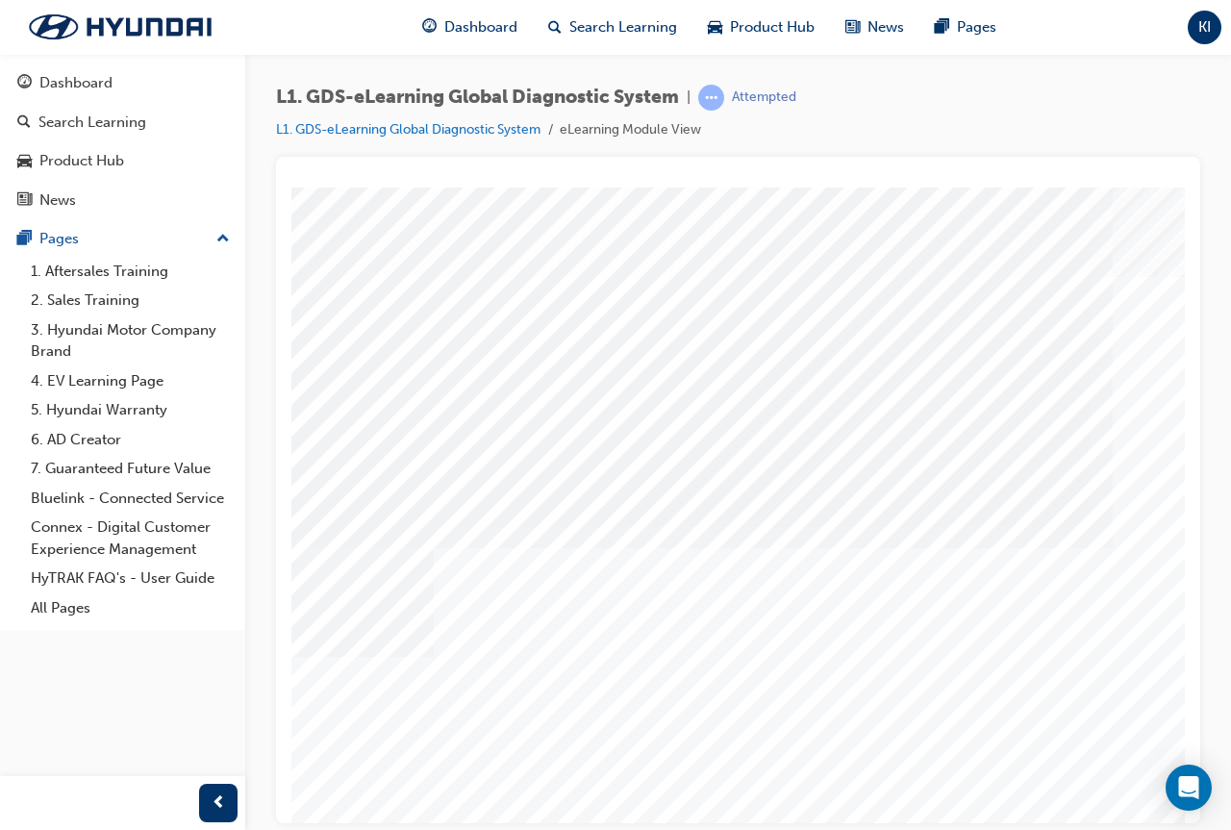
scroll to position [100, 350]
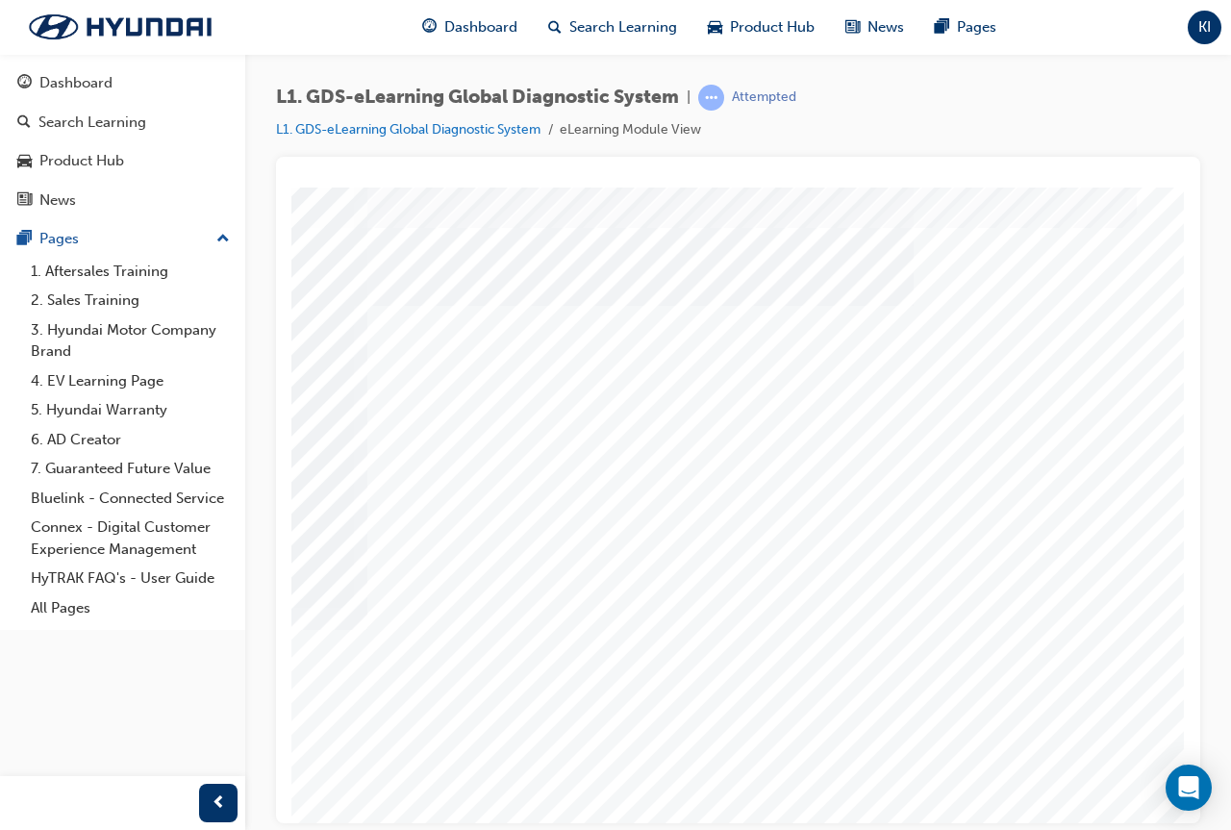
scroll to position [0, 429]
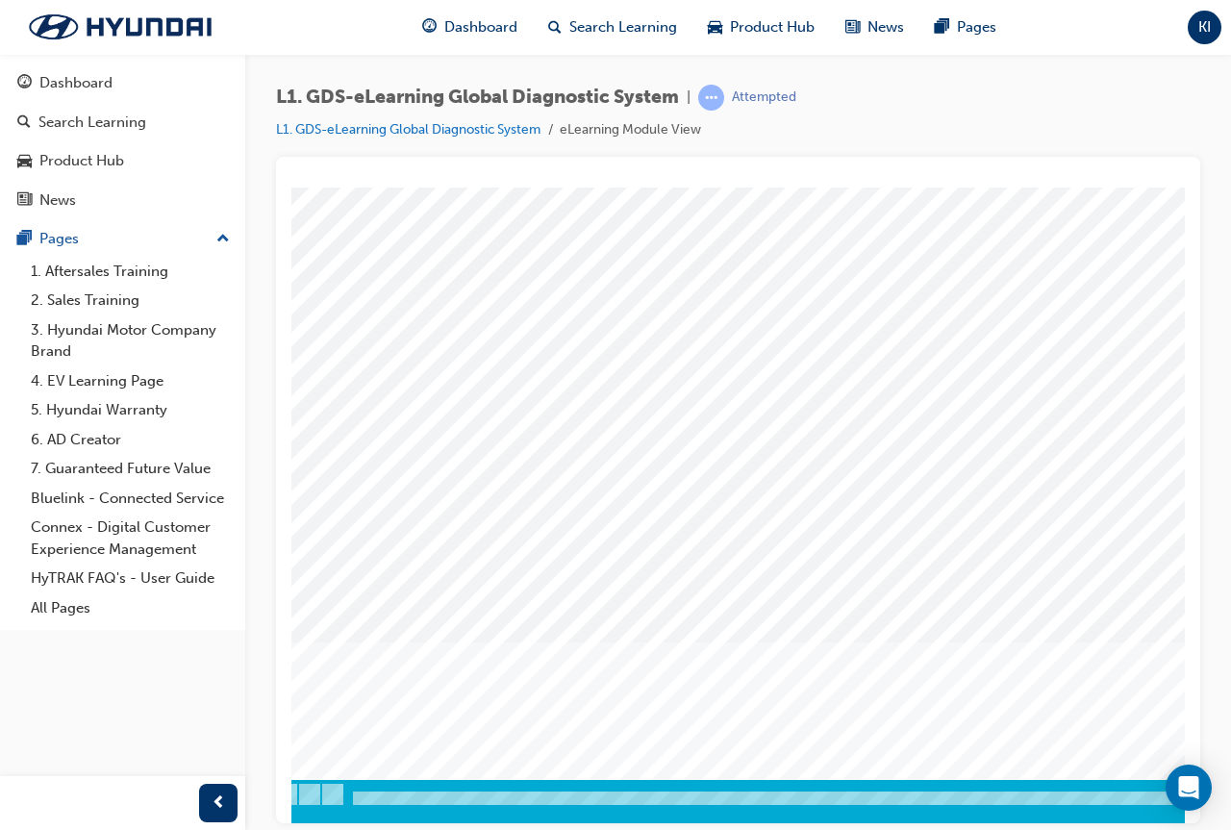
scroll to position [100, 429]
drag, startPoint x: 751, startPoint y: 815, endPoint x: 1446, endPoint y: 1011, distance: 722.5
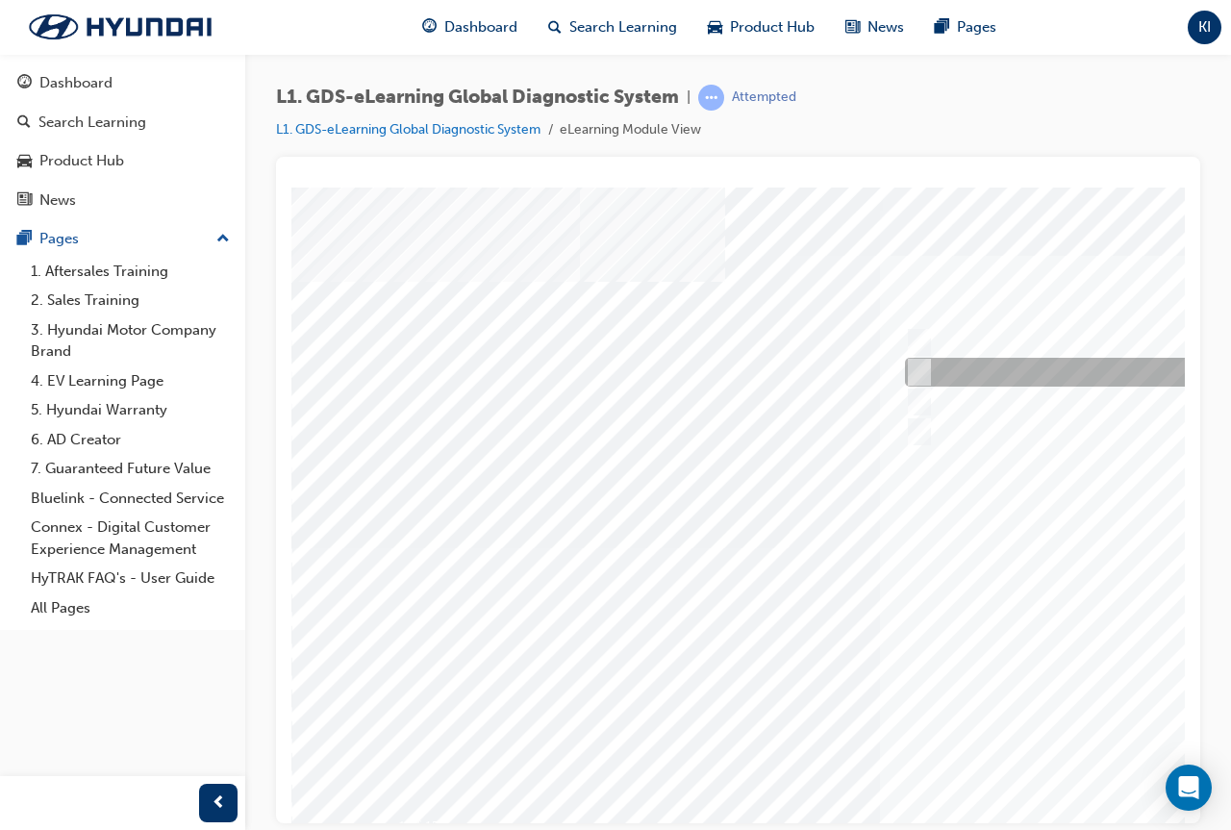
click at [925, 376] on input "Seven" at bounding box center [915, 372] width 21 height 21
radio input "true"
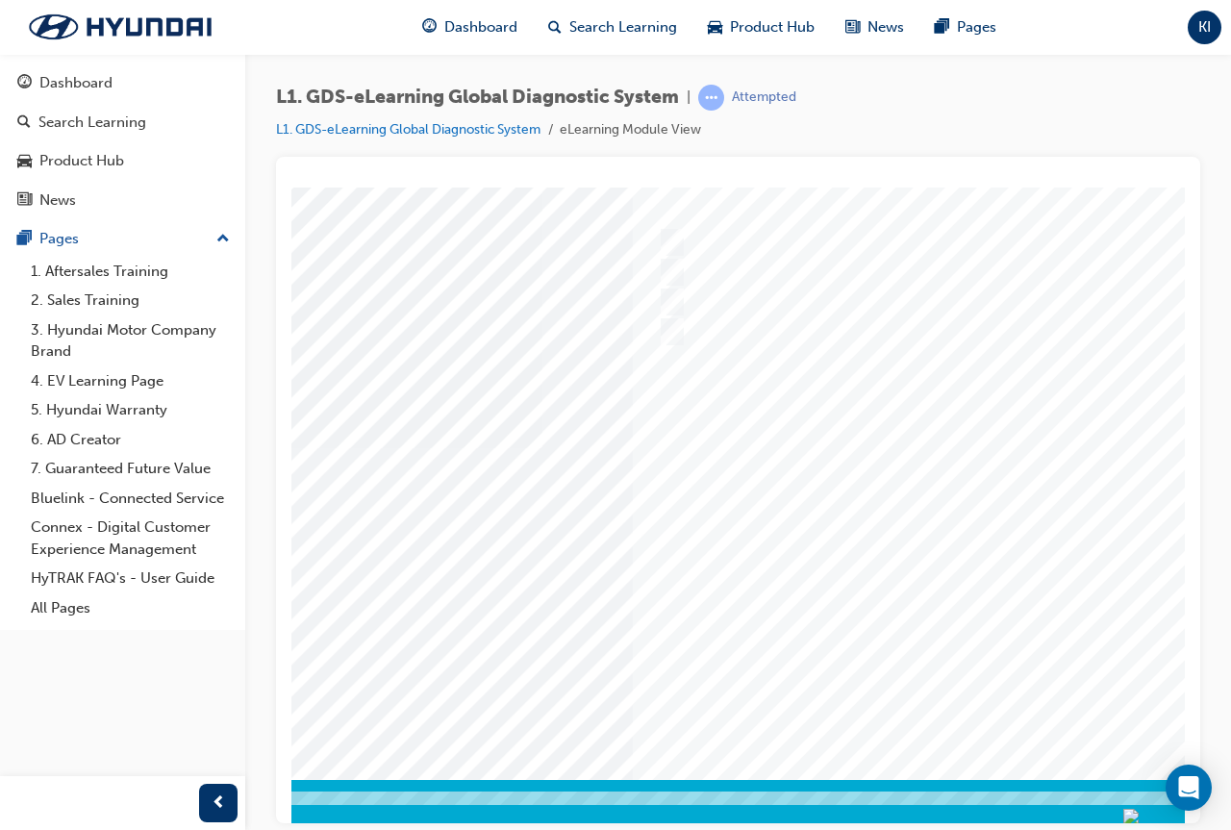
scroll to position [100, 249]
click at [666, 328] on div at bounding box center [696, 447] width 1308 height 721
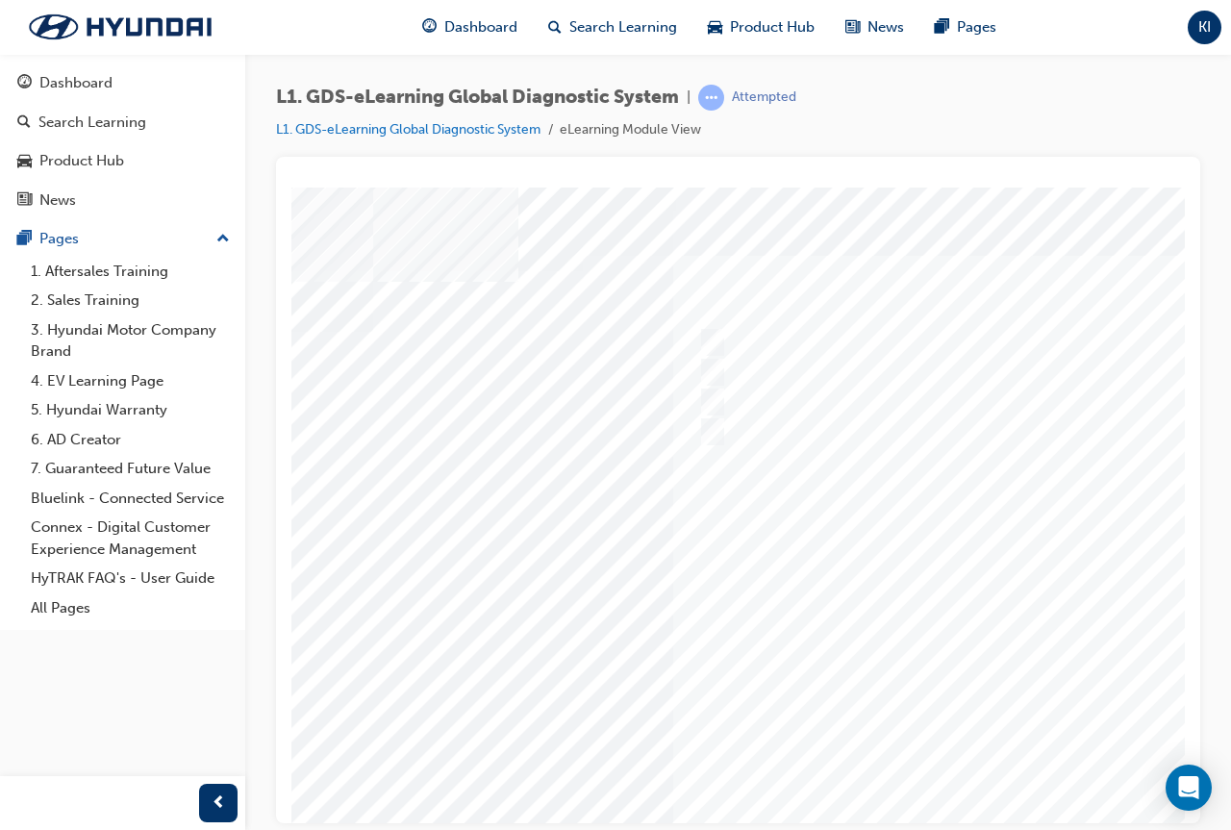
scroll to position [0, 213]
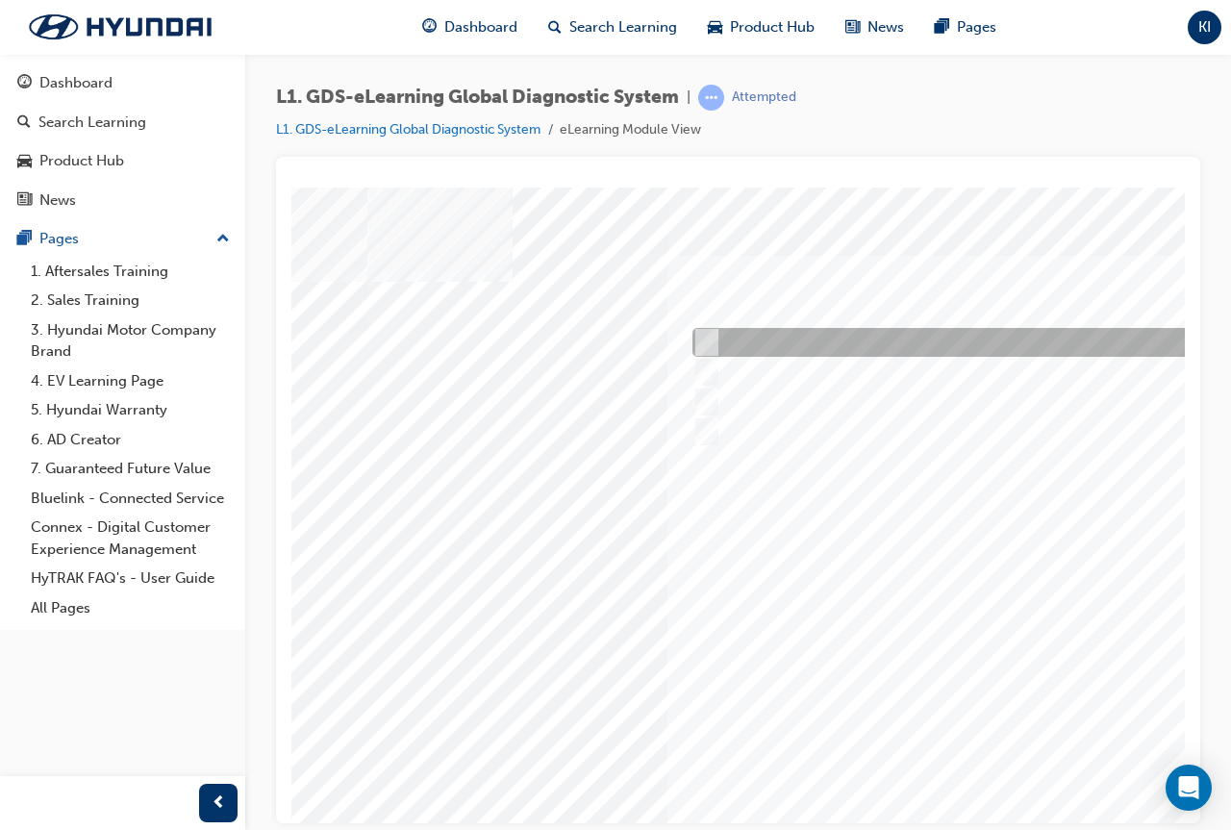
click at [783, 352] on div at bounding box center [1008, 342] width 640 height 29
radio input "true"
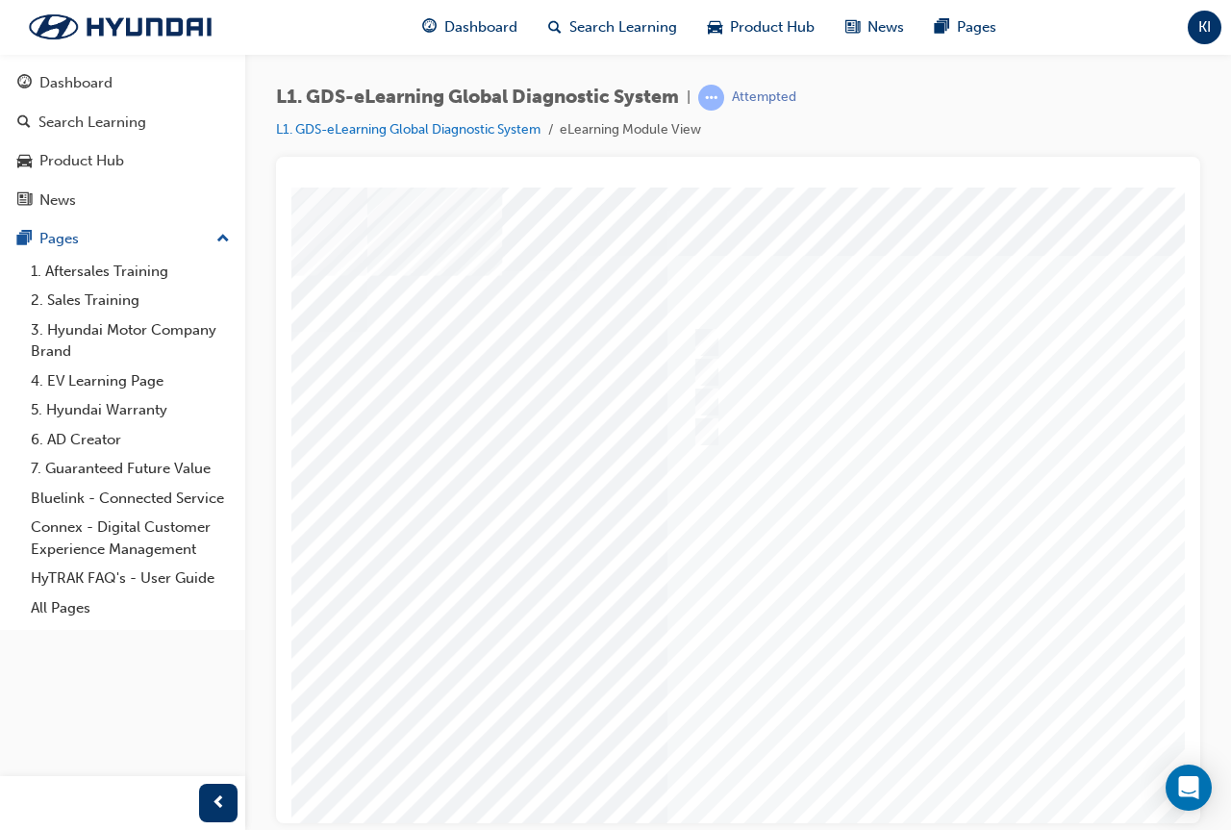
click at [980, 623] on div at bounding box center [706, 547] width 1308 height 721
click at [921, 341] on input "Data Analysis" at bounding box center [914, 342] width 21 height 21
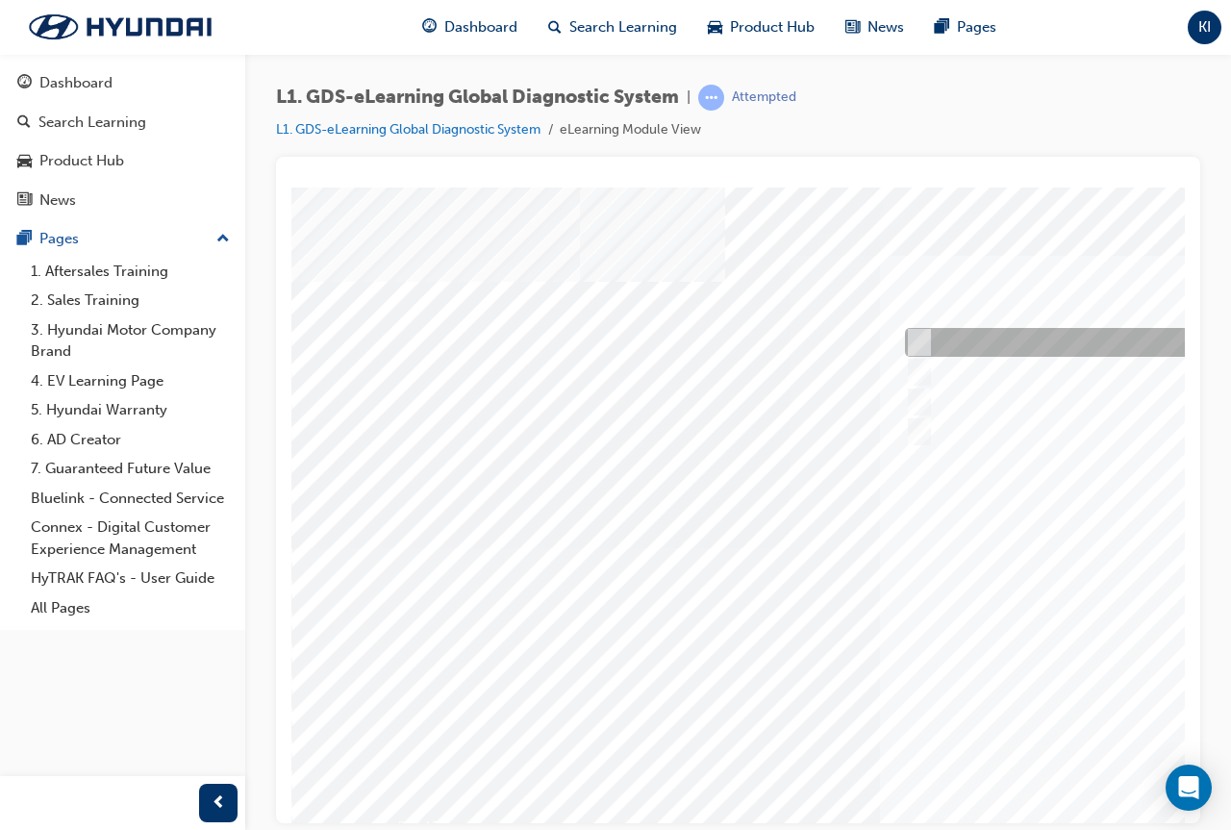
checkbox input "true"
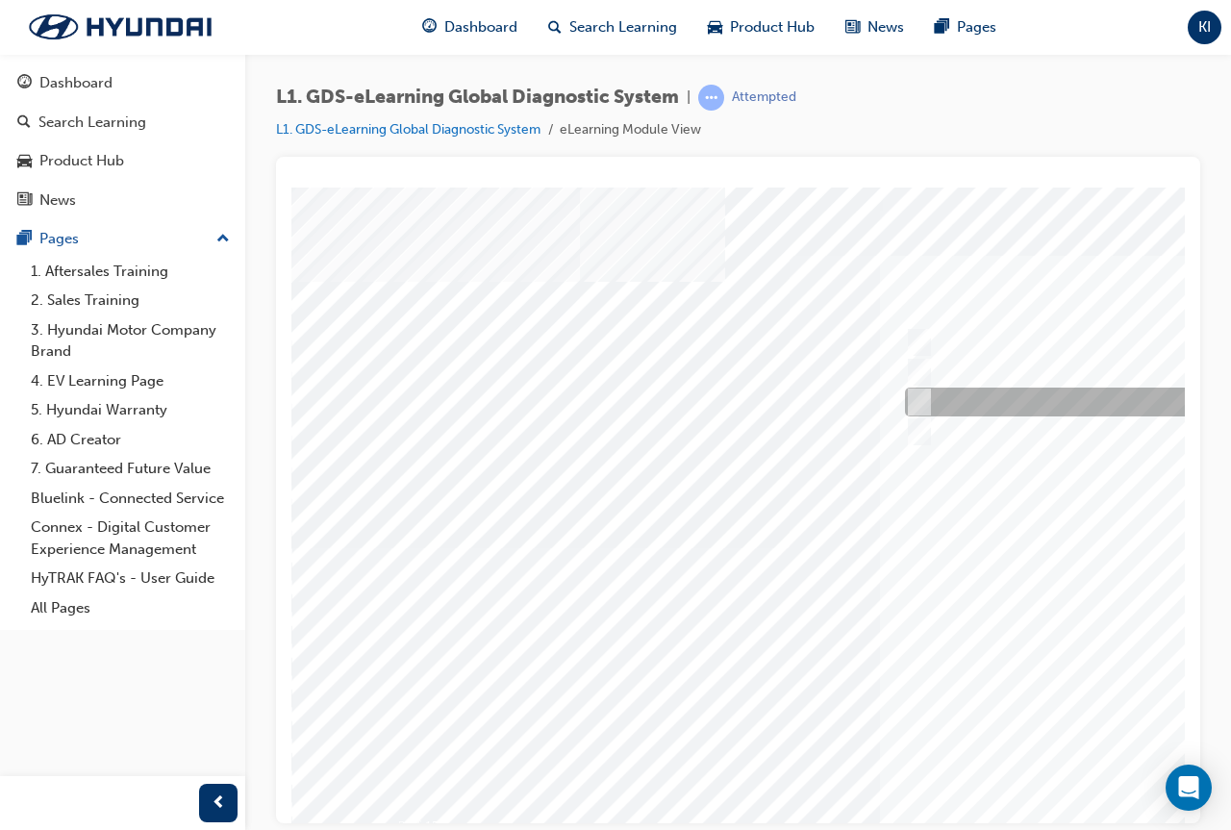
click at [926, 395] on div at bounding box center [1220, 402] width 640 height 29
checkbox input "true"
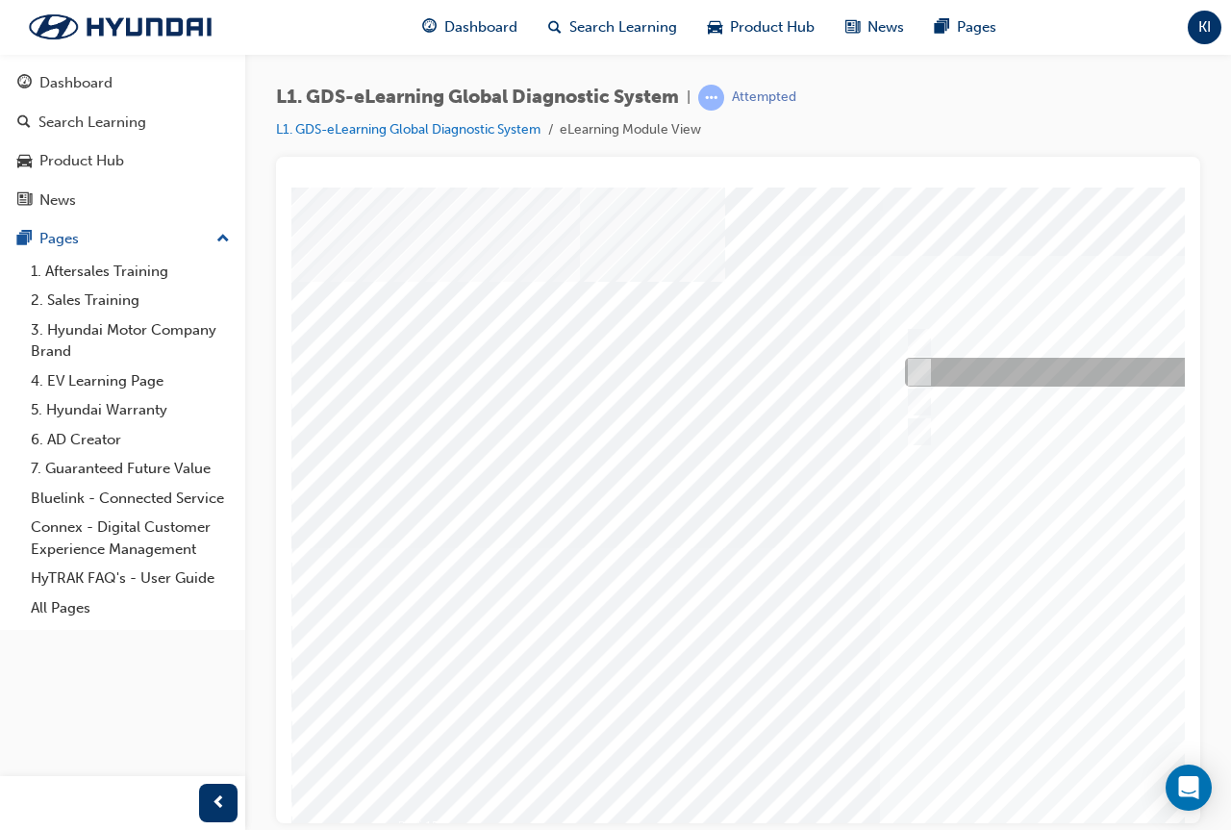
click at [972, 375] on div at bounding box center [1220, 372] width 640 height 29
checkbox input "true"
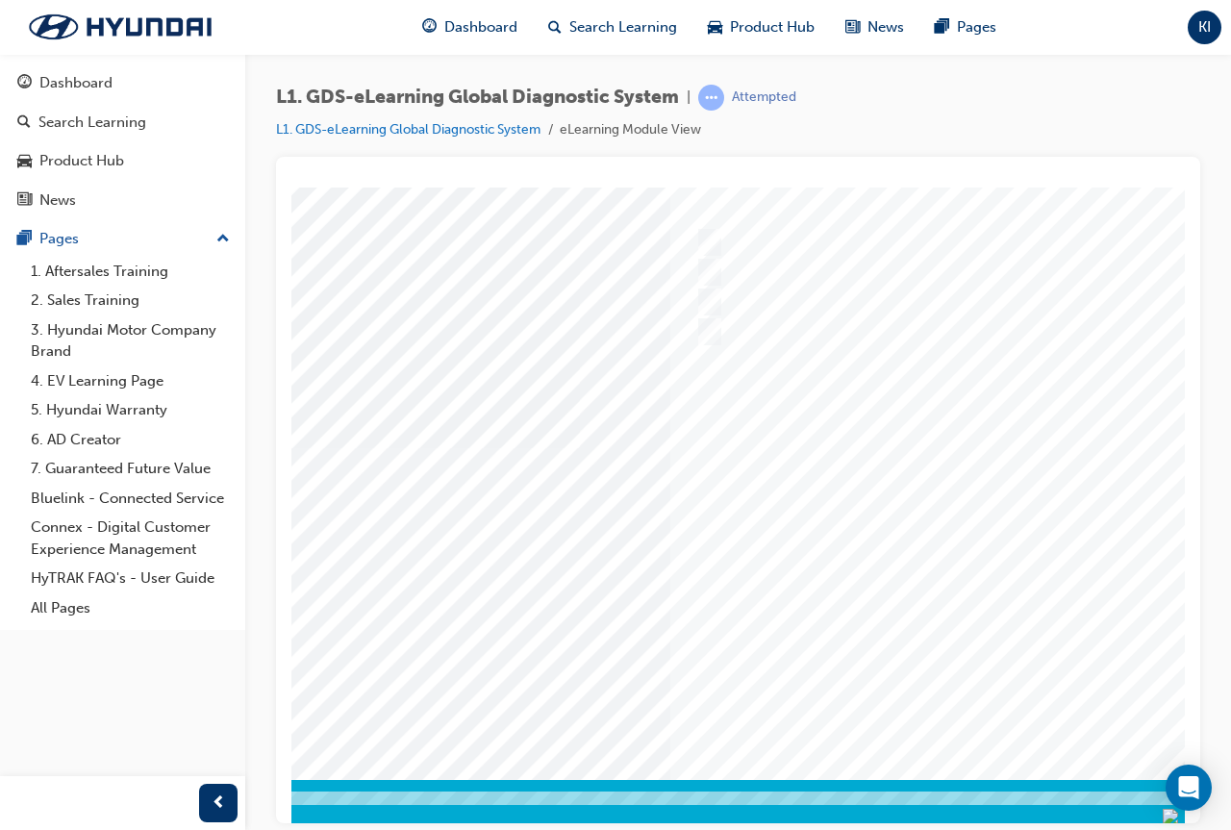
scroll to position [100, 239]
click at [978, 709] on div at bounding box center [706, 447] width 1308 height 721
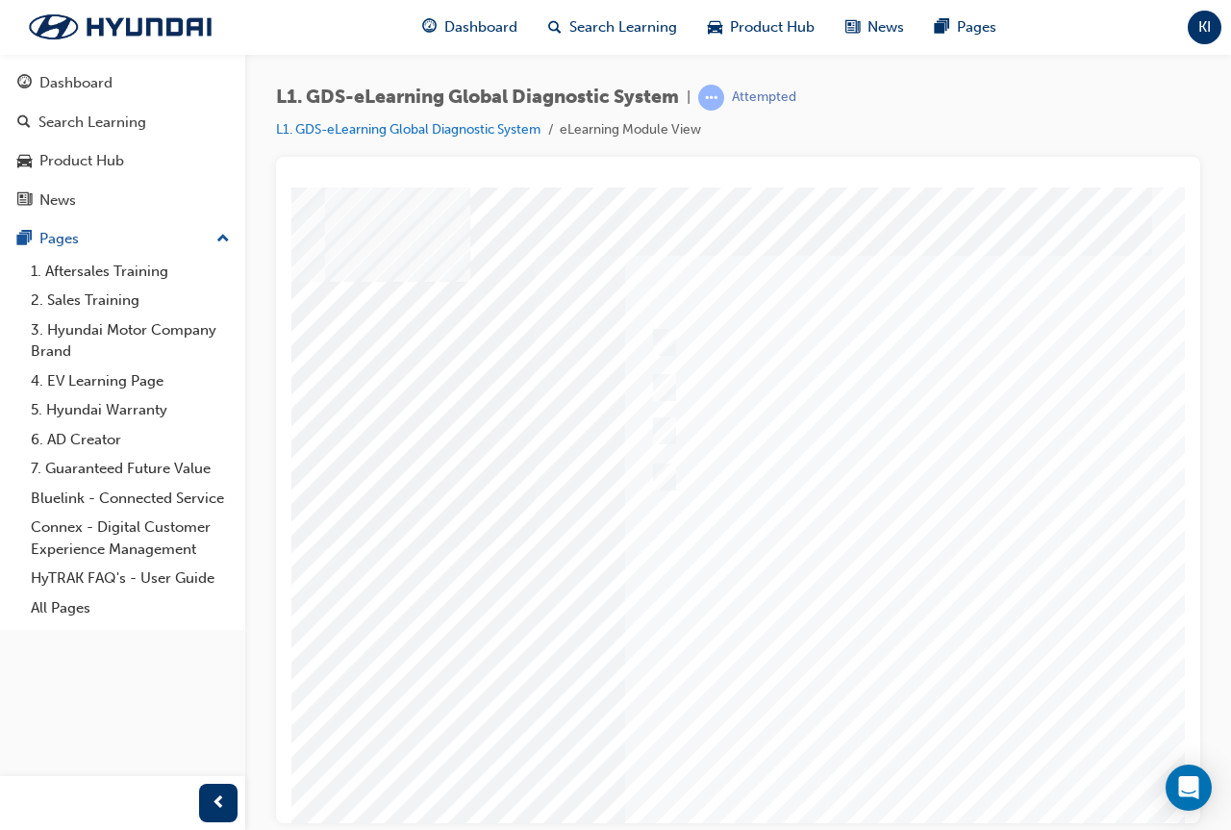
scroll to position [0, 337]
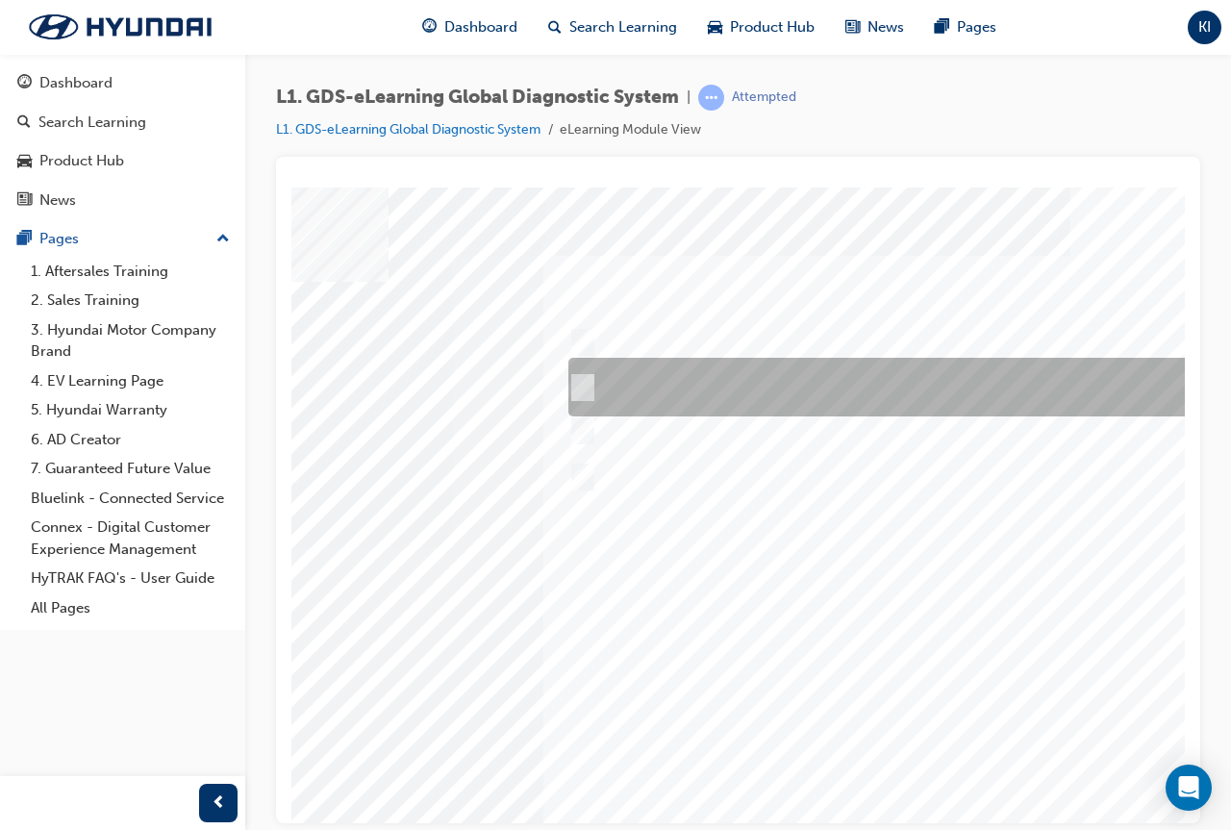
click at [597, 390] on div at bounding box center [884, 387] width 640 height 59
radio input "true"
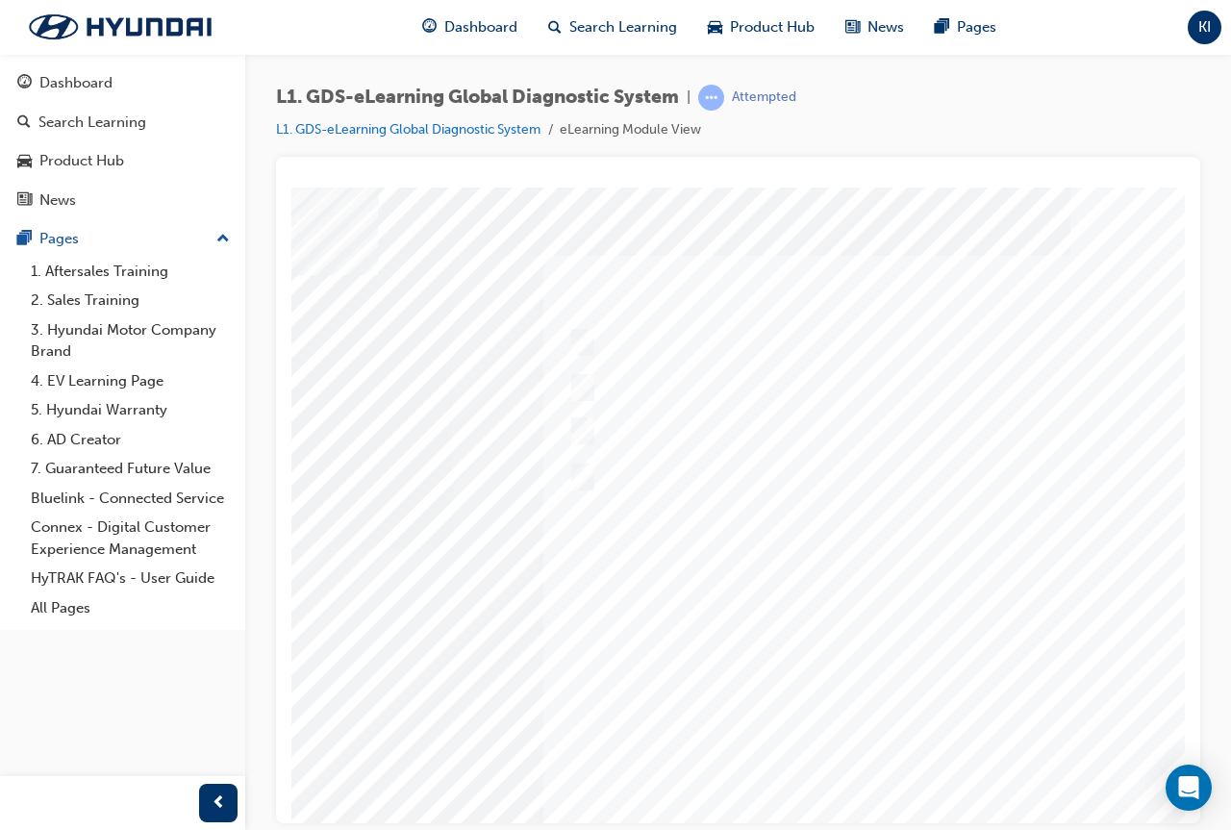
click at [878, 788] on div at bounding box center [609, 547] width 1308 height 721
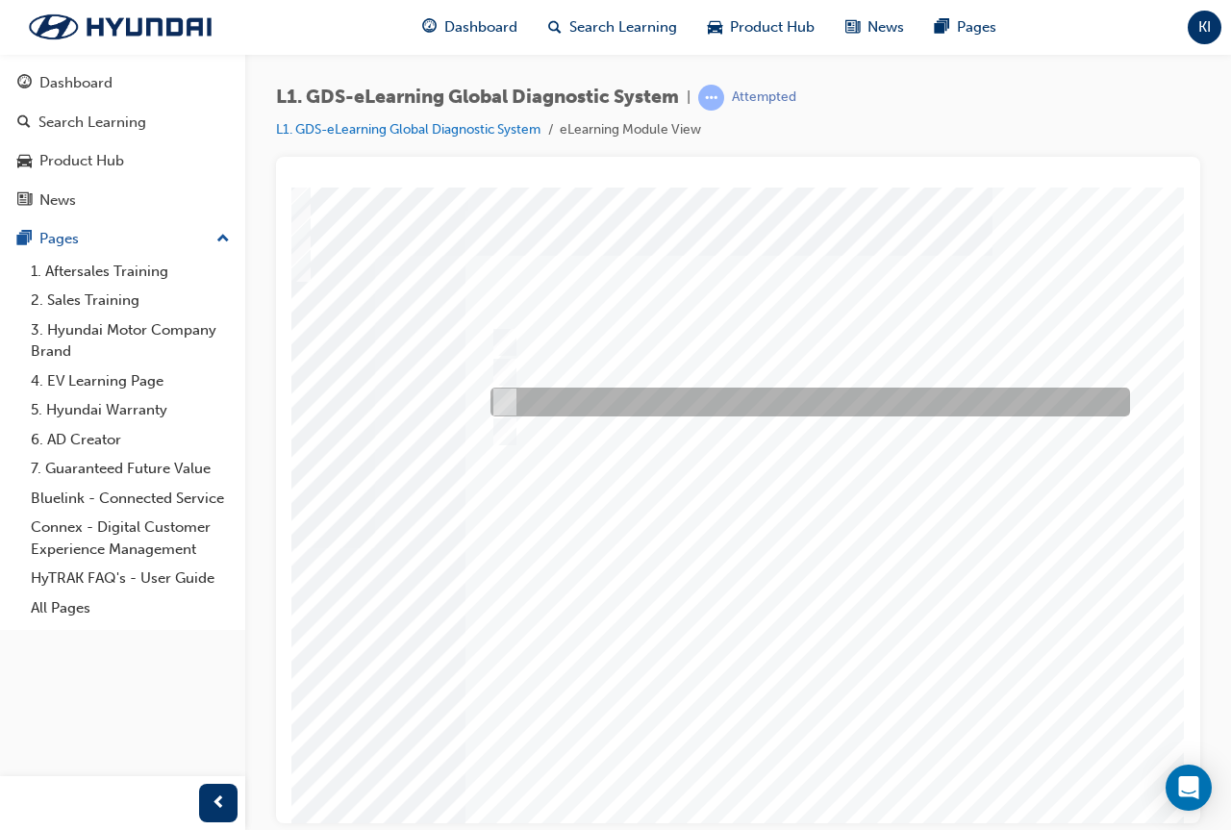
click at [538, 403] on div at bounding box center [806, 402] width 640 height 29
checkbox input "true"
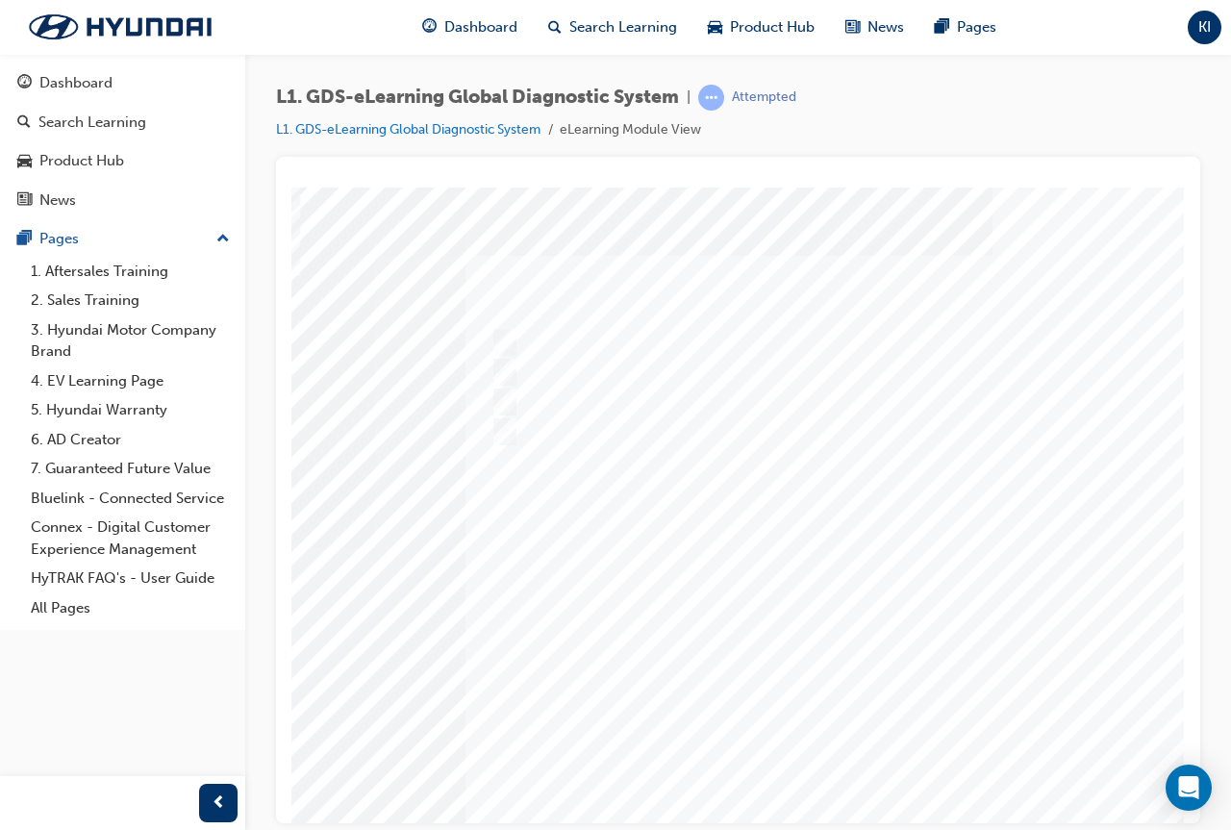
click at [770, 790] on div at bounding box center [531, 547] width 1308 height 721
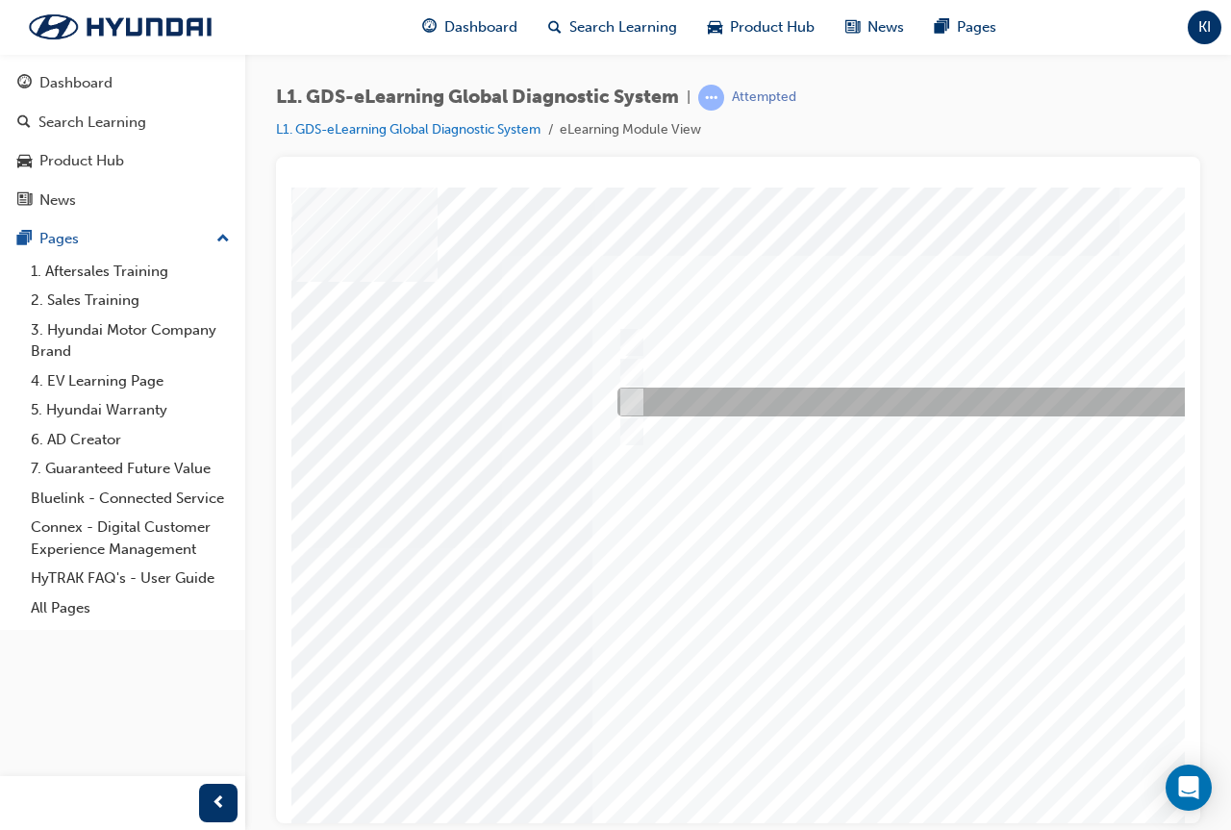
click at [696, 409] on div at bounding box center [933, 402] width 640 height 29
checkbox input "true"
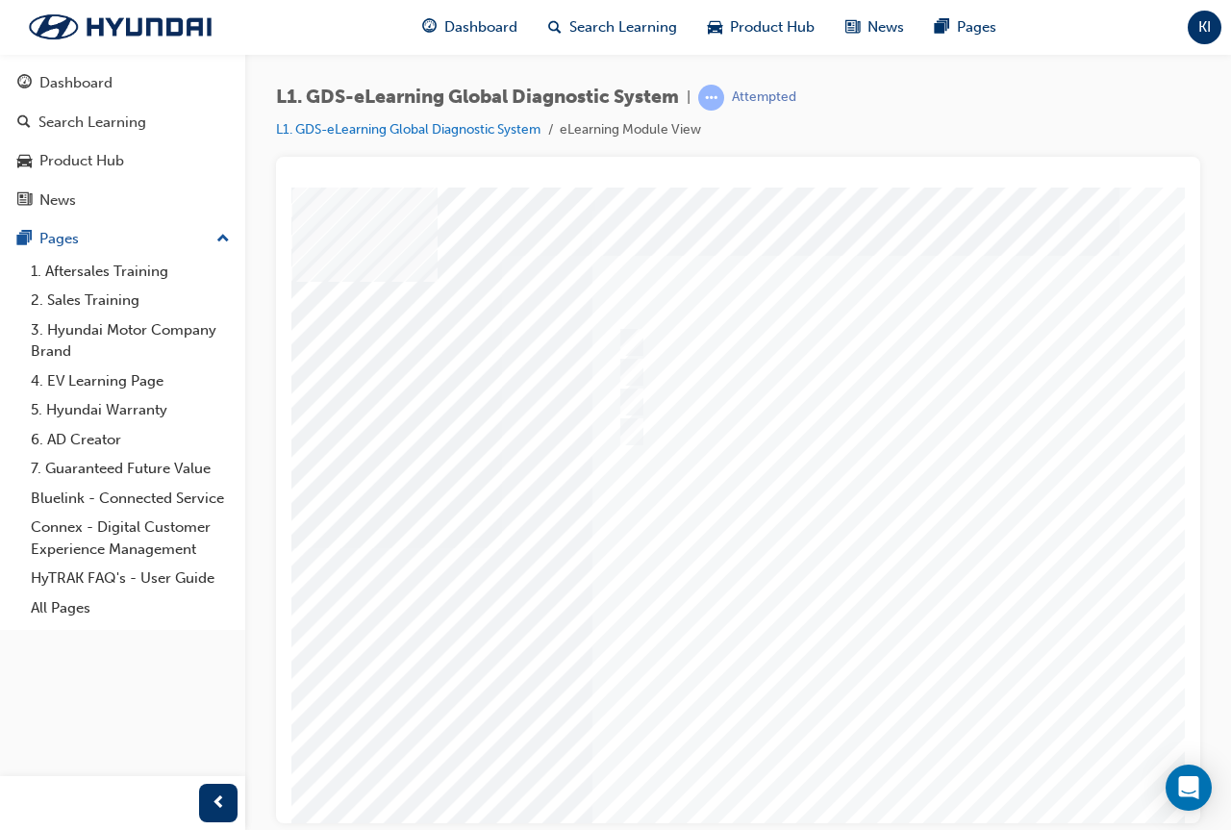
click at [643, 426] on div at bounding box center [658, 547] width 1308 height 721
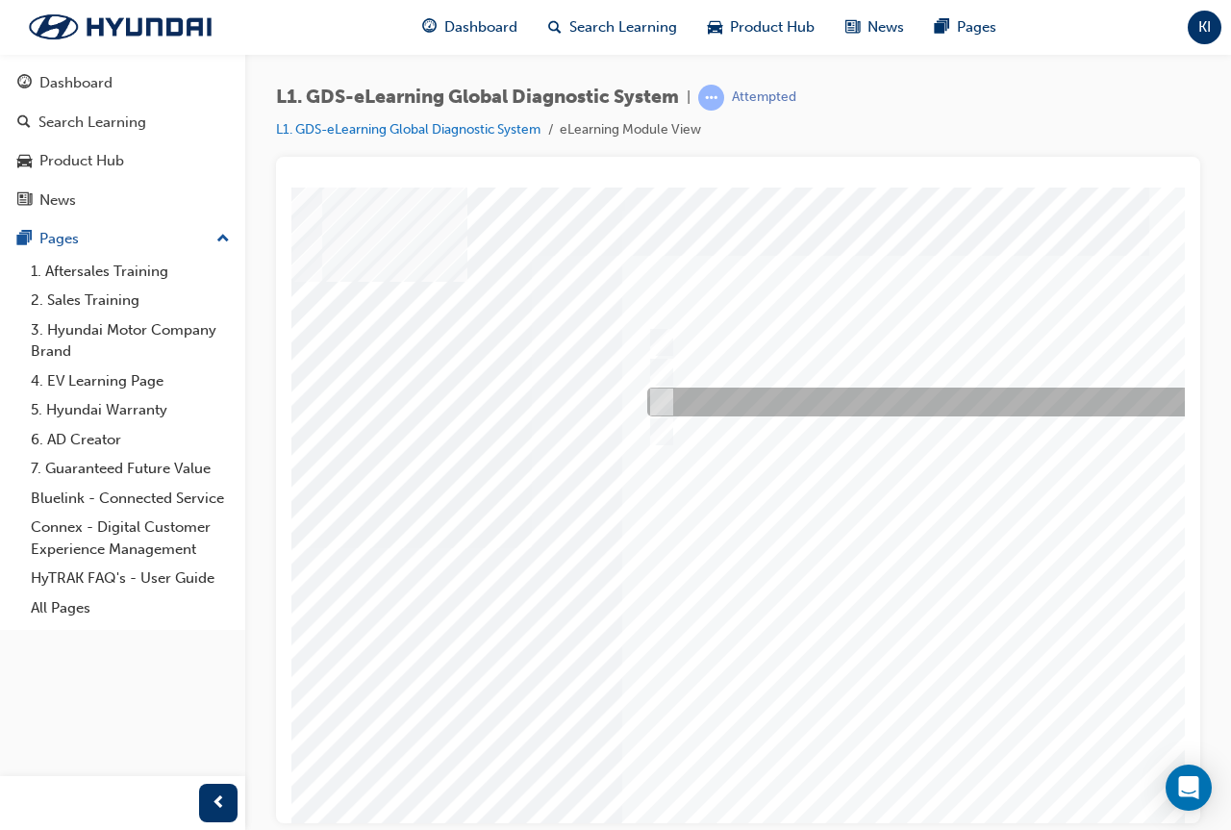
click at [759, 413] on div at bounding box center [962, 402] width 640 height 29
radio input "true"
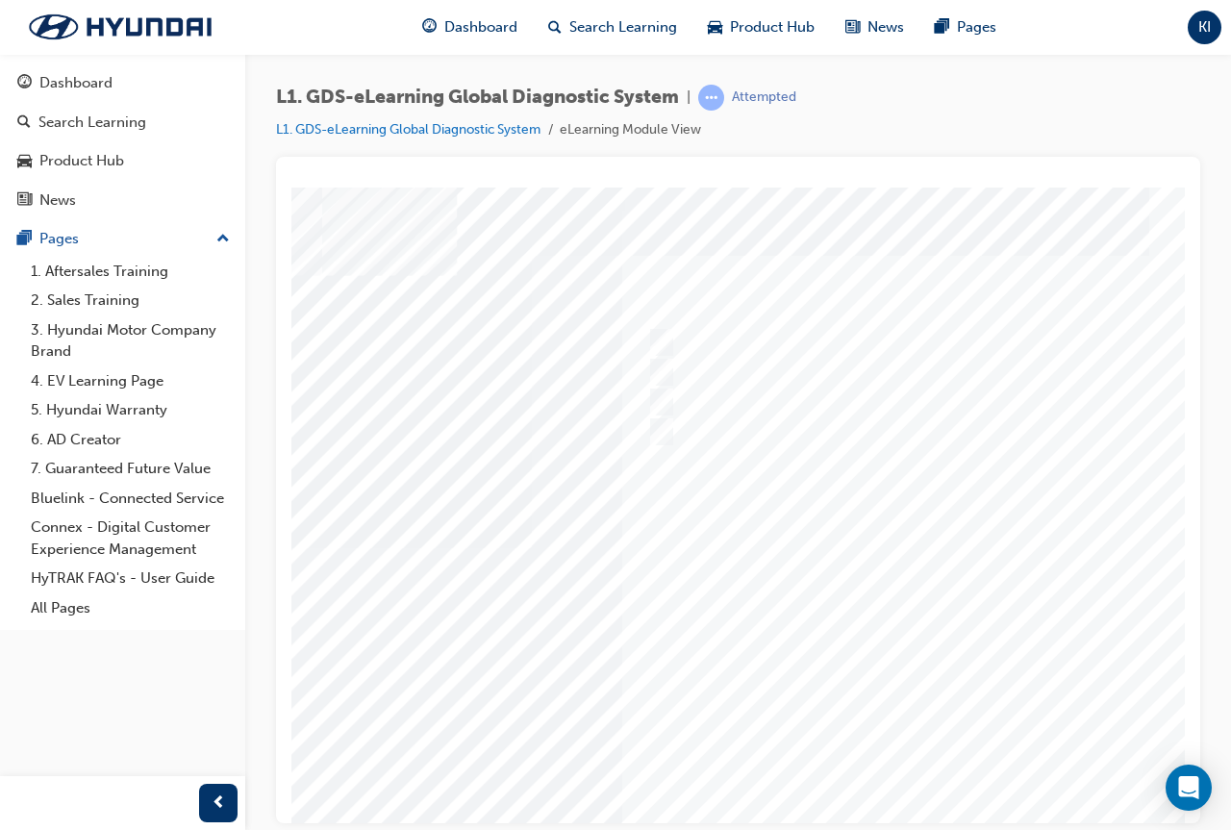
click at [963, 805] on div at bounding box center [688, 547] width 1308 height 721
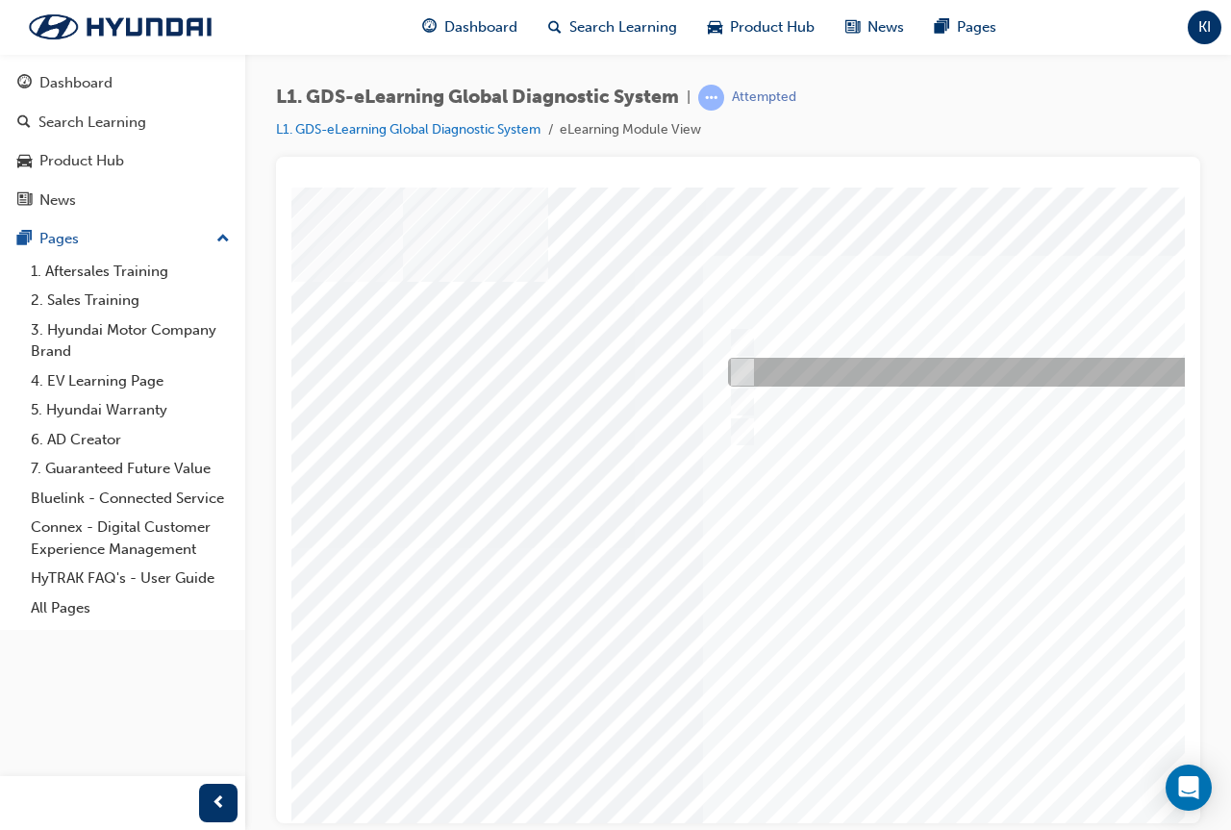
click at [852, 378] on div at bounding box center [1043, 372] width 640 height 29
radio input "true"
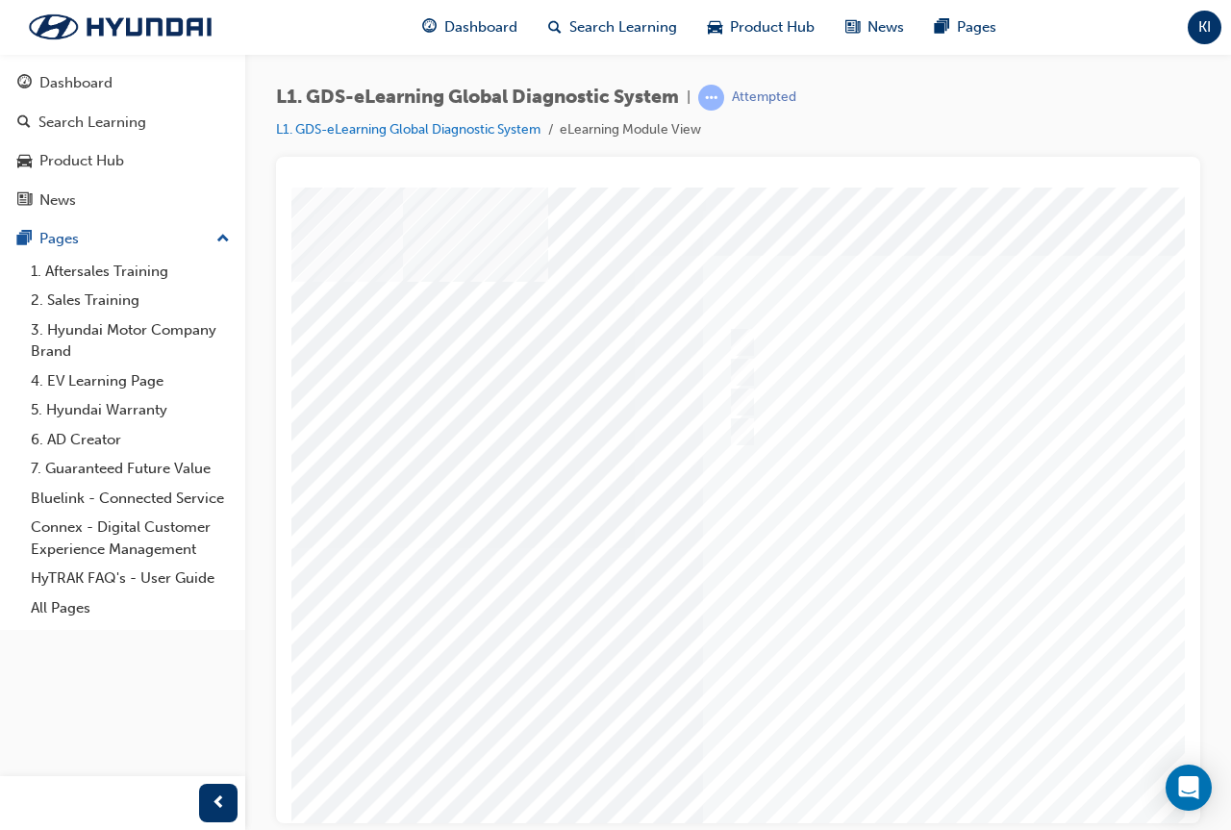
click at [1050, 787] on div at bounding box center [768, 547] width 1308 height 721
drag, startPoint x: 842, startPoint y: 814, endPoint x: 1264, endPoint y: 1012, distance: 465.5
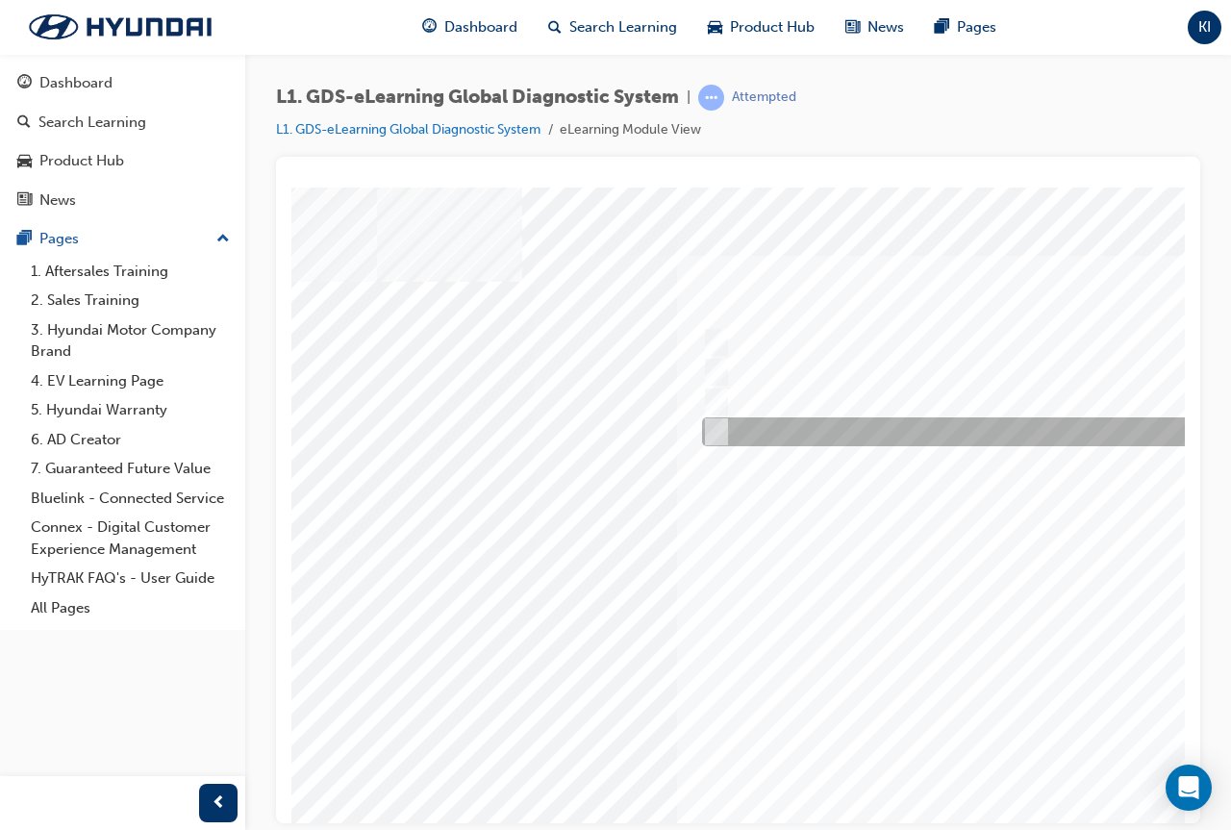
click at [834, 436] on div at bounding box center [1017, 431] width 640 height 29
radio input "true"
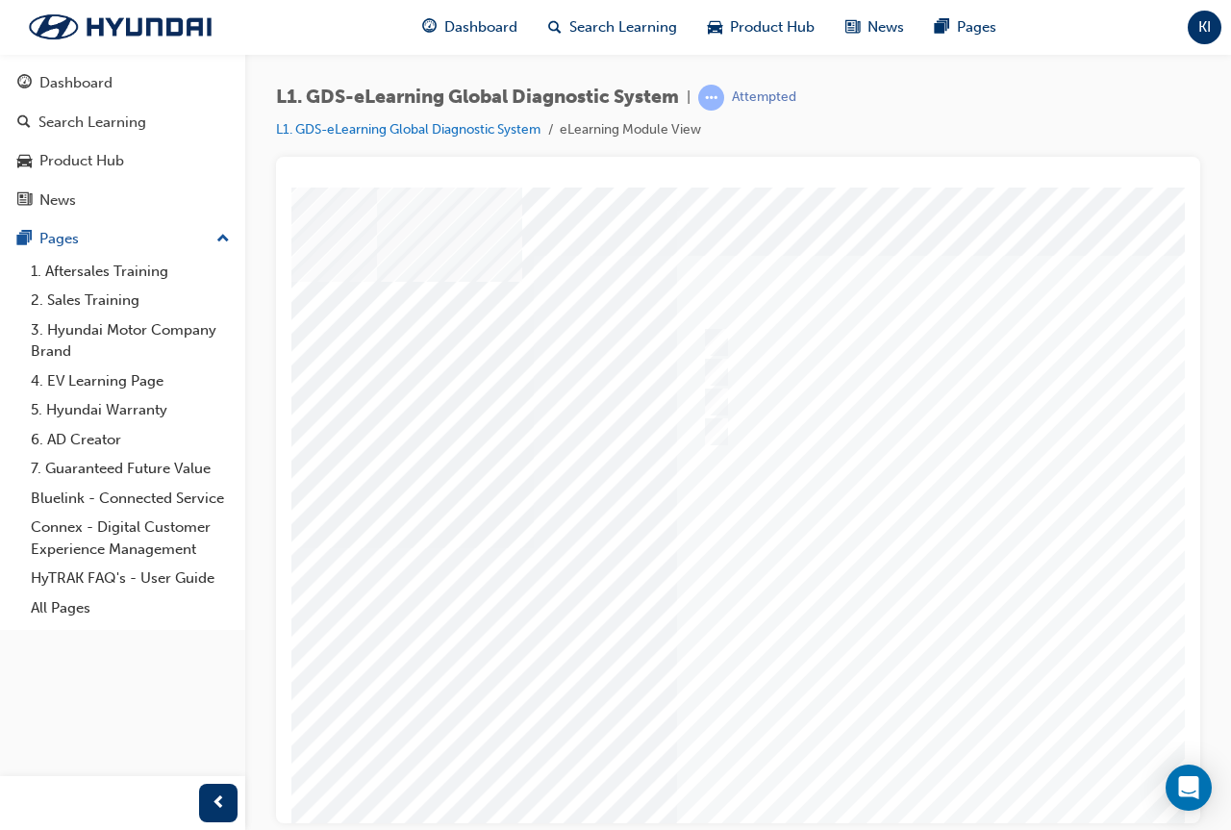
click at [865, 332] on div at bounding box center [742, 547] width 1308 height 721
click at [1033, 344] on div at bounding box center [1220, 342] width 640 height 29
radio input "true"
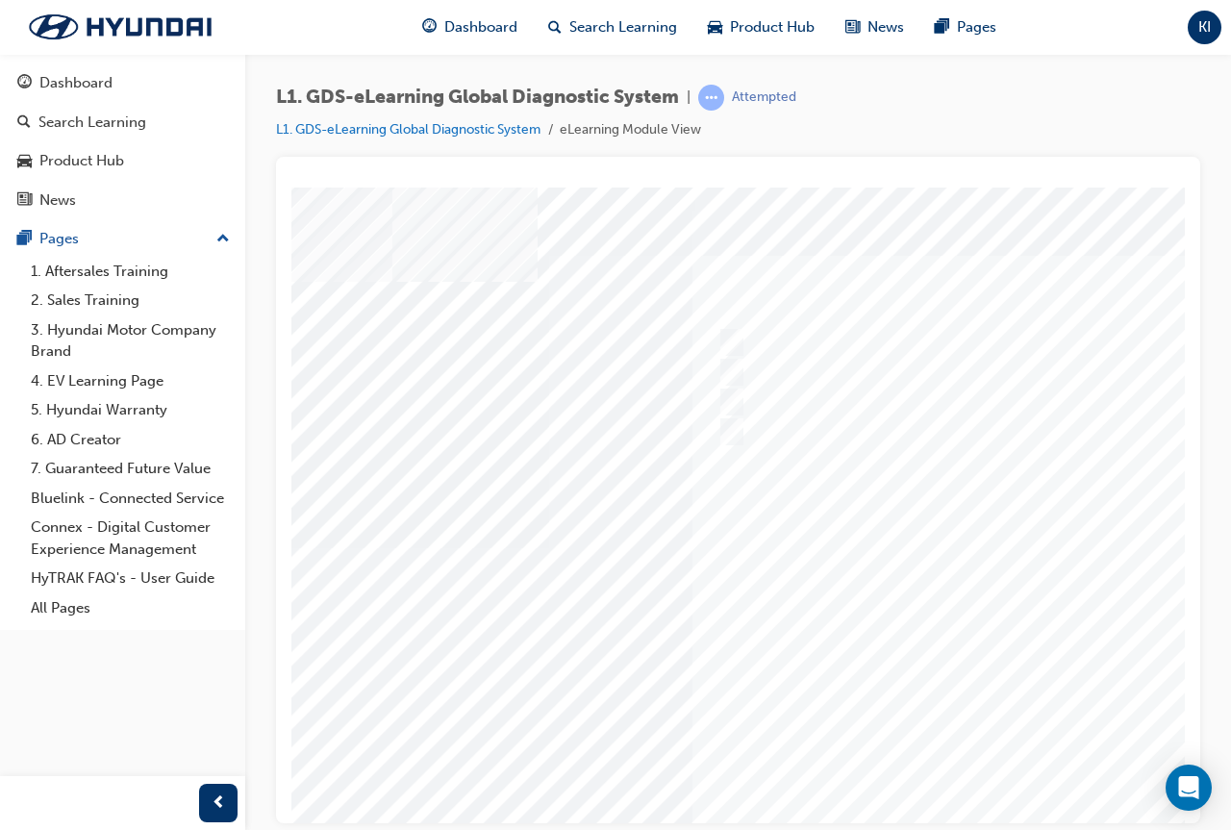
scroll to position [0, 207]
click at [1002, 791] on div at bounding box center [739, 547] width 1308 height 721
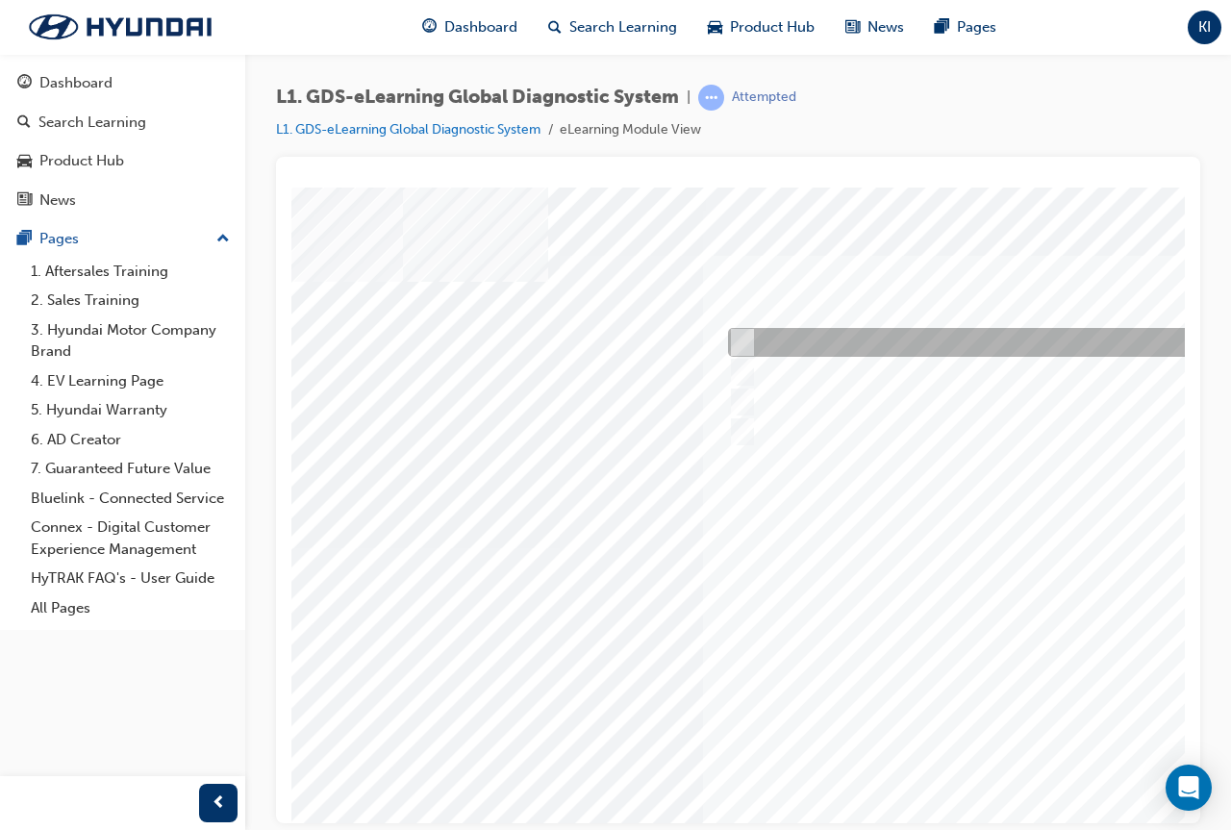
click at [968, 342] on div at bounding box center [1043, 342] width 640 height 29
radio input "true"
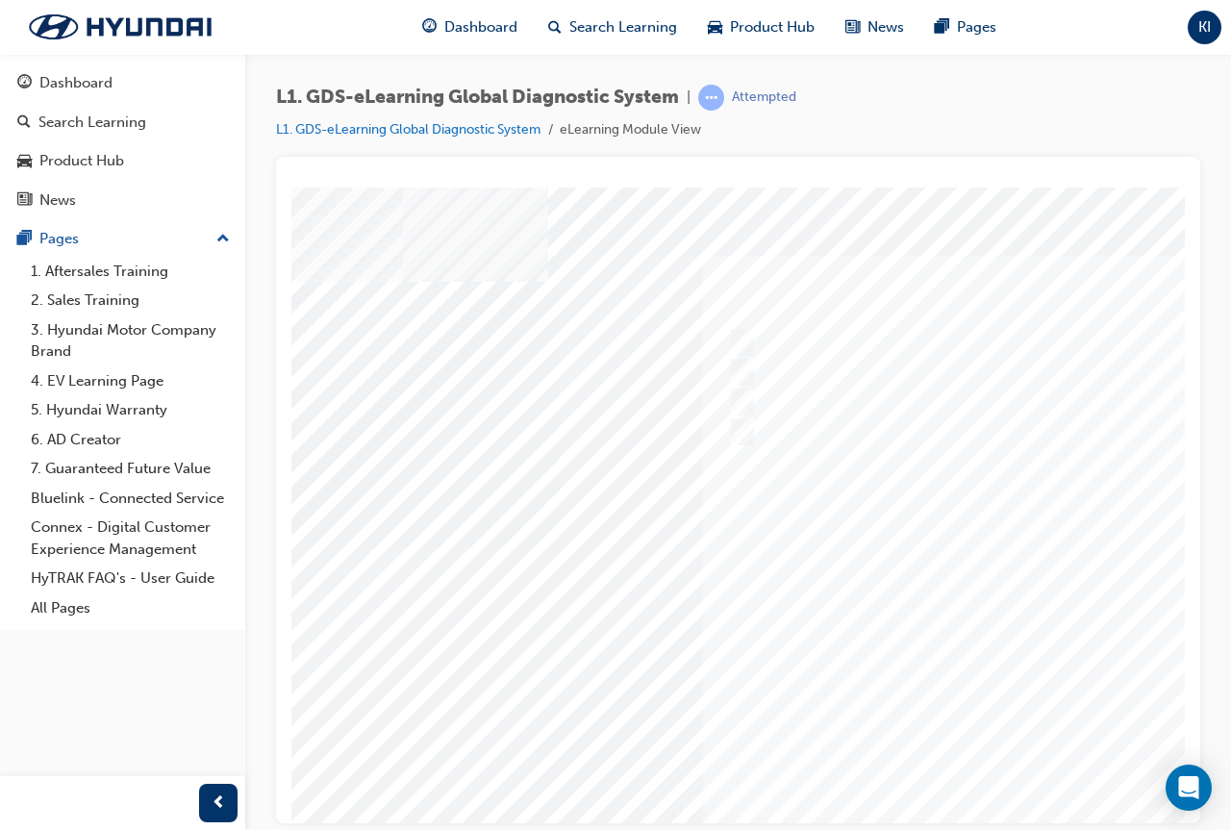
click at [1009, 790] on div at bounding box center [768, 547] width 1308 height 721
drag, startPoint x: 768, startPoint y: 810, endPoint x: 1144, endPoint y: 1011, distance: 425.5
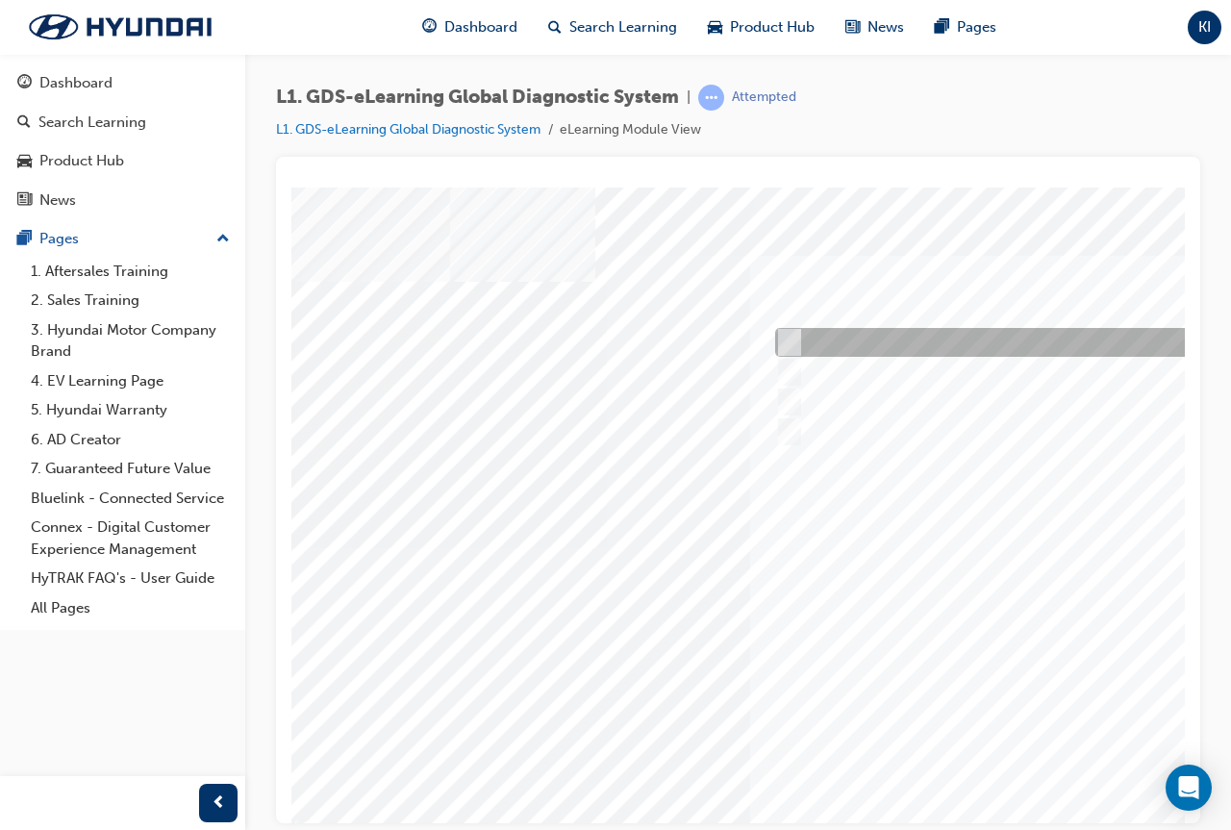
click at [960, 345] on div at bounding box center [1090, 342] width 640 height 29
radio input "true"
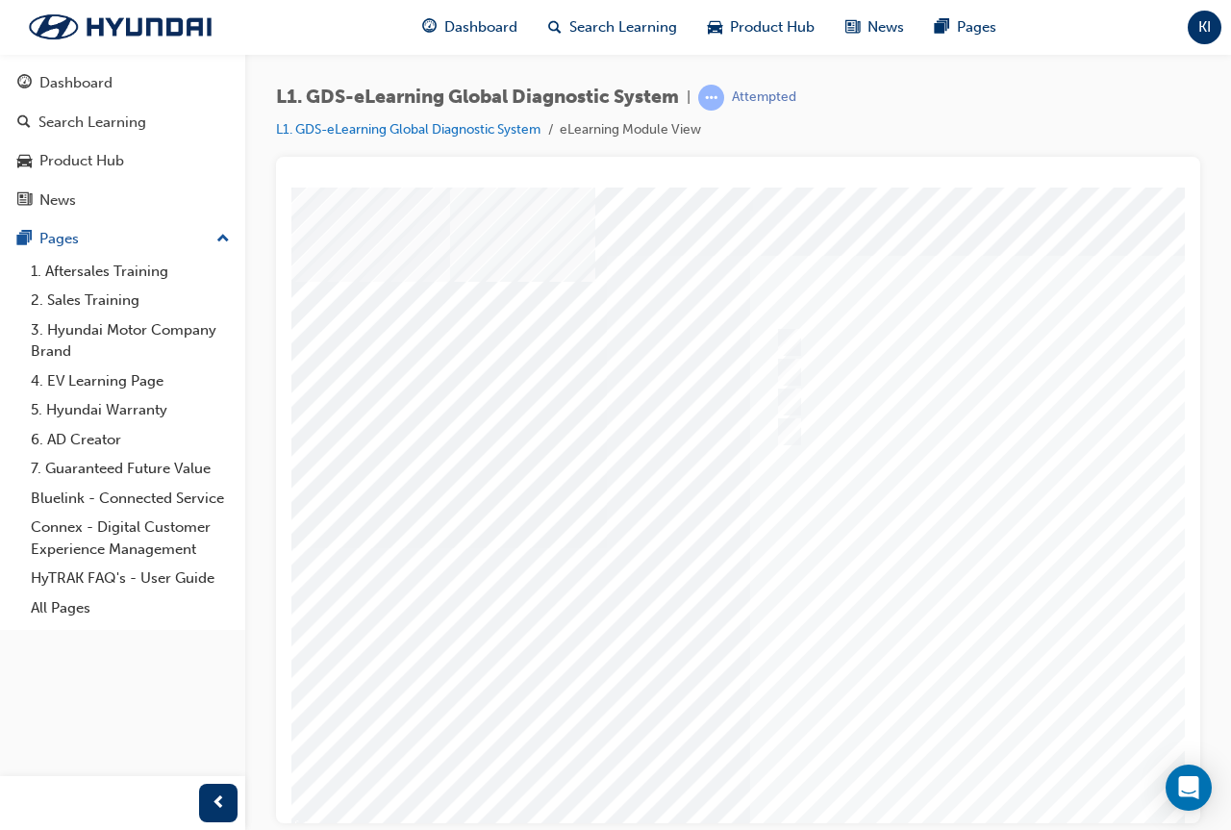
click at [1060, 787] on div at bounding box center [816, 547] width 1308 height 721
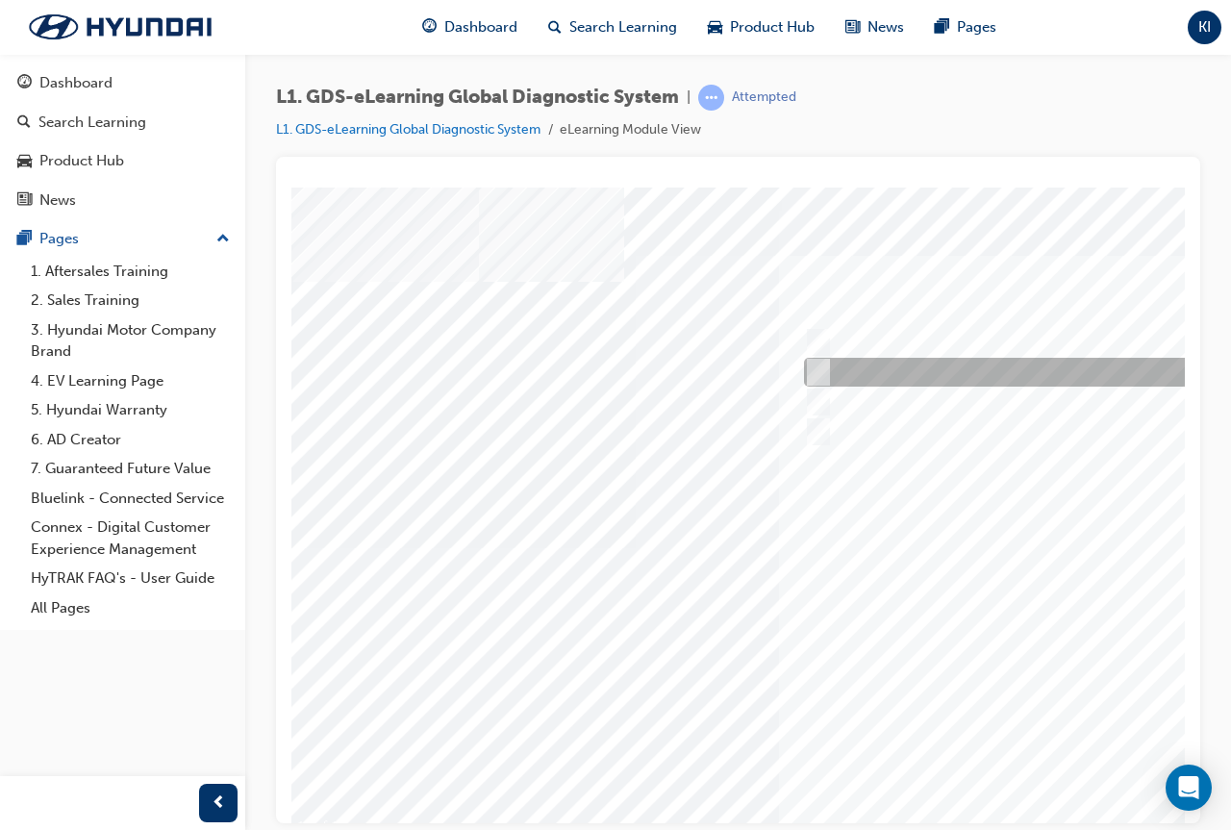
click at [1022, 383] on div at bounding box center [1119, 372] width 640 height 29
radio input "true"
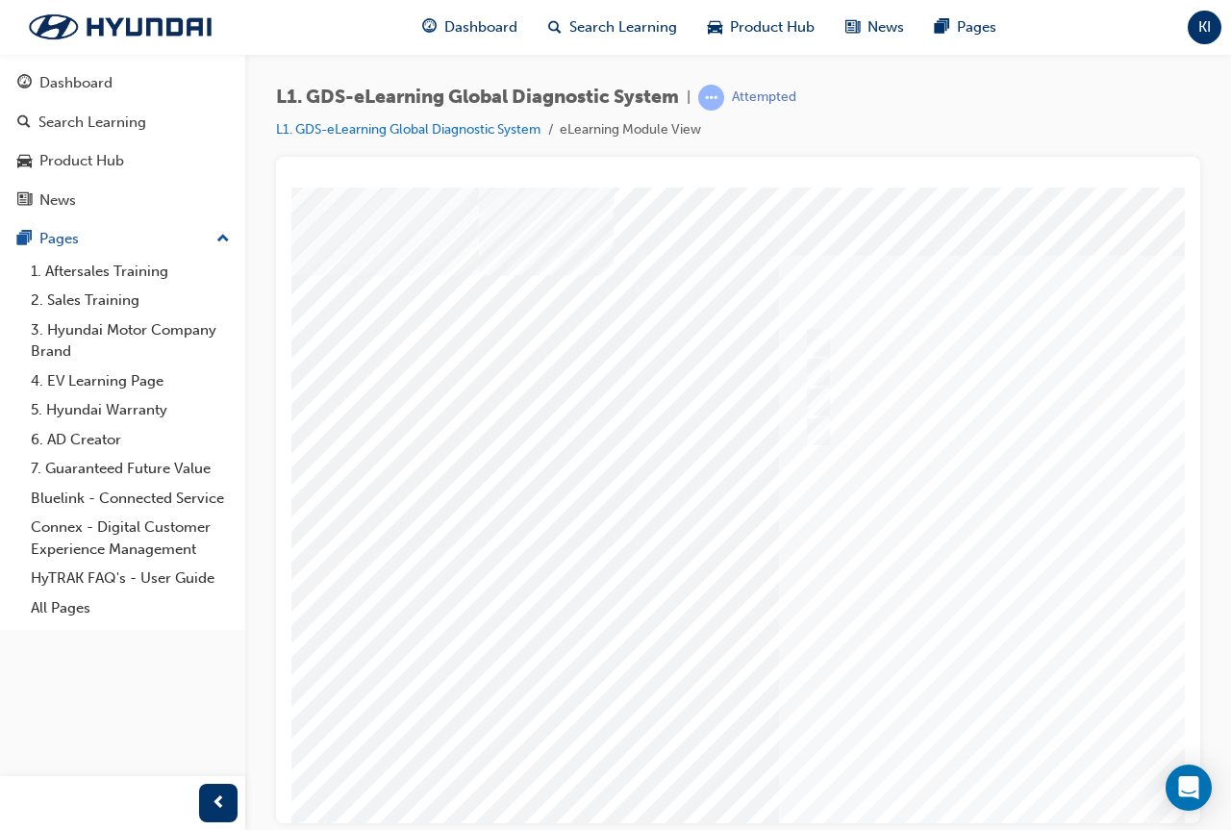
click at [1079, 782] on div at bounding box center [844, 547] width 1308 height 721
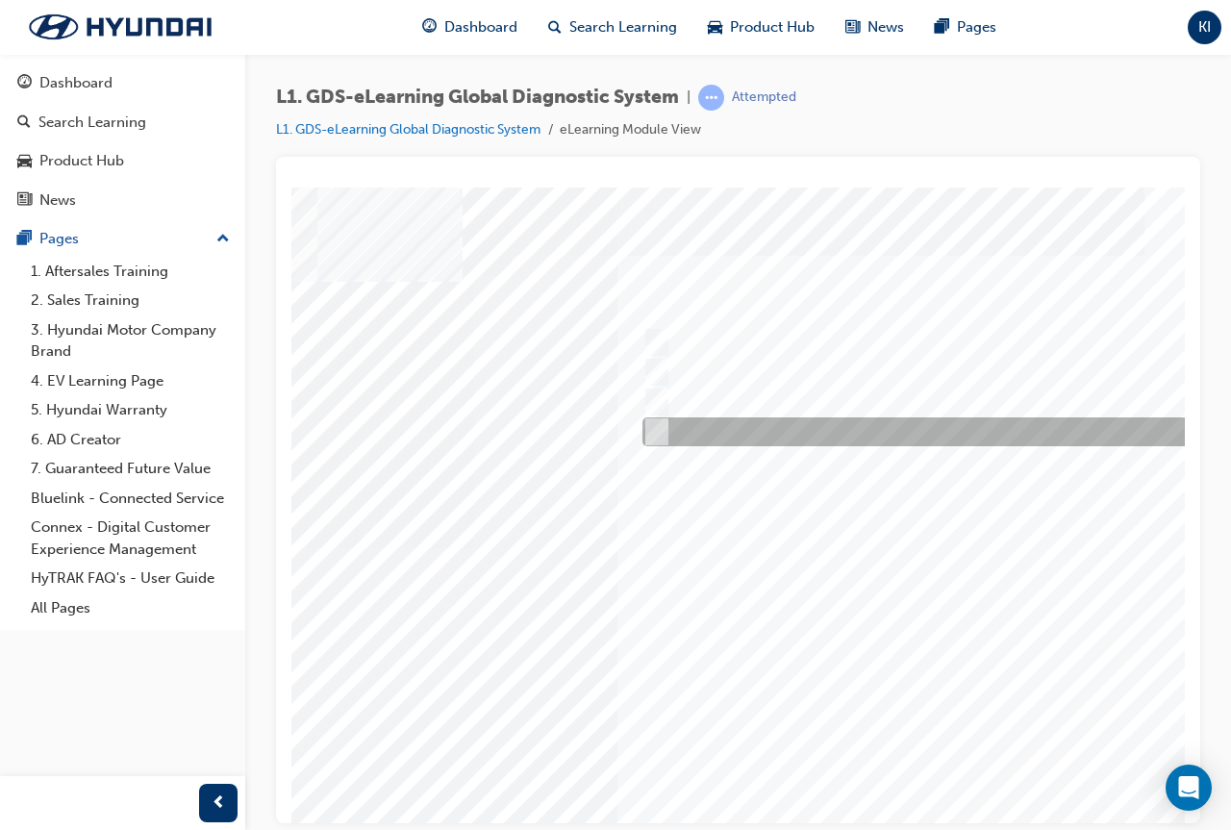
click at [968, 440] on div at bounding box center [958, 431] width 640 height 29
radio input "true"
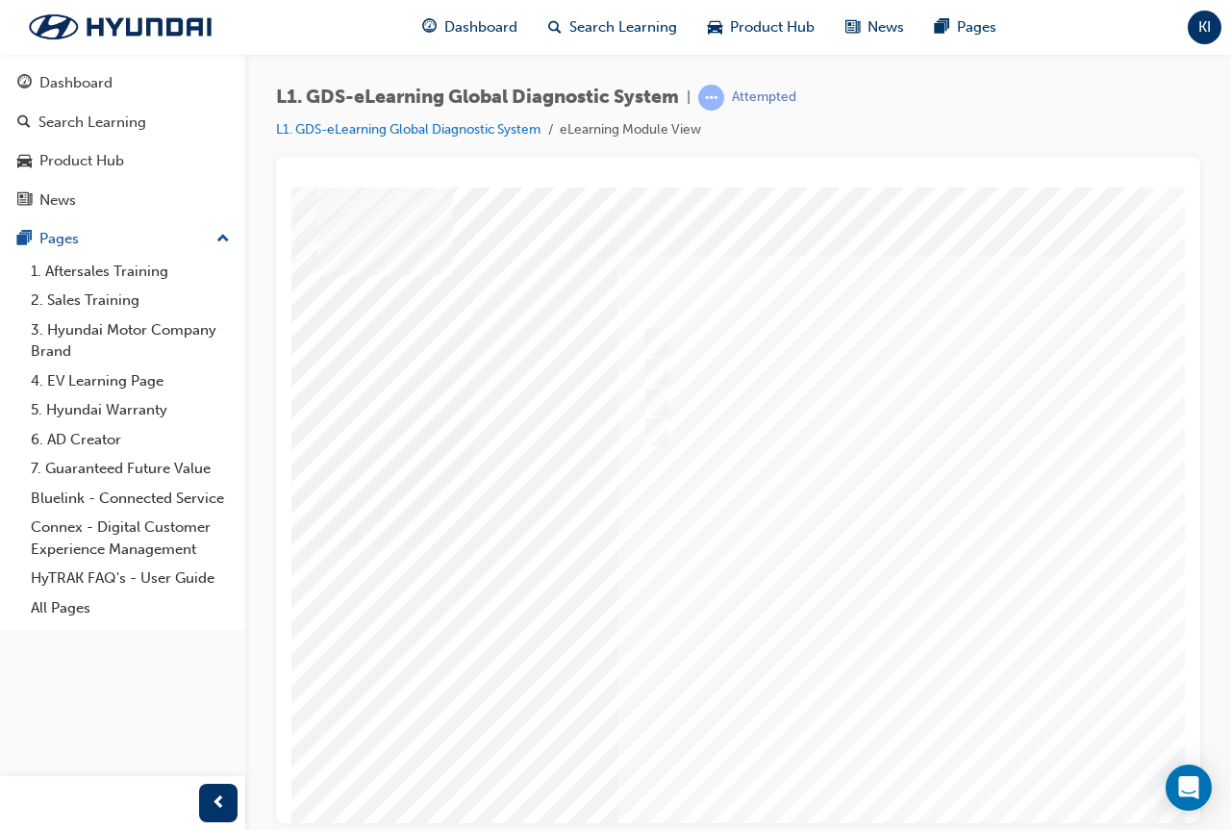
click at [941, 792] on div at bounding box center [683, 547] width 1308 height 721
click at [978, 343] on div at bounding box center [1220, 342] width 640 height 29
radio input "true"
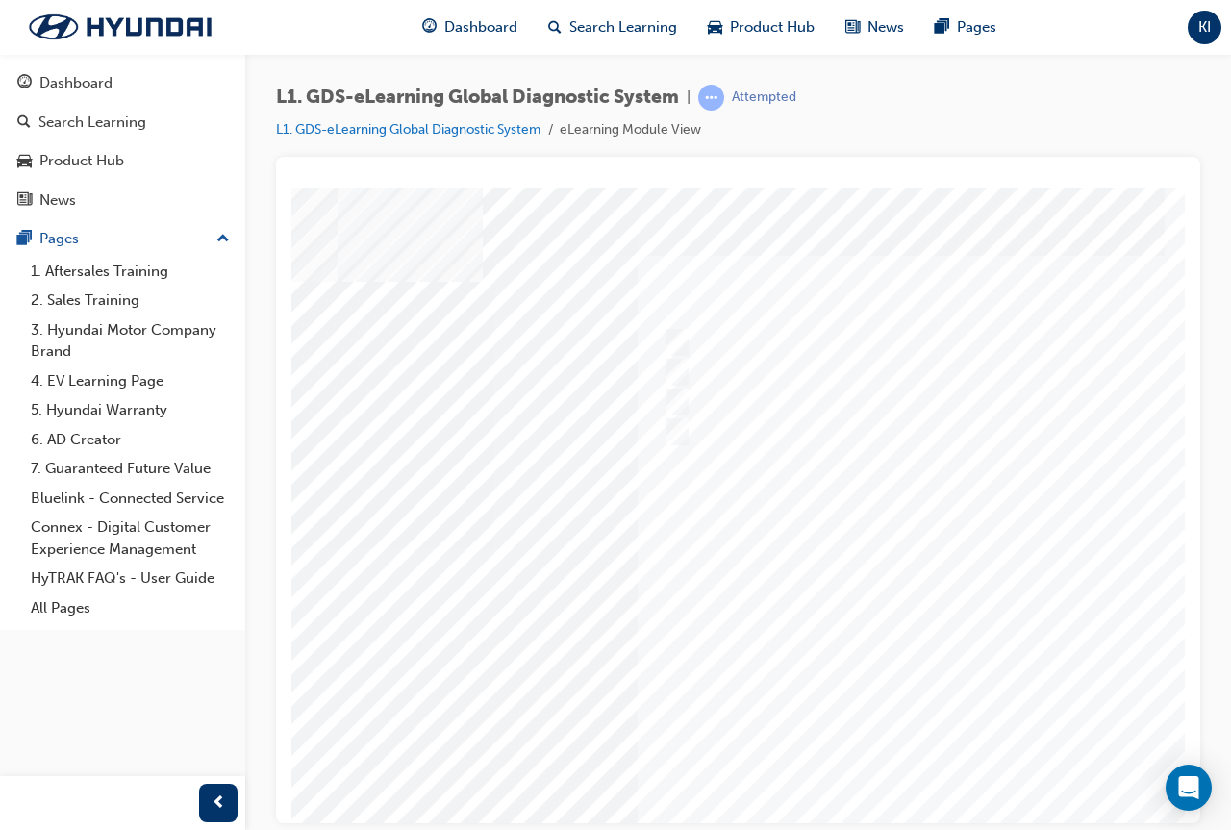
scroll to position [0, 247]
click at [957, 790] on div at bounding box center [698, 547] width 1308 height 721
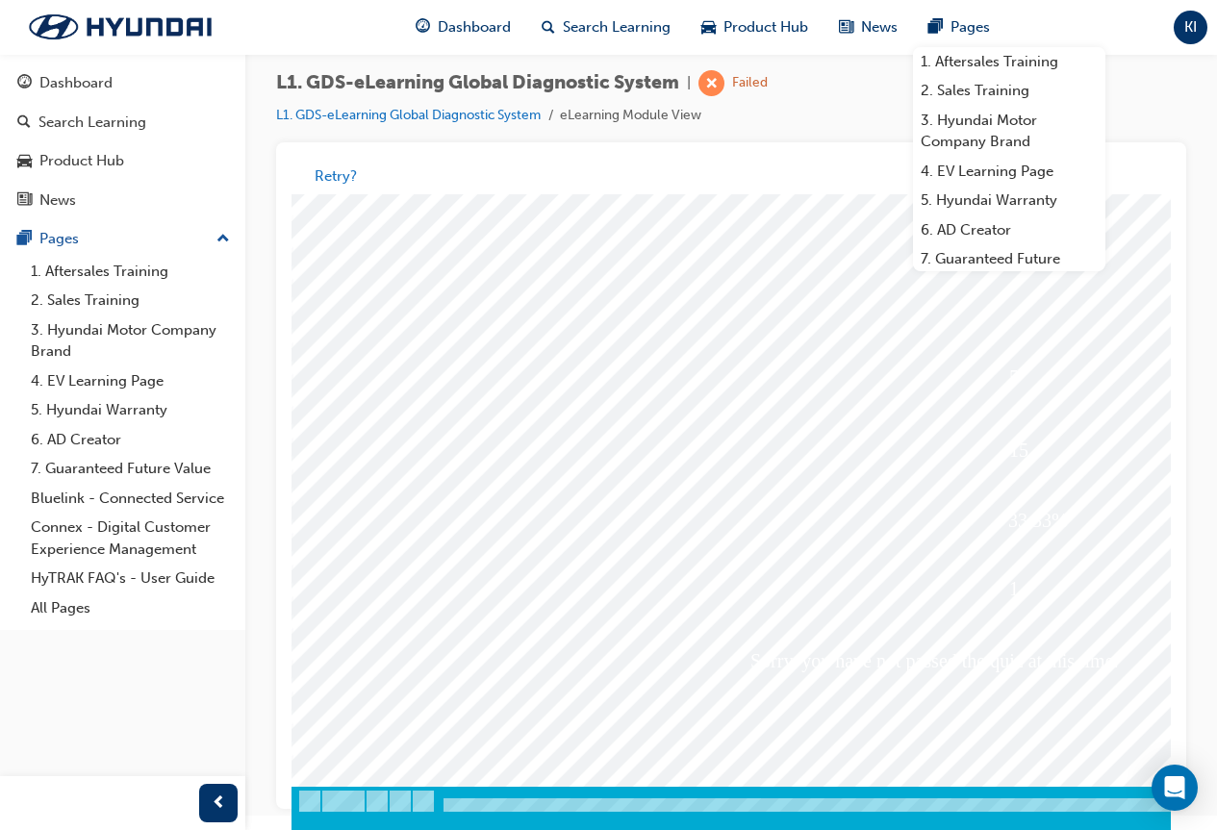
scroll to position [0, 0]
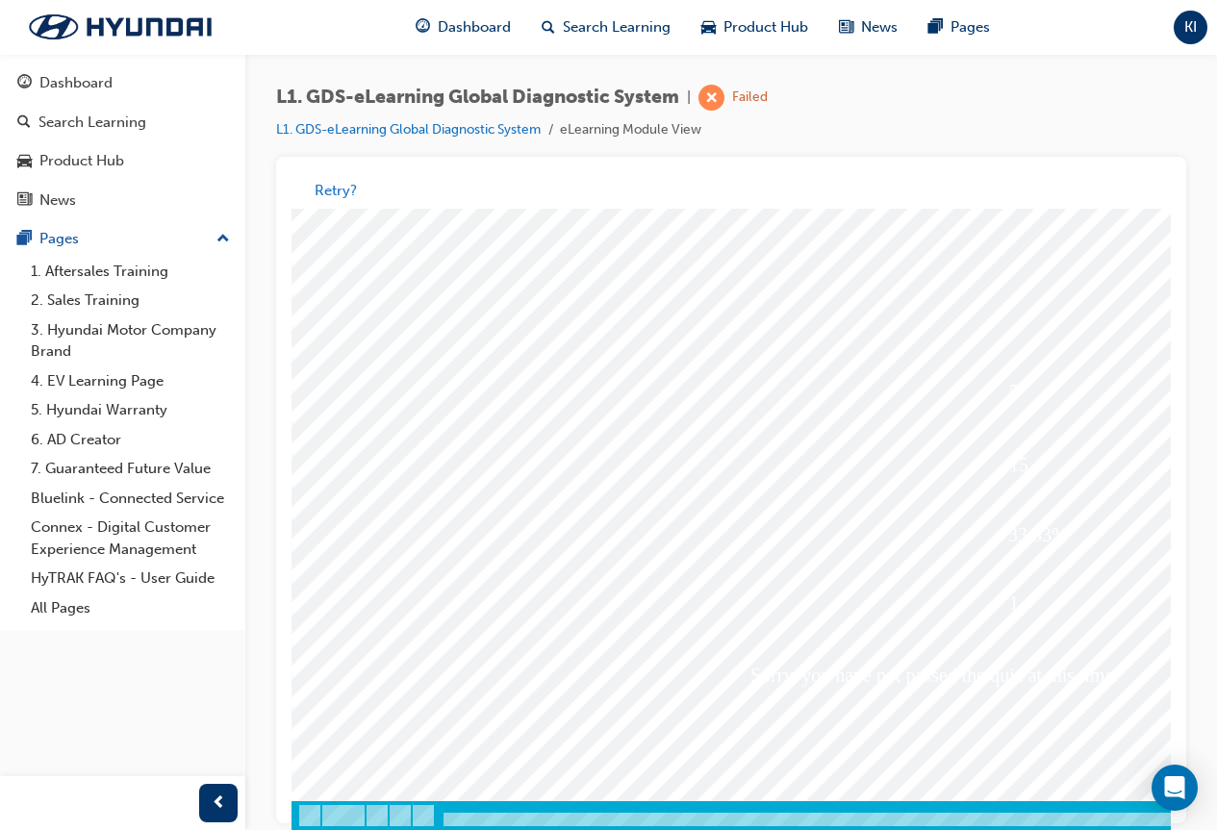
click at [1211, 15] on div "Dashboard Search Learning Product Hub News Pages KI" at bounding box center [608, 27] width 1217 height 55
click at [1204, 26] on div "KI" at bounding box center [1190, 28] width 34 height 34
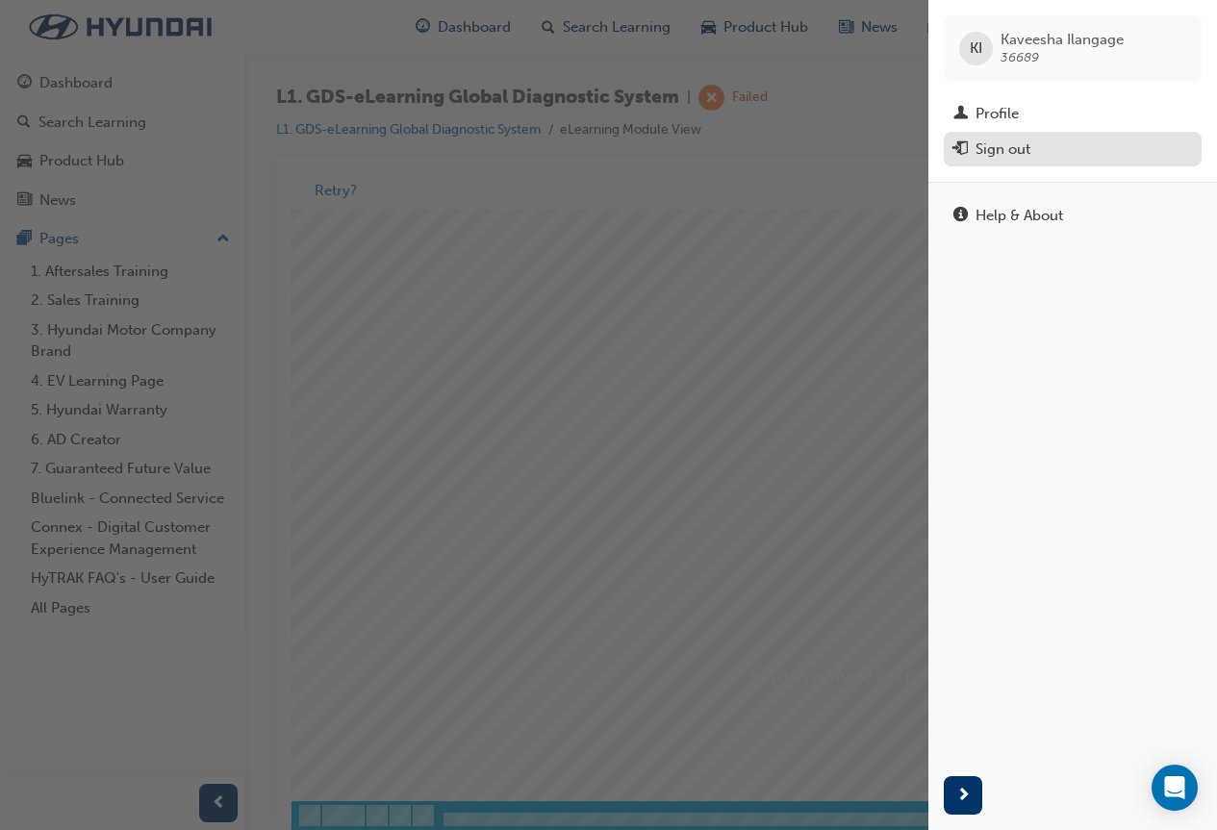
click at [1061, 154] on div "Sign out" at bounding box center [1072, 150] width 239 height 24
